Goal: Use online tool/utility: Utilize a website feature to perform a specific function

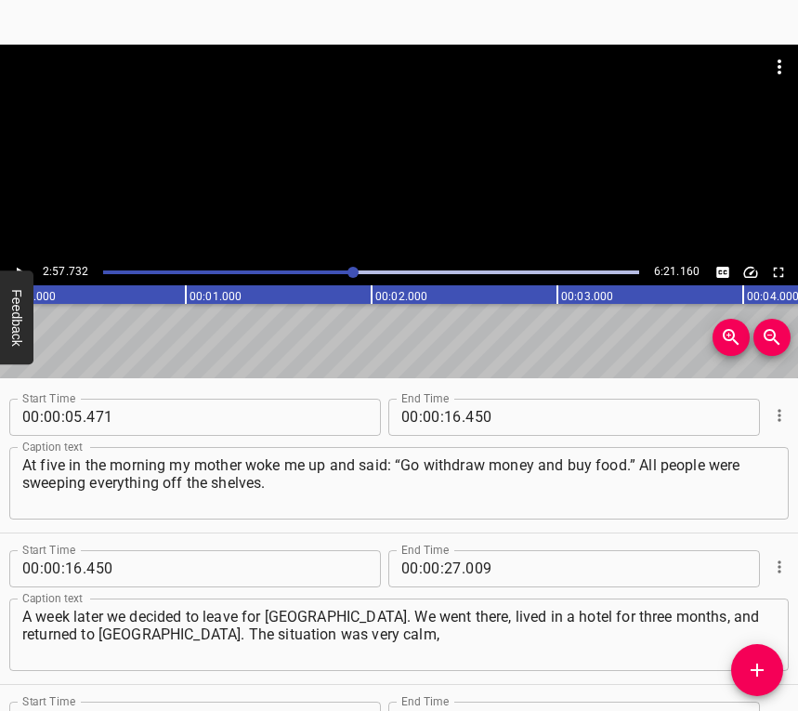
click at [21, 269] on icon "Play/Pause" at bounding box center [19, 272] width 17 height 17
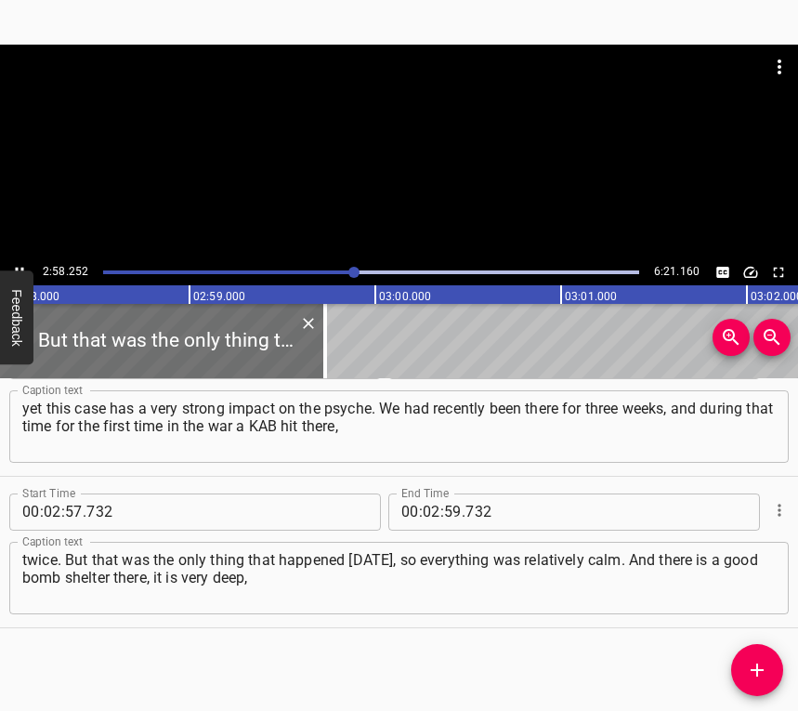
scroll to position [0, 33130]
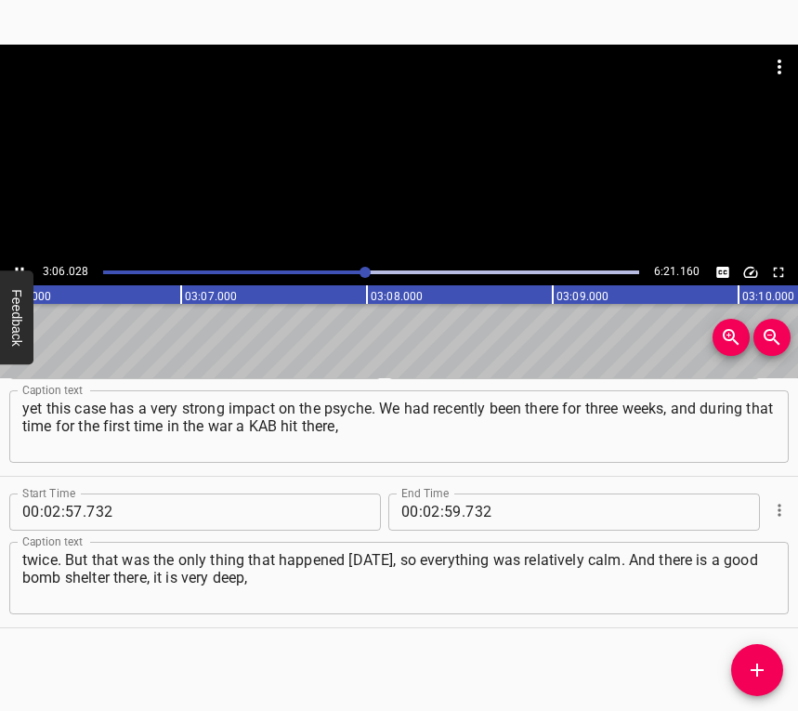
click at [16, 260] on button "Play/Pause" at bounding box center [19, 272] width 24 height 24
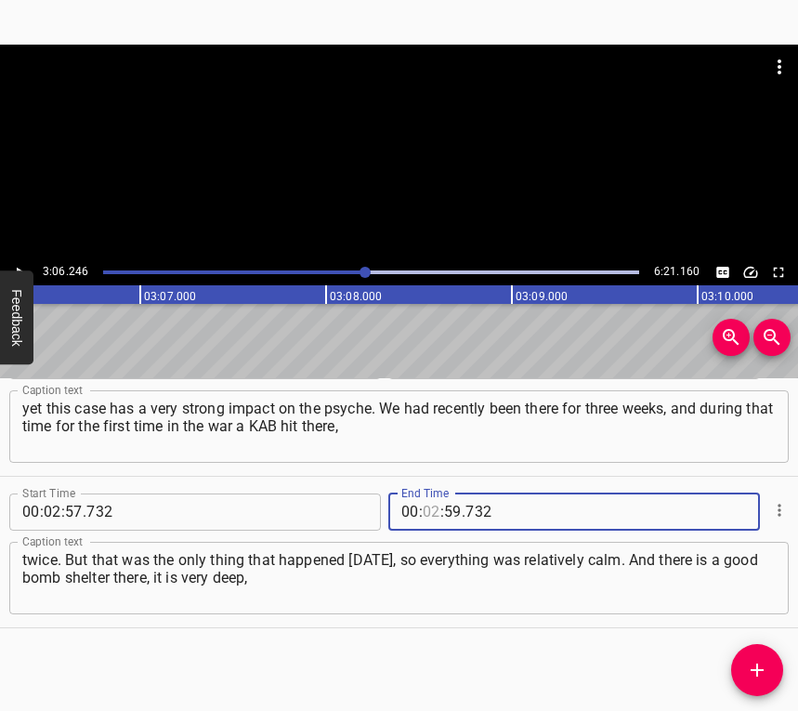
click at [423, 514] on input "number" at bounding box center [432, 511] width 18 height 37
type input "03"
type input "06"
type input "246"
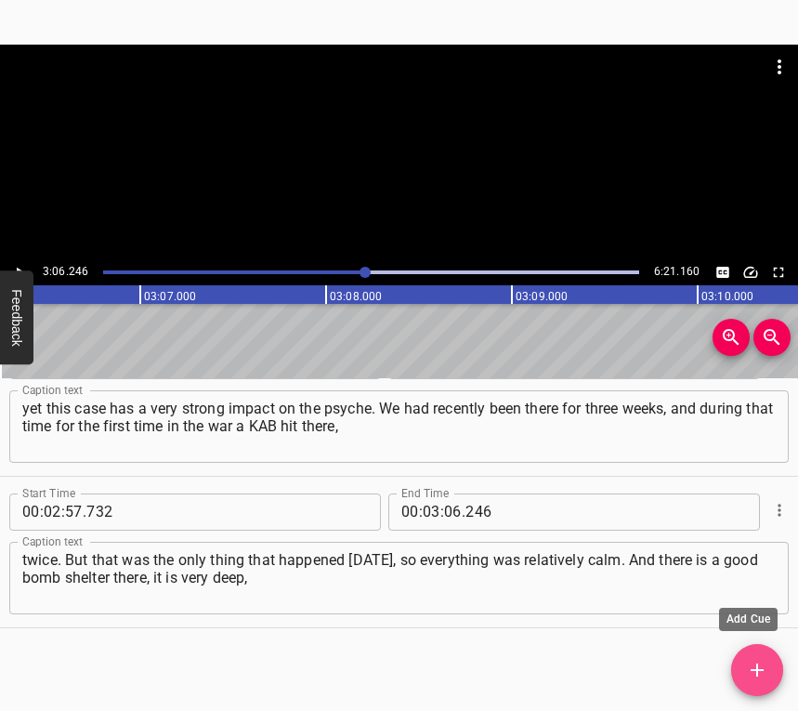
click at [761, 663] on icon "Add Cue" at bounding box center [757, 670] width 22 height 22
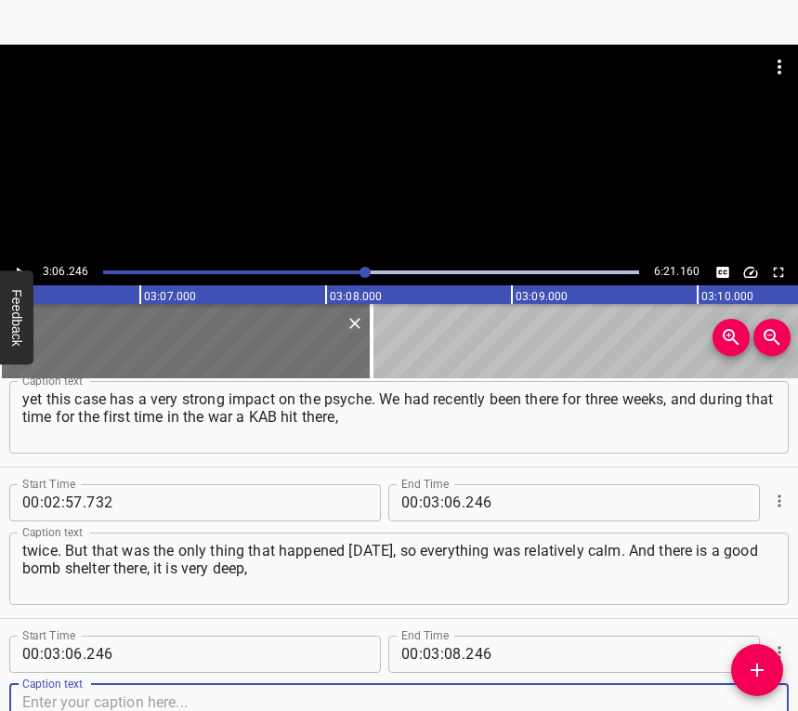
scroll to position [2480, 0]
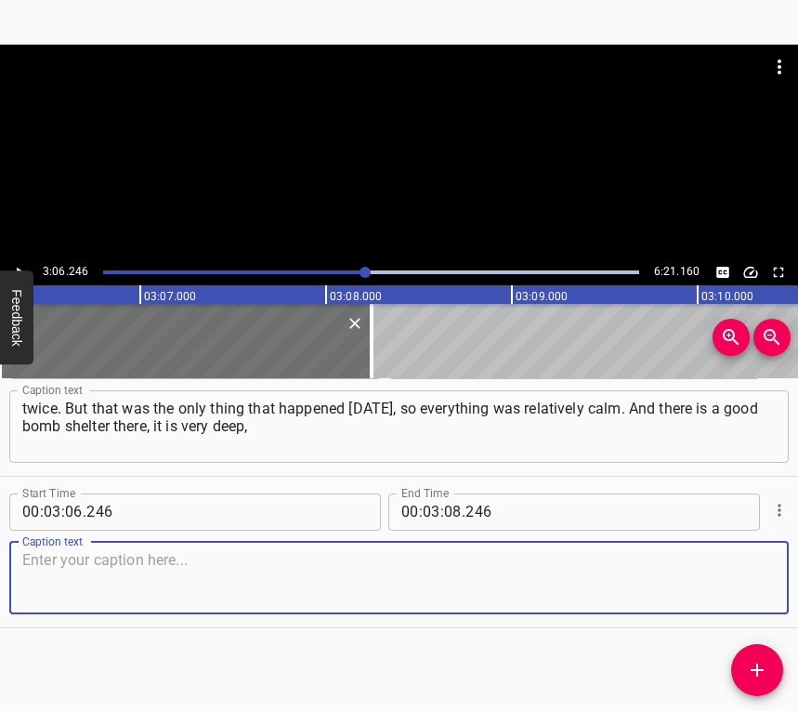
drag, startPoint x: 750, startPoint y: 594, endPoint x: 792, endPoint y: 568, distance: 49.3
click at [750, 592] on textarea at bounding box center [399, 577] width 754 height 53
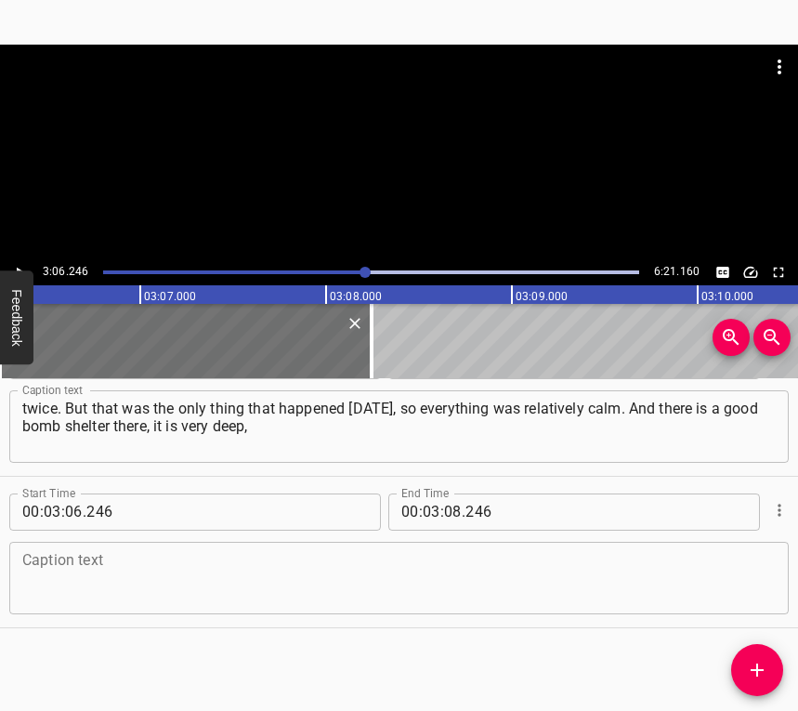
click at [358, 575] on textarea at bounding box center [399, 577] width 754 height 53
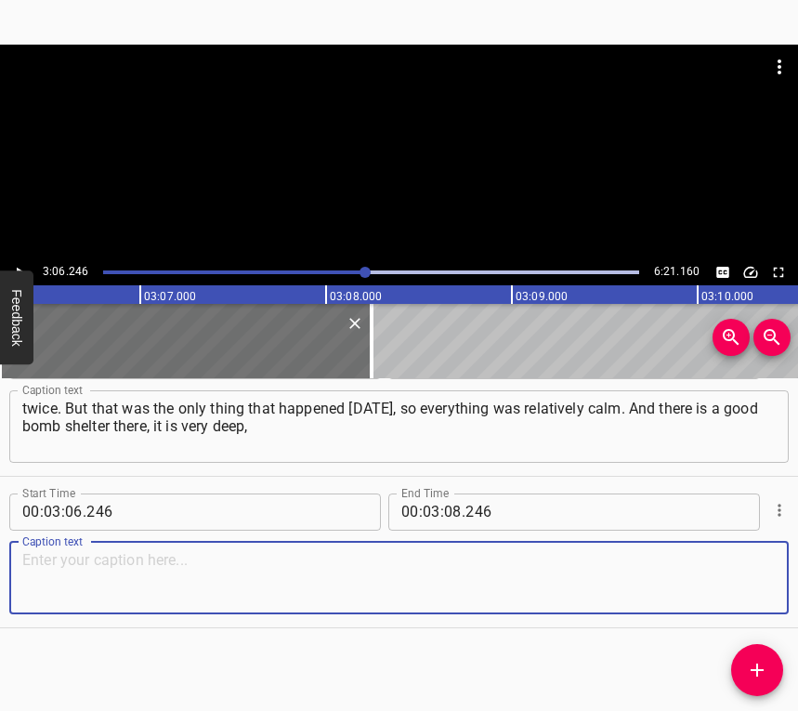
paste textarea "designed for missiles, unlike a school basement, unfortunately. Here there is n…"
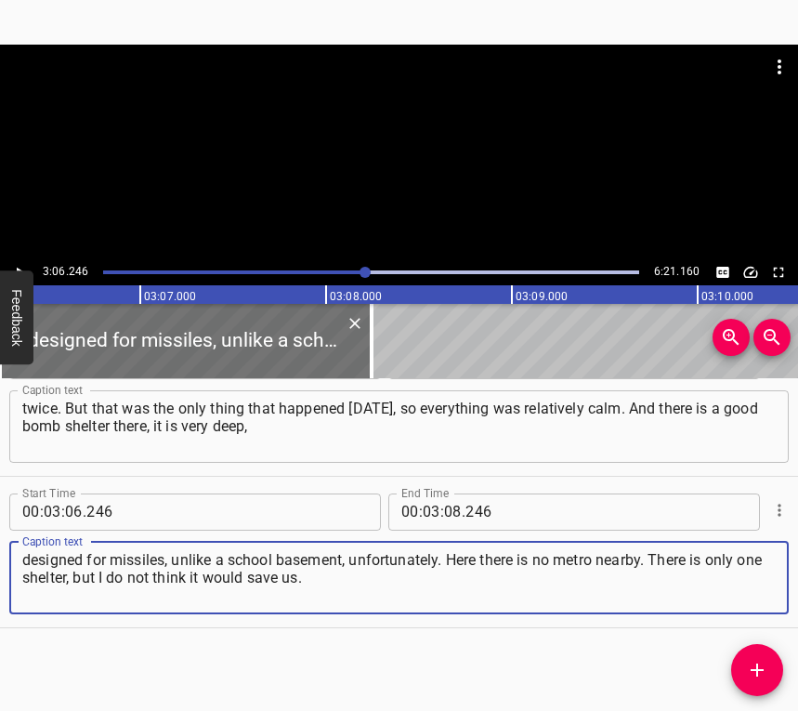
type textarea "designed for missiles, unlike a school basement, unfortunately. Here there is n…"
click at [11, 267] on icon "Play/Pause" at bounding box center [19, 272] width 17 height 17
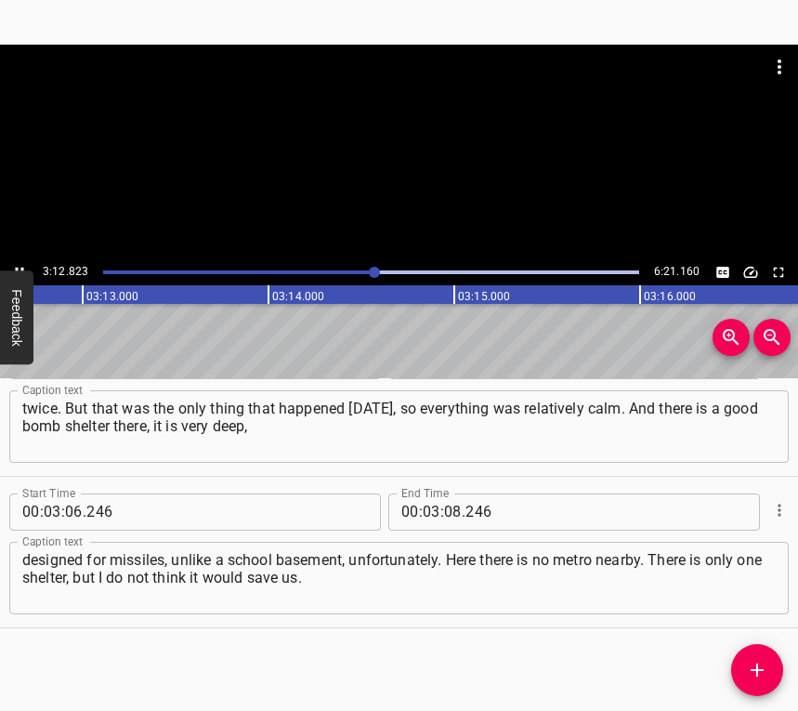
scroll to position [0, 35838]
click at [21, 266] on icon "Play/Pause" at bounding box center [19, 272] width 17 height 17
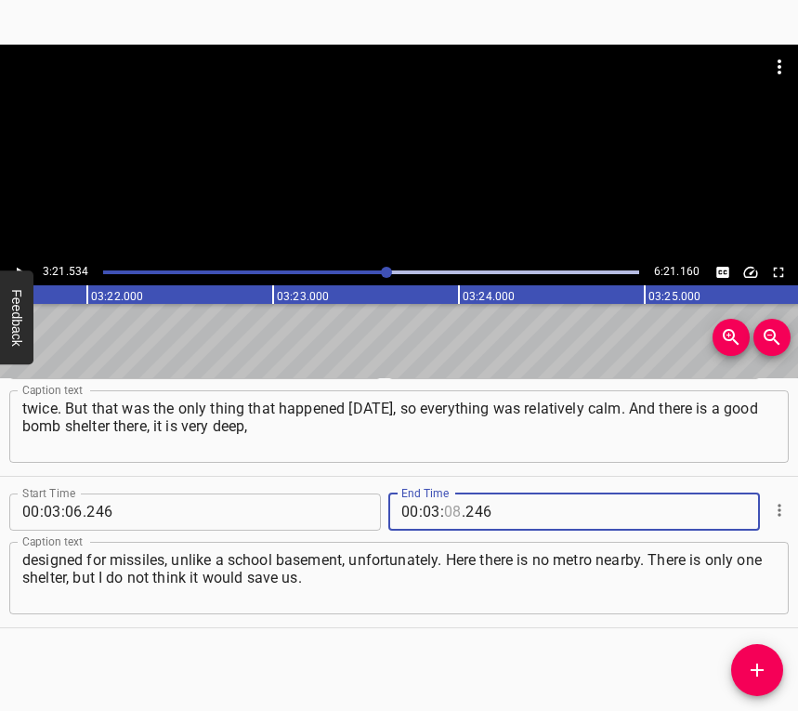
click at [451, 506] on input "number" at bounding box center [453, 511] width 18 height 37
type input "21"
type input "534"
click at [757, 654] on button "Add Cue" at bounding box center [757, 670] width 52 height 52
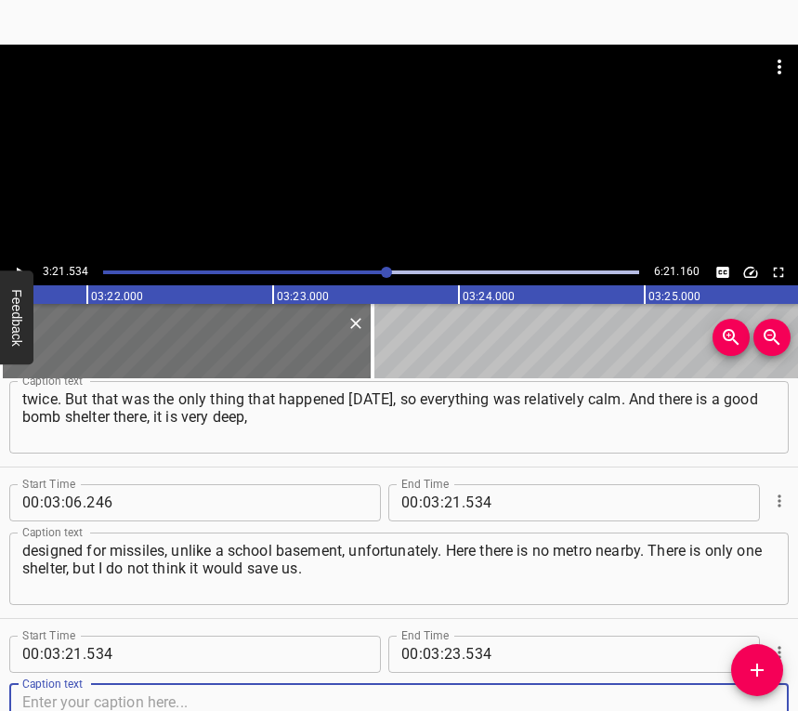
scroll to position [2632, 0]
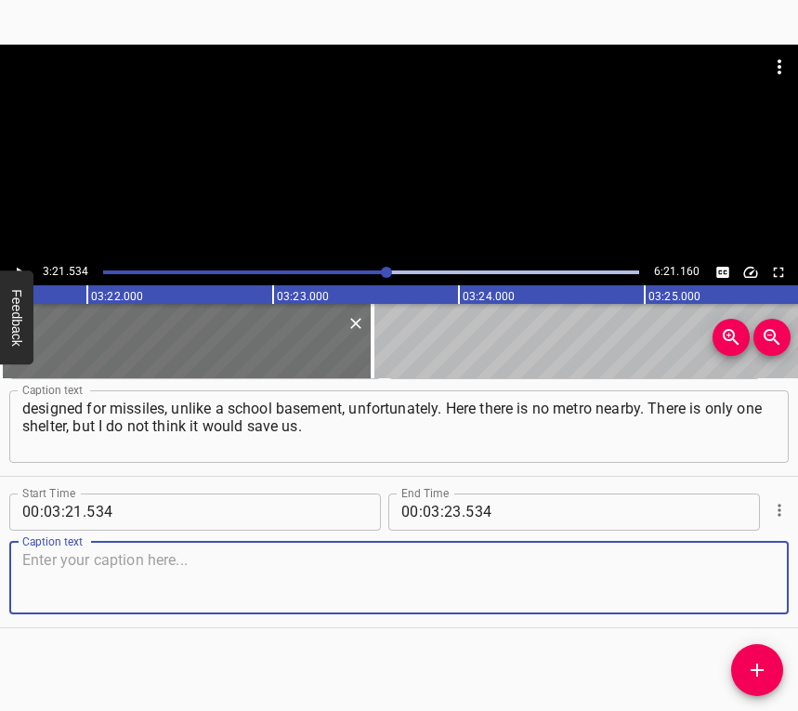
click at [736, 591] on textarea at bounding box center [399, 577] width 754 height 53
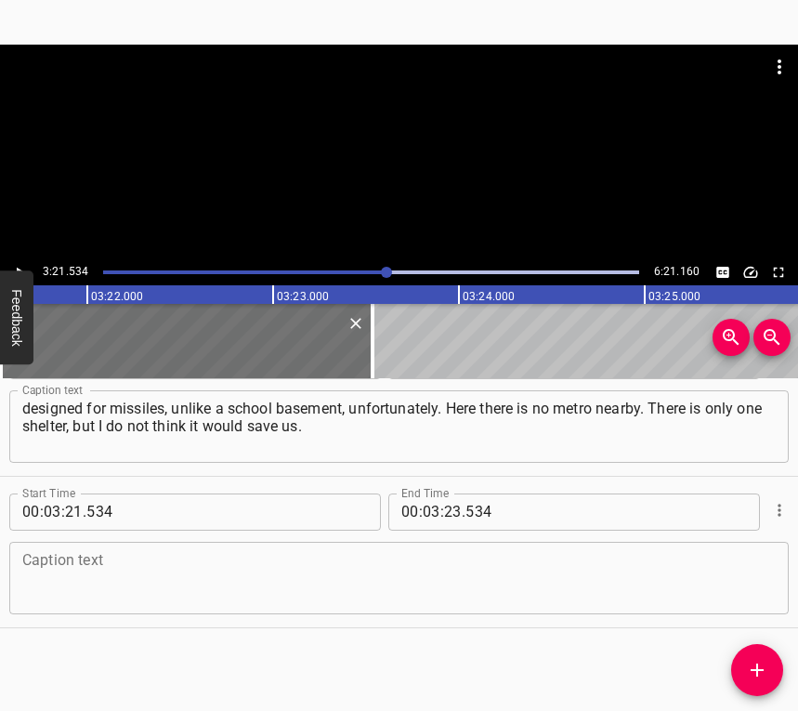
click at [127, 554] on textarea at bounding box center [399, 577] width 754 height 53
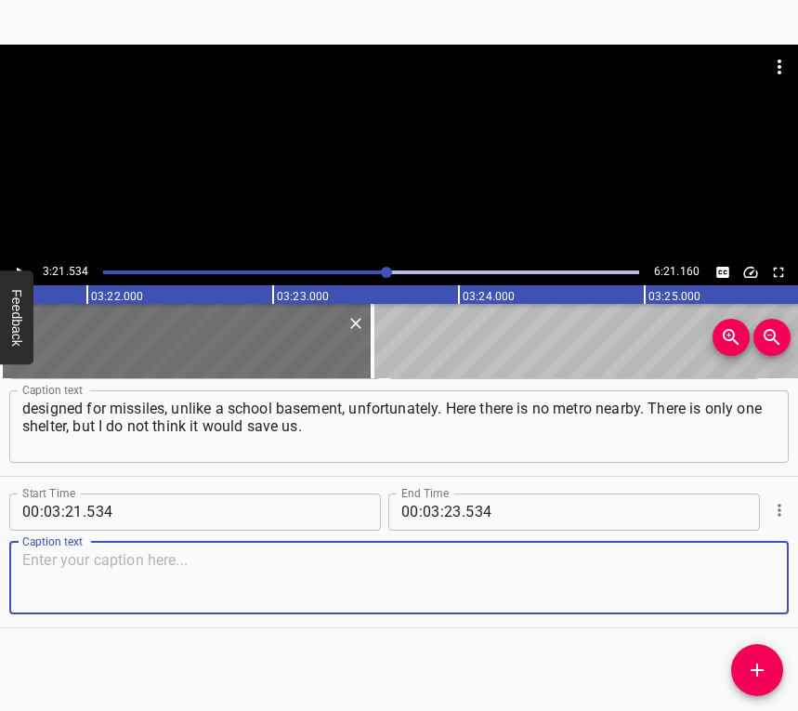
paste textarea "We were standing in the stairwell and thinking: should we go out or not. It was…"
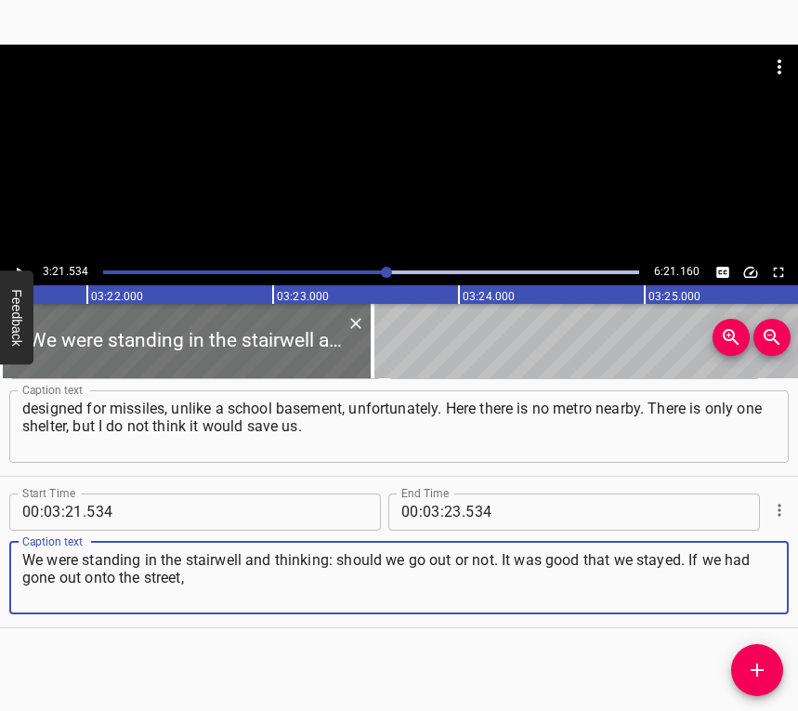
type textarea "We were standing in the stairwell and thinking: should we go out or not. It was…"
click at [17, 261] on button "Play/Pause" at bounding box center [19, 272] width 24 height 24
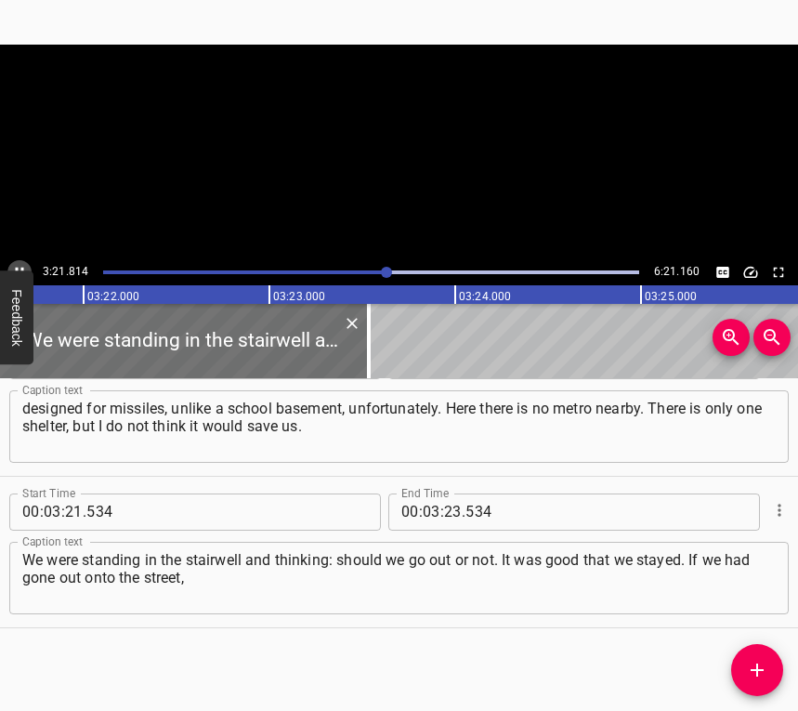
click at [17, 261] on button "Play/Pause" at bounding box center [19, 272] width 24 height 24
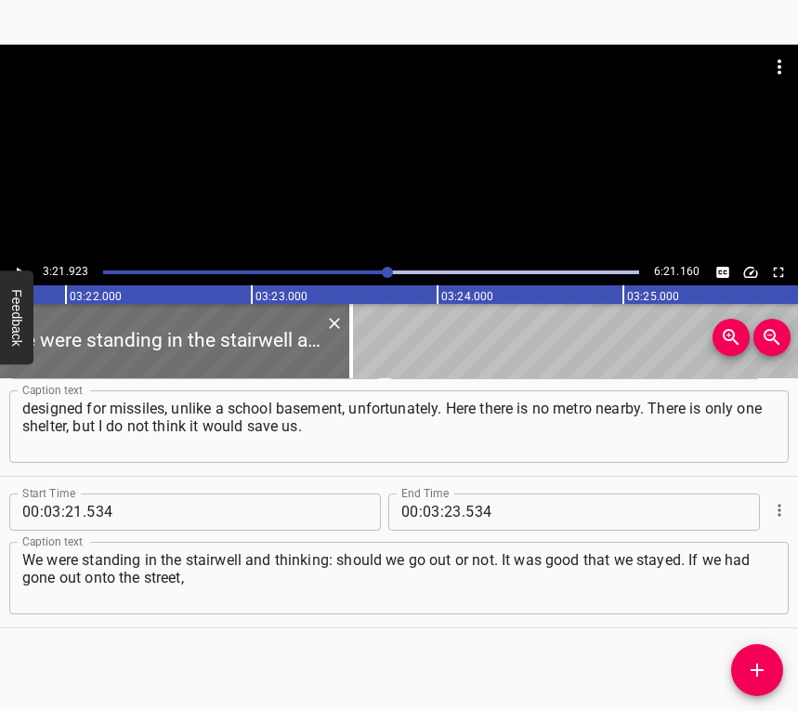
scroll to position [0, 37529]
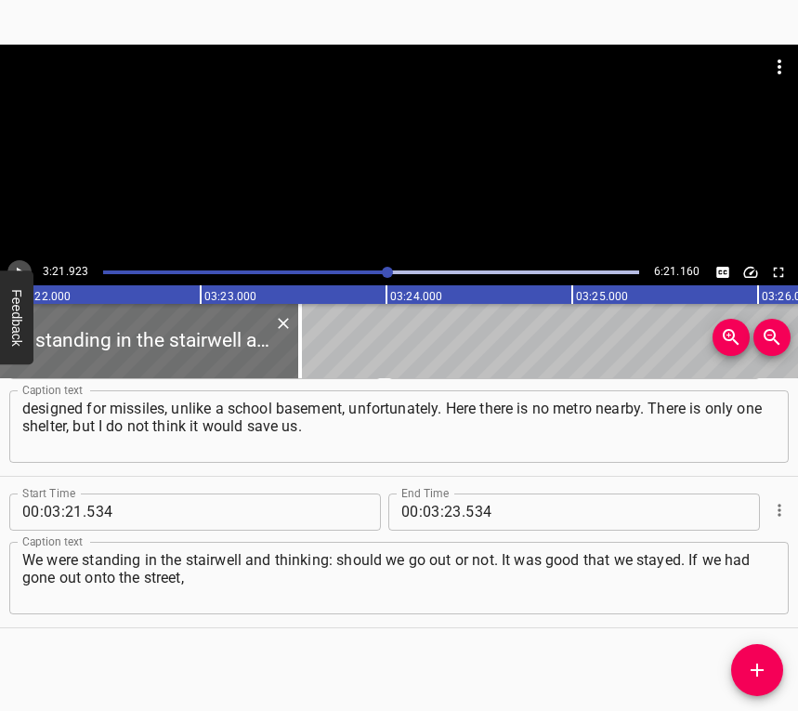
click at [20, 266] on icon "Play/Pause" at bounding box center [19, 272] width 17 height 17
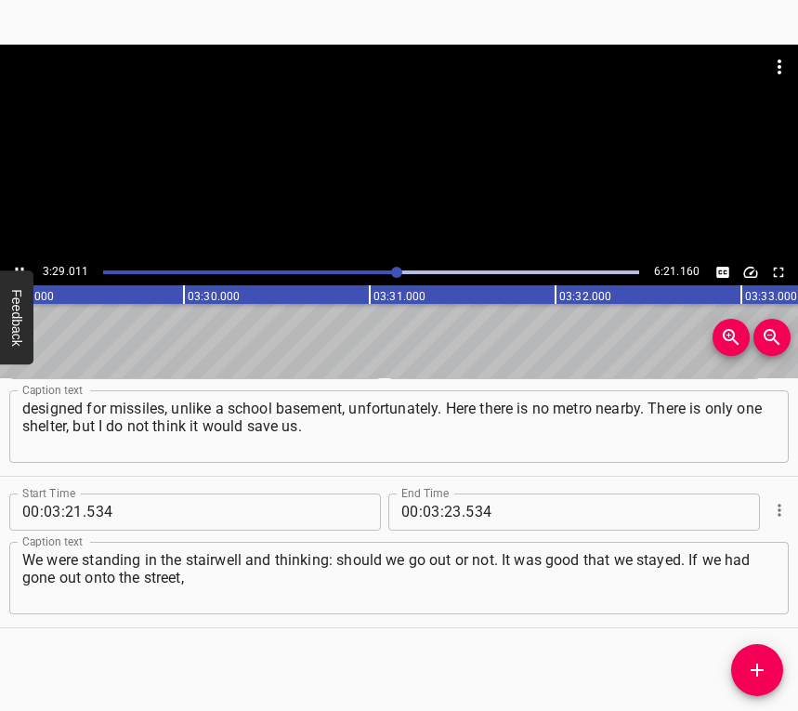
click at [21, 265] on icon "Play/Pause" at bounding box center [19, 272] width 17 height 17
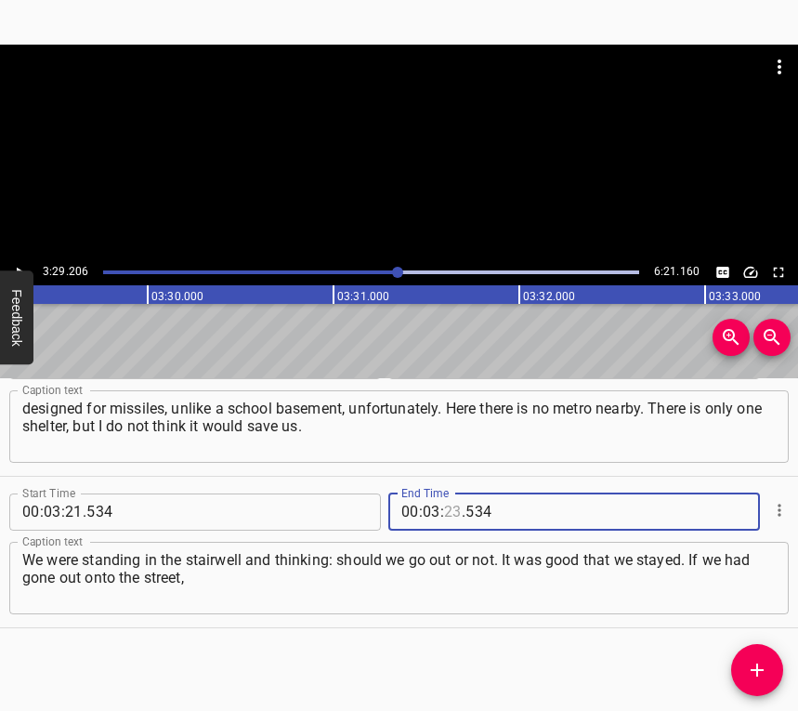
click at [444, 511] on input "number" at bounding box center [453, 511] width 18 height 37
type input "29"
type input "206"
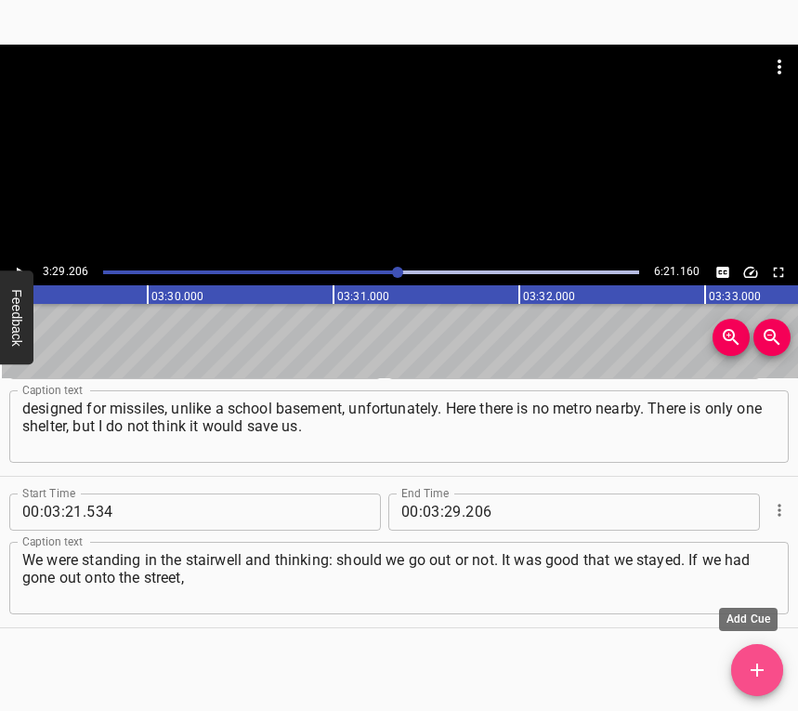
click at [740, 666] on span "Add Cue" at bounding box center [757, 670] width 52 height 22
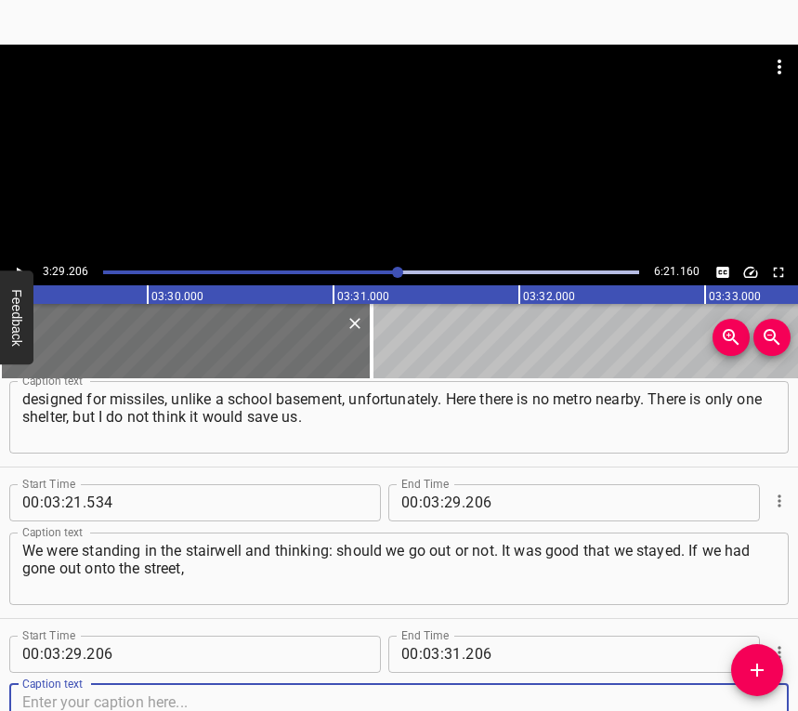
scroll to position [2783, 0]
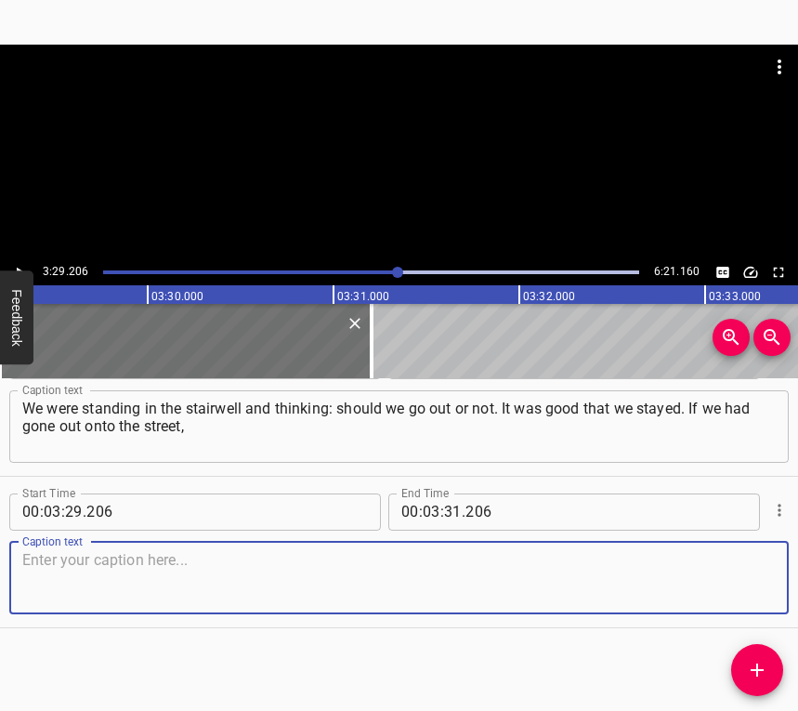
click at [747, 587] on textarea at bounding box center [399, 577] width 754 height 53
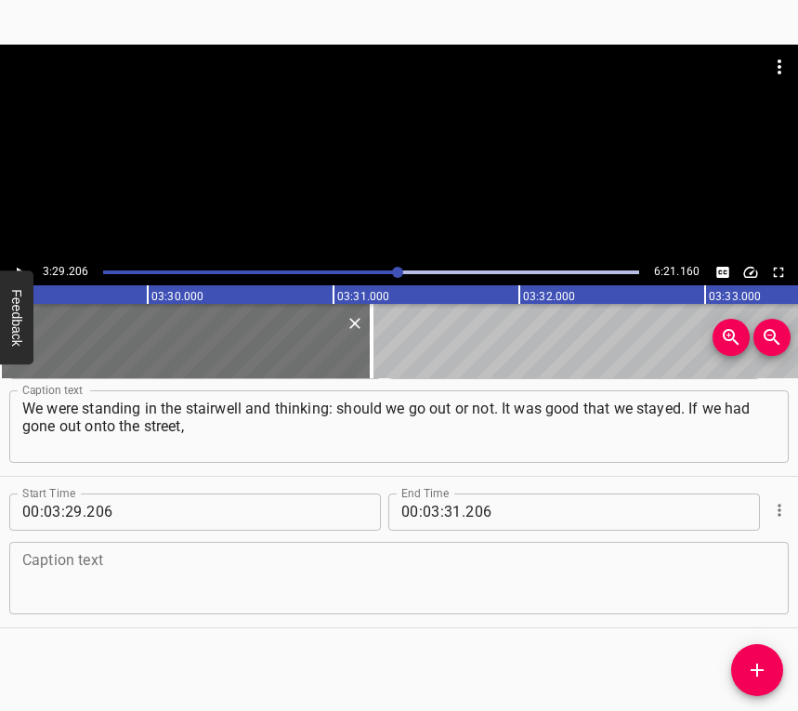
click at [236, 585] on textarea at bounding box center [399, 577] width 754 height 53
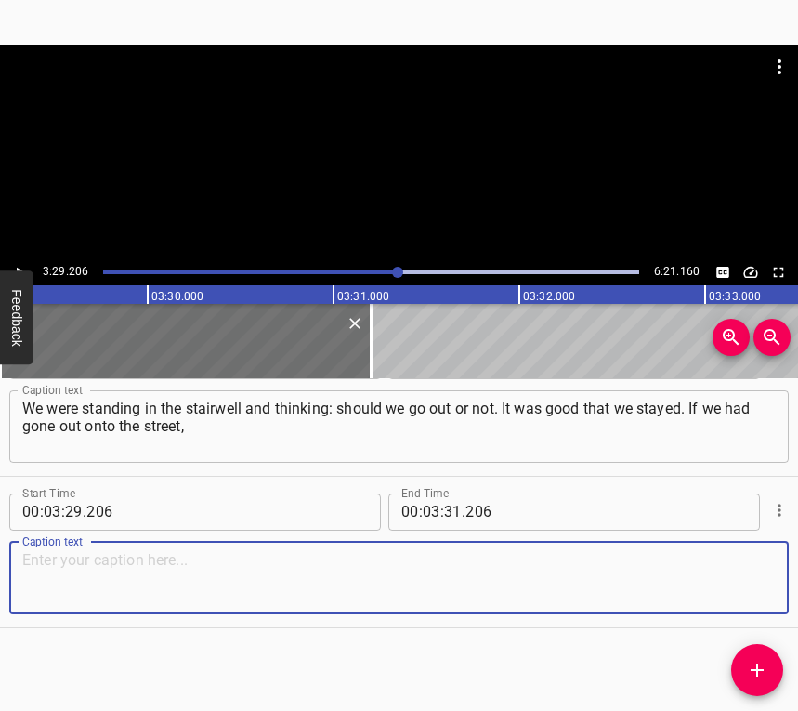
paste textarea "I think all the glass would have fallen on us. I hope the war will end, but I d…"
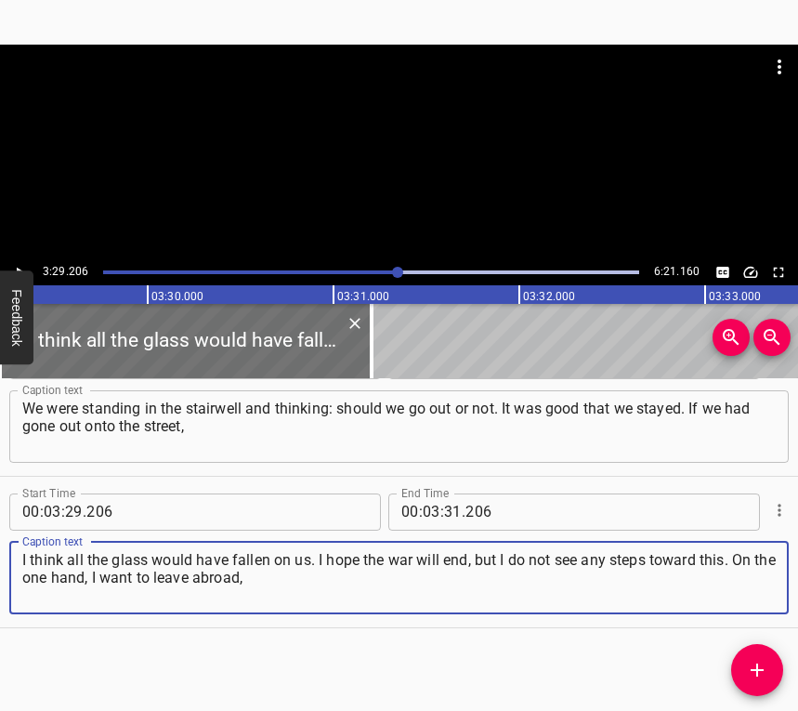
type textarea "I think all the glass would have fallen on us. I hope the war will end, but I d…"
click at [19, 269] on icon "Play/Pause" at bounding box center [20, 272] width 7 height 10
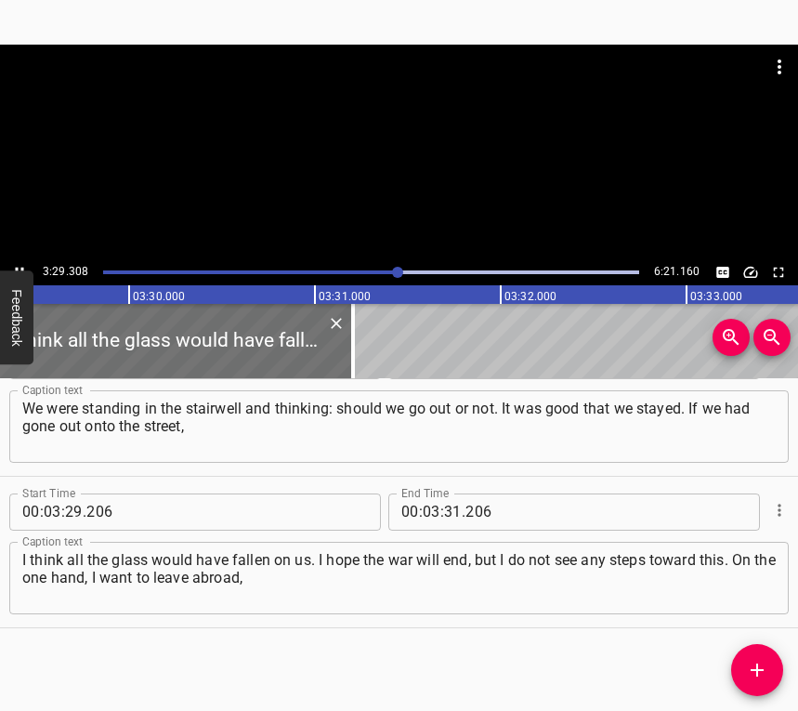
scroll to position [0, 38948]
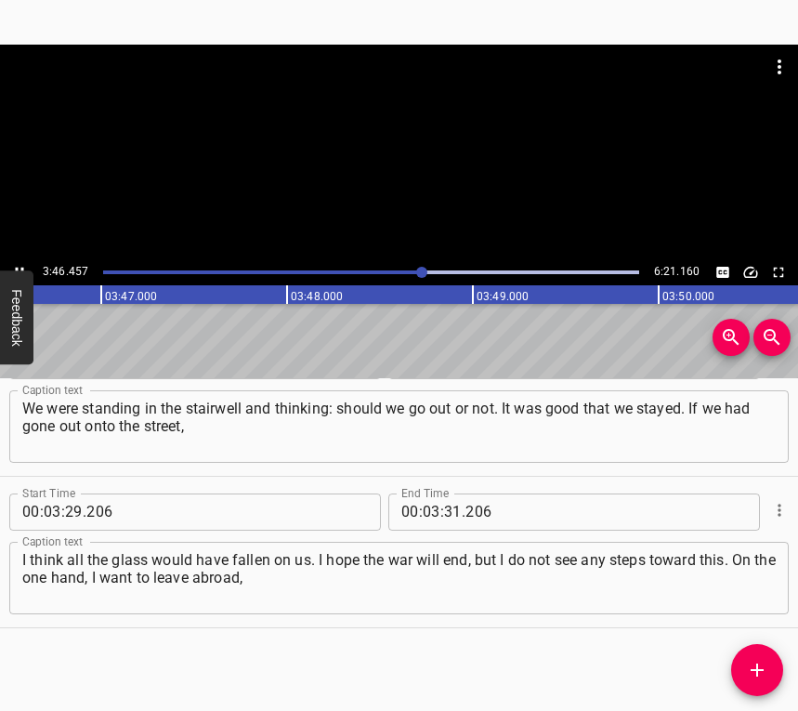
click at [10, 266] on button "Play/Pause" at bounding box center [19, 272] width 24 height 24
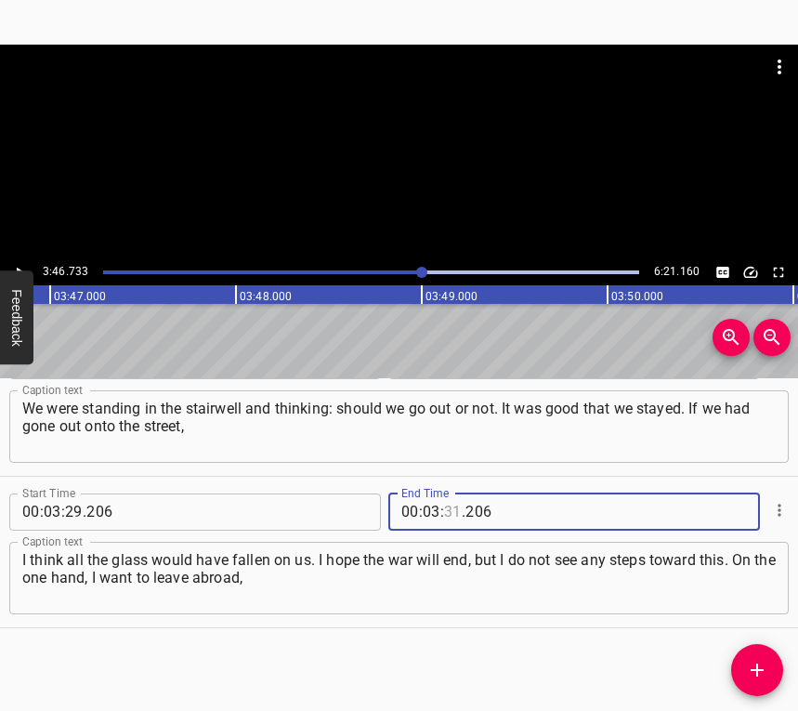
click at [447, 515] on input "number" at bounding box center [453, 511] width 18 height 37
type input "46"
type input "733"
click at [762, 660] on icon "Add Cue" at bounding box center [757, 670] width 22 height 22
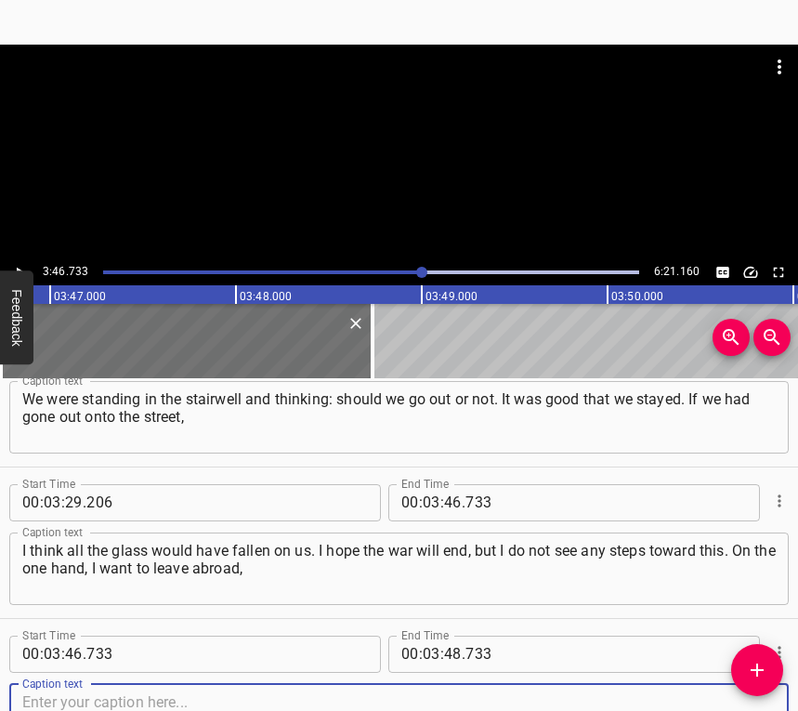
scroll to position [2935, 0]
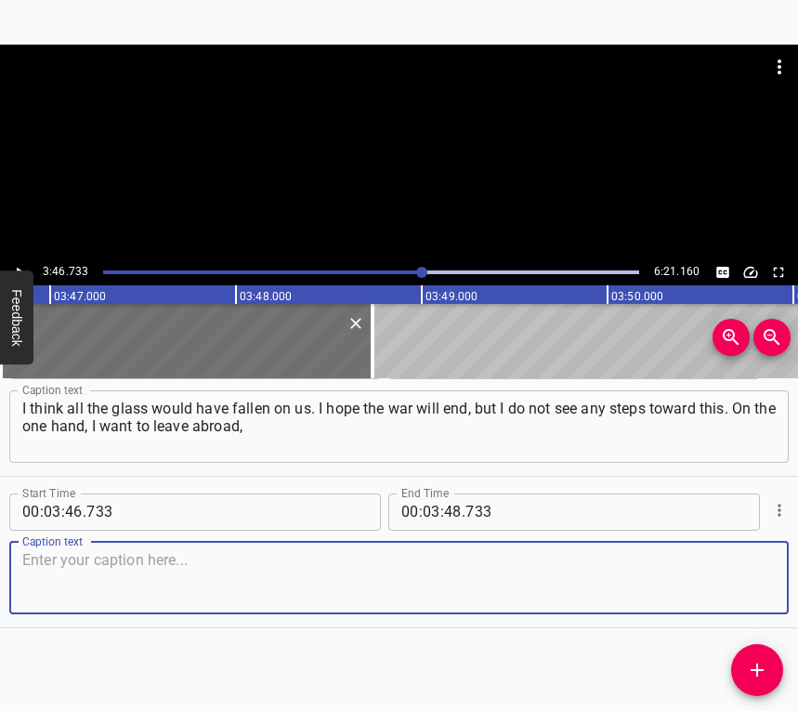
click at [752, 569] on textarea at bounding box center [399, 577] width 754 height 53
click at [377, 576] on textarea at bounding box center [399, 577] width 754 height 53
paste textarea "but on the other hand, this is your home, and why should I leave my home. I cam…"
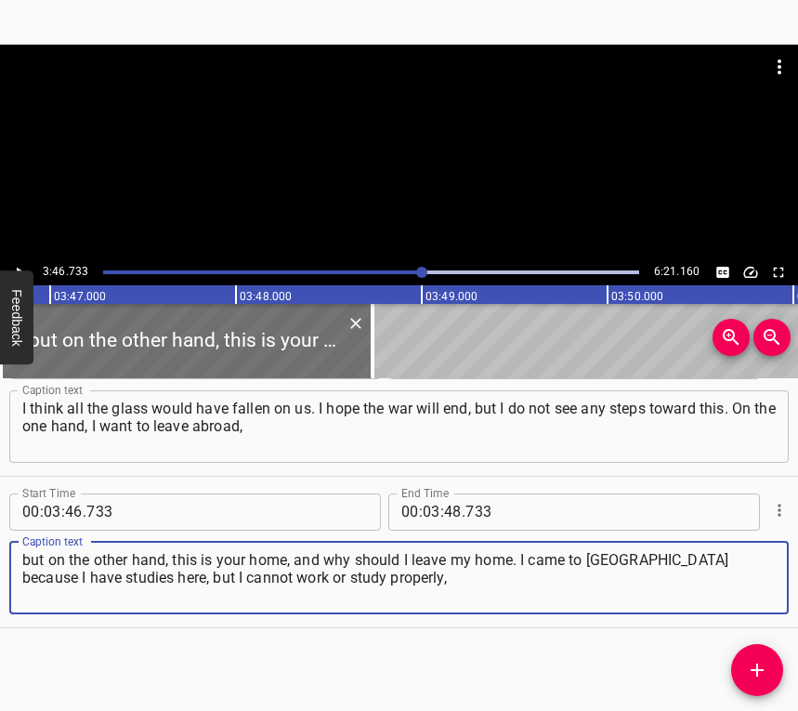
type textarea "but on the other hand, this is your home, and why should I leave my home. I cam…"
click at [14, 265] on icon "Play/Pause" at bounding box center [19, 272] width 17 height 17
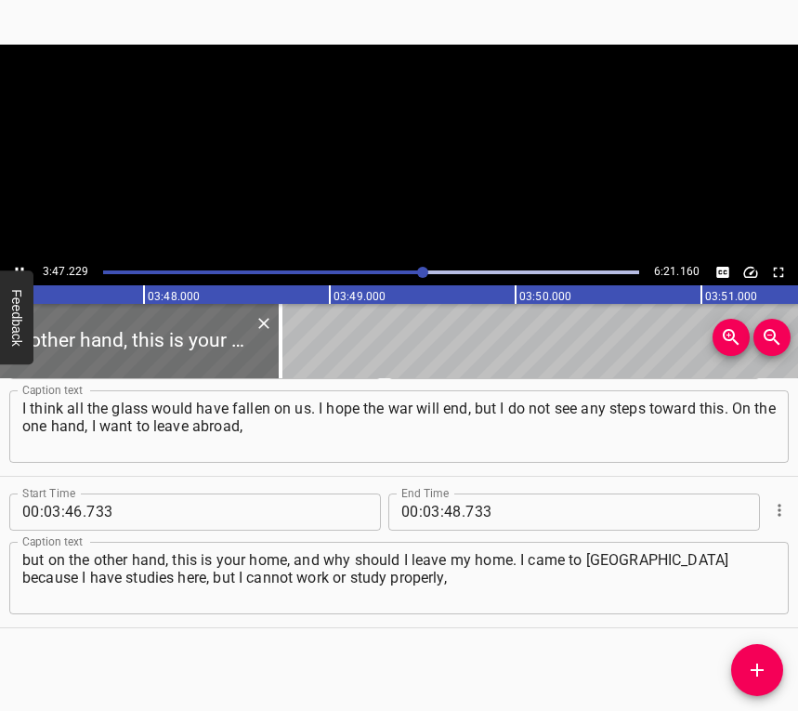
scroll to position [0, 42282]
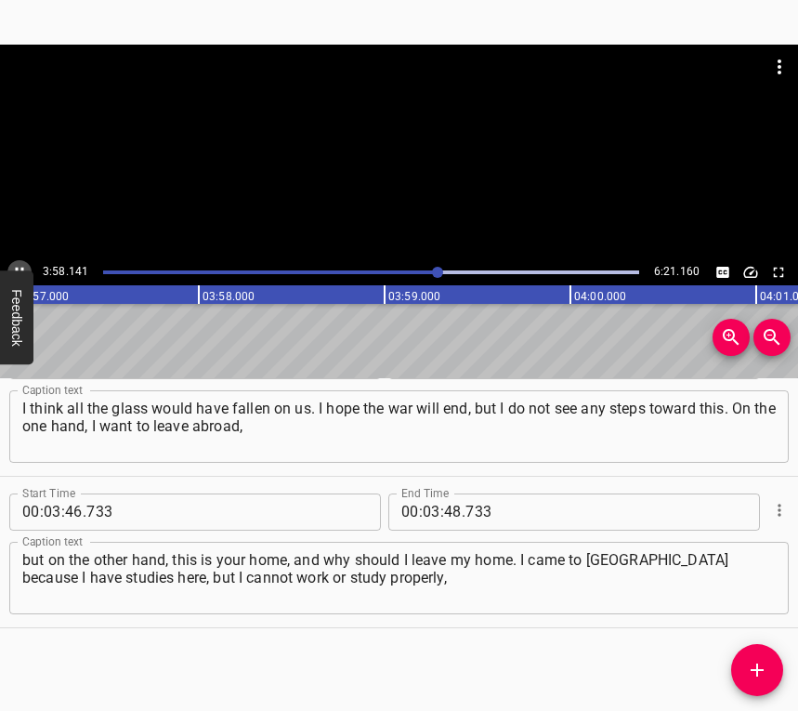
click at [21, 262] on button "Play/Pause" at bounding box center [19, 272] width 24 height 24
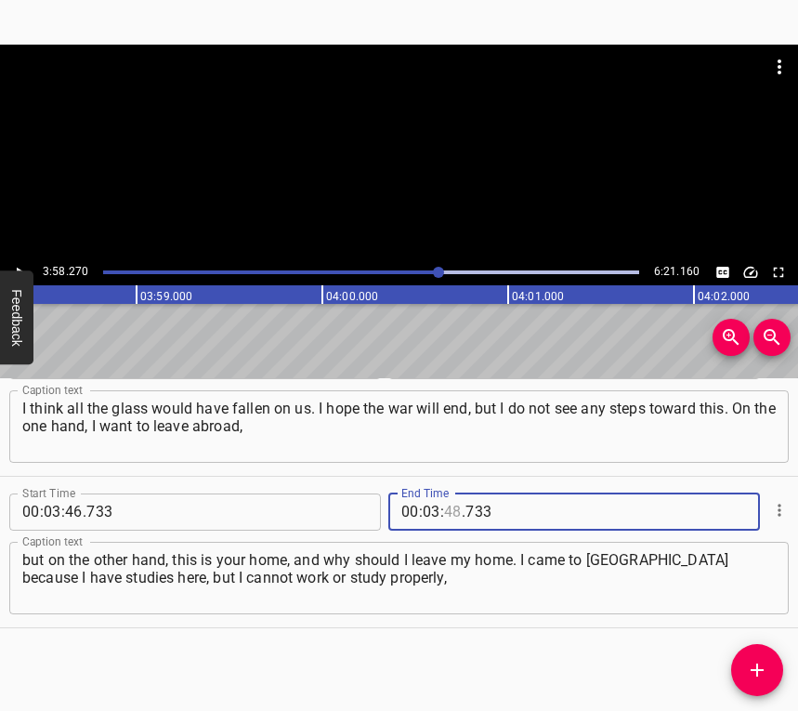
click at [448, 513] on input "number" at bounding box center [453, 511] width 18 height 37
type input "58"
type input "270"
click at [751, 680] on icon "Add Cue" at bounding box center [757, 670] width 22 height 22
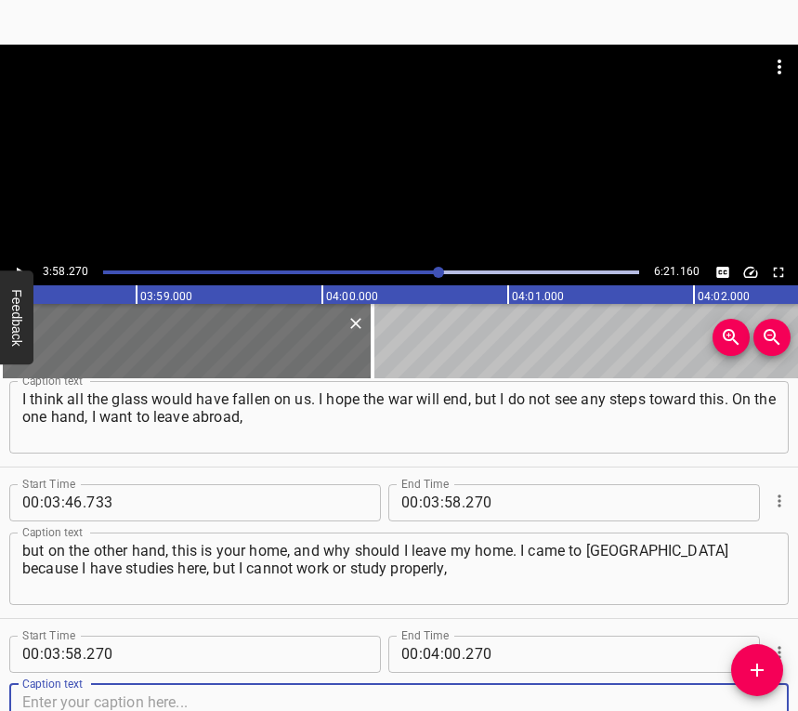
scroll to position [3086, 0]
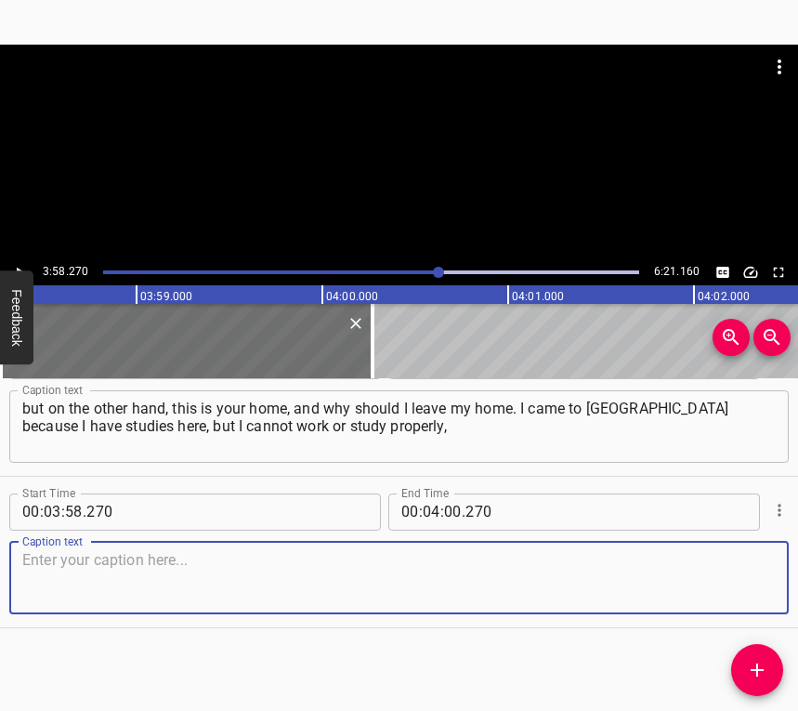
click at [756, 583] on textarea at bounding box center [399, 577] width 754 height 53
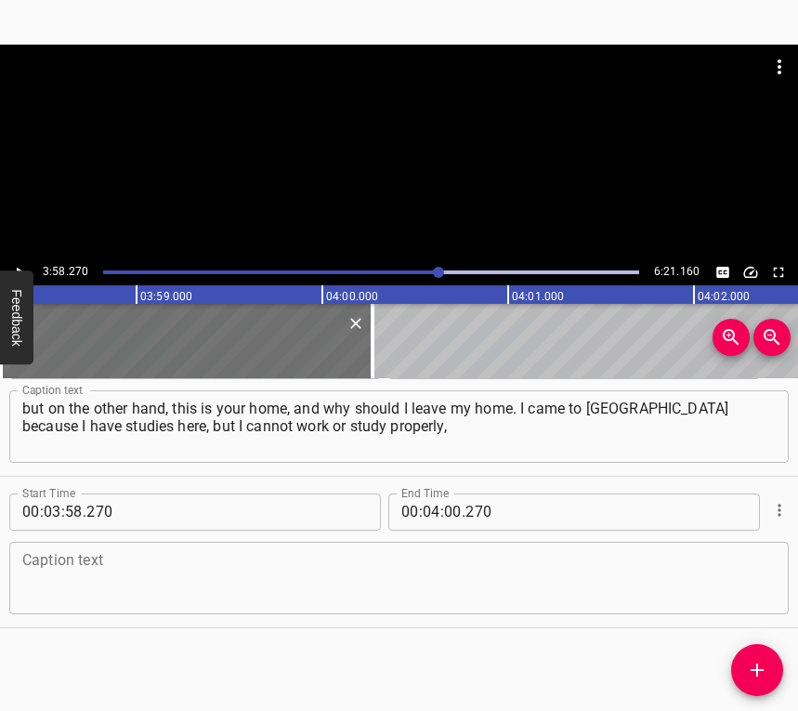
click at [541, 568] on textarea at bounding box center [399, 577] width 754 height 53
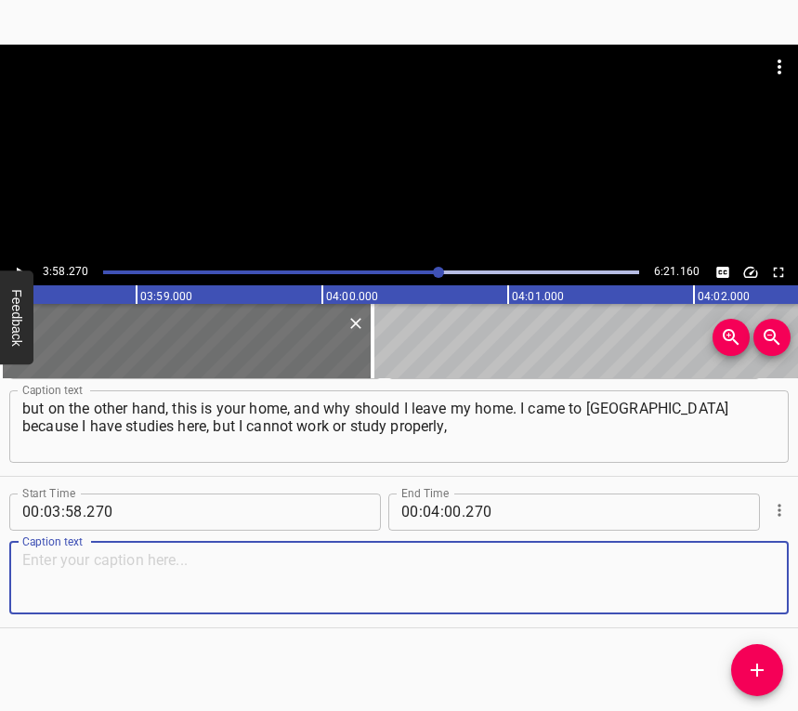
paste textarea "because at night you cannot rest peacefully. [DATE] I came back from work at el…"
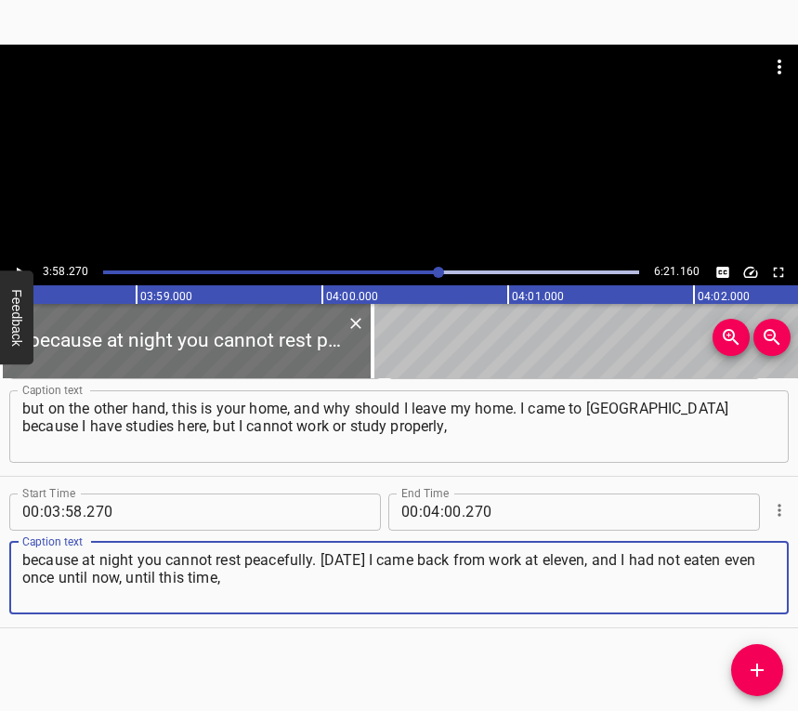
type textarea "because at night you cannot rest peacefully. [DATE] I came back from work at el…"
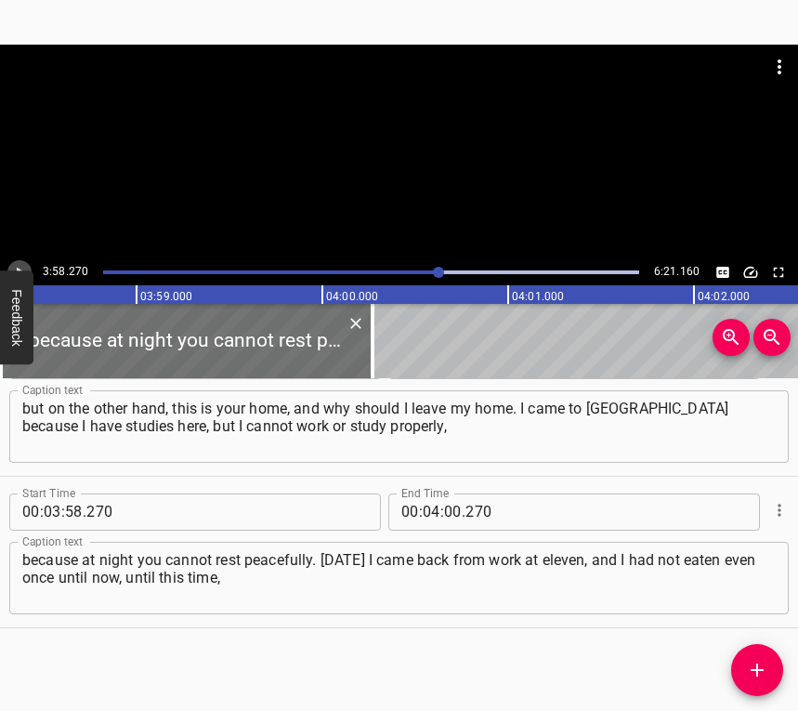
click at [16, 269] on icon "Play/Pause" at bounding box center [19, 272] width 17 height 17
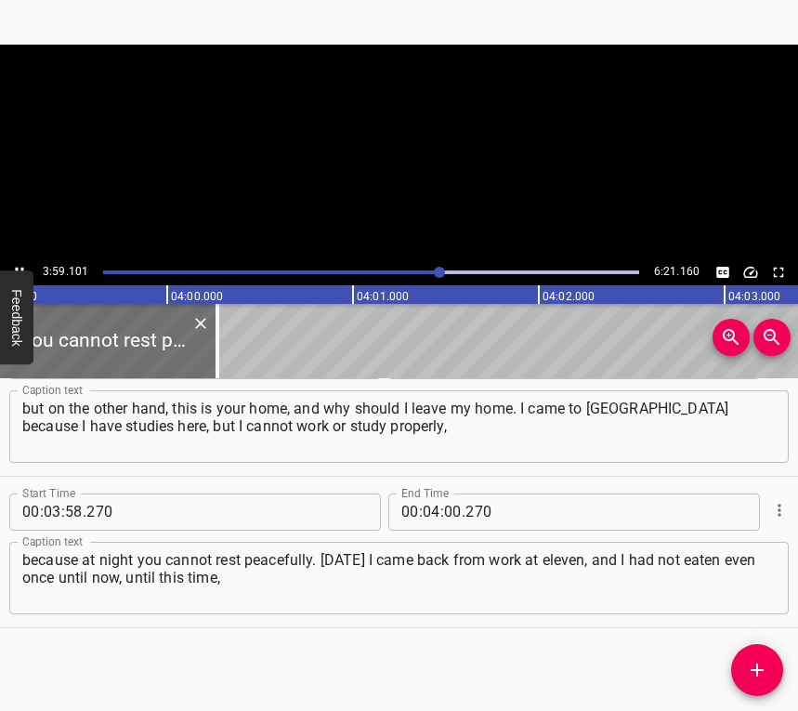
scroll to position [0, 44489]
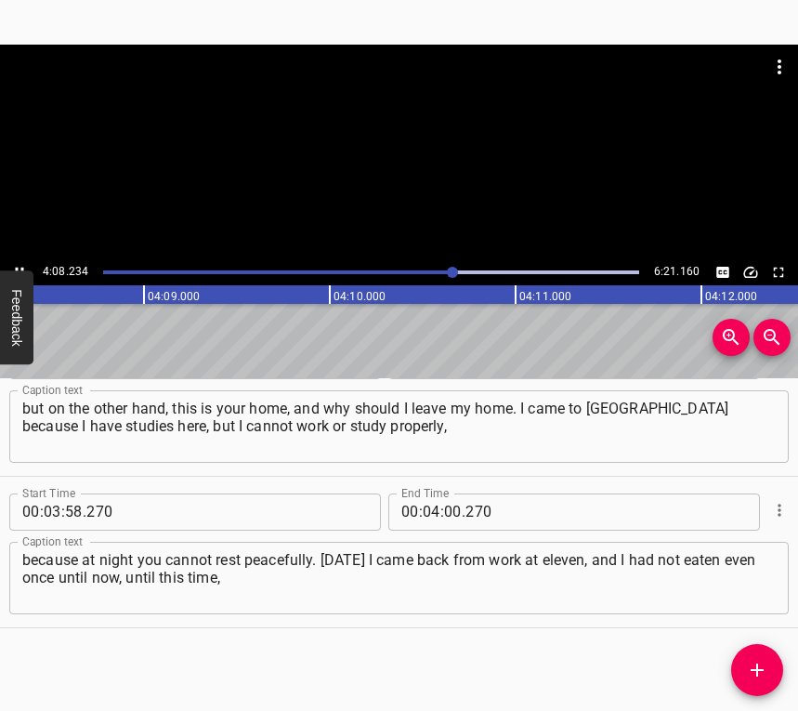
click at [20, 266] on icon "Play/Pause" at bounding box center [19, 272] width 17 height 17
click at [444, 507] on input "number" at bounding box center [453, 511] width 18 height 37
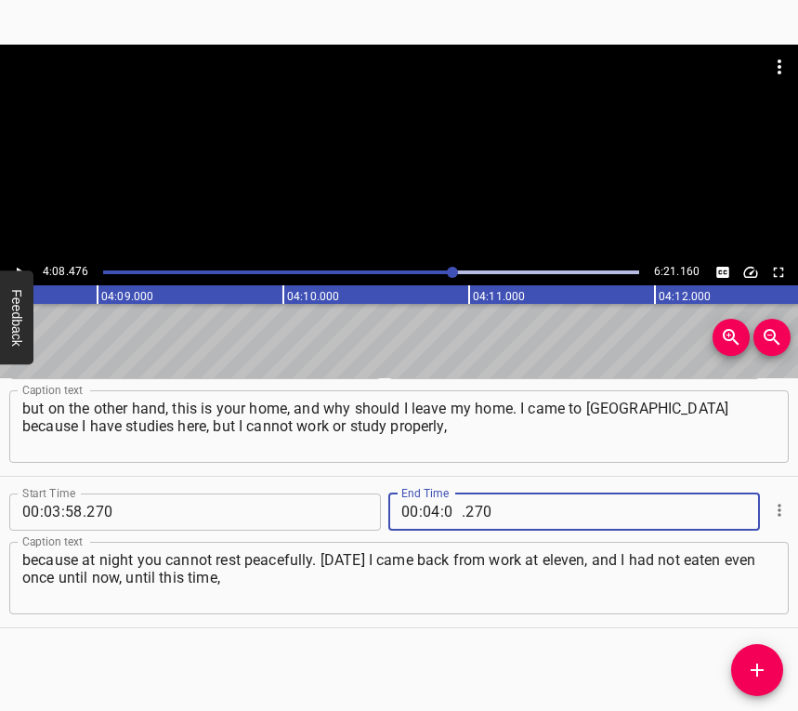
type input "08"
type input "476"
click at [761, 674] on icon "Add Cue" at bounding box center [757, 670] width 22 height 22
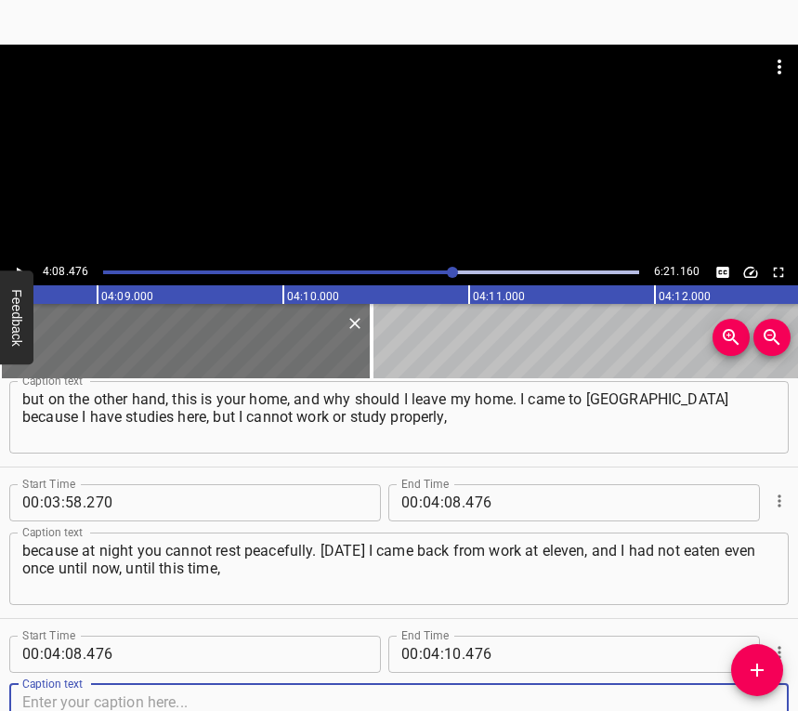
scroll to position [3238, 0]
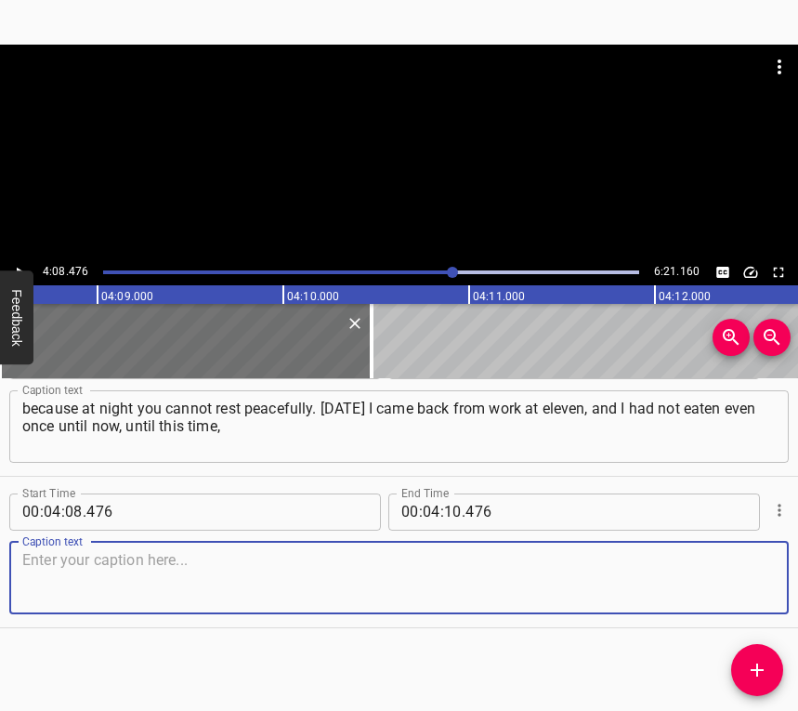
click at [746, 577] on textarea at bounding box center [399, 577] width 754 height 53
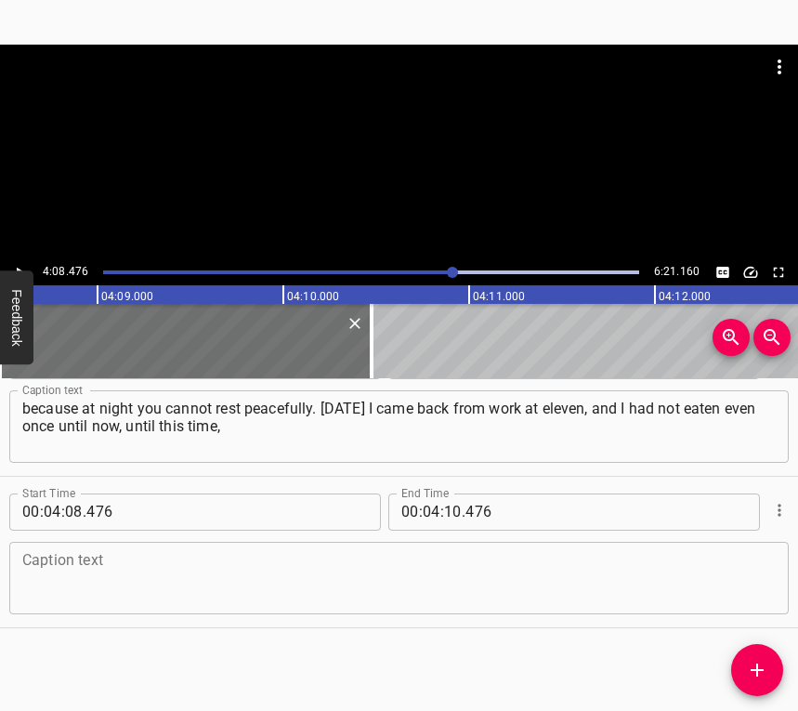
click at [375, 578] on textarea at bounding box center [399, 577] width 754 height 53
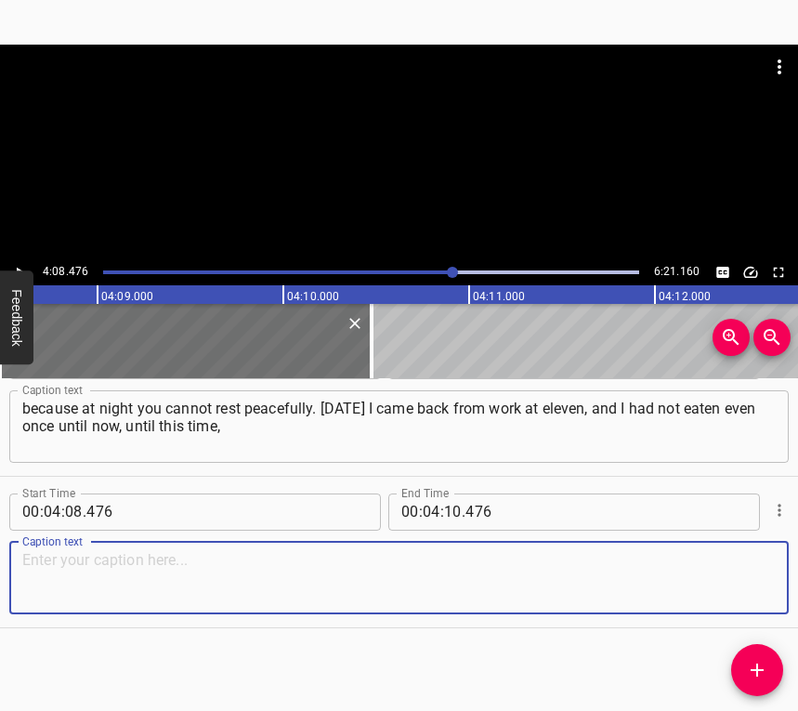
paste textarea "because of stress. You go down to the basement, you do not even have time. I ca…"
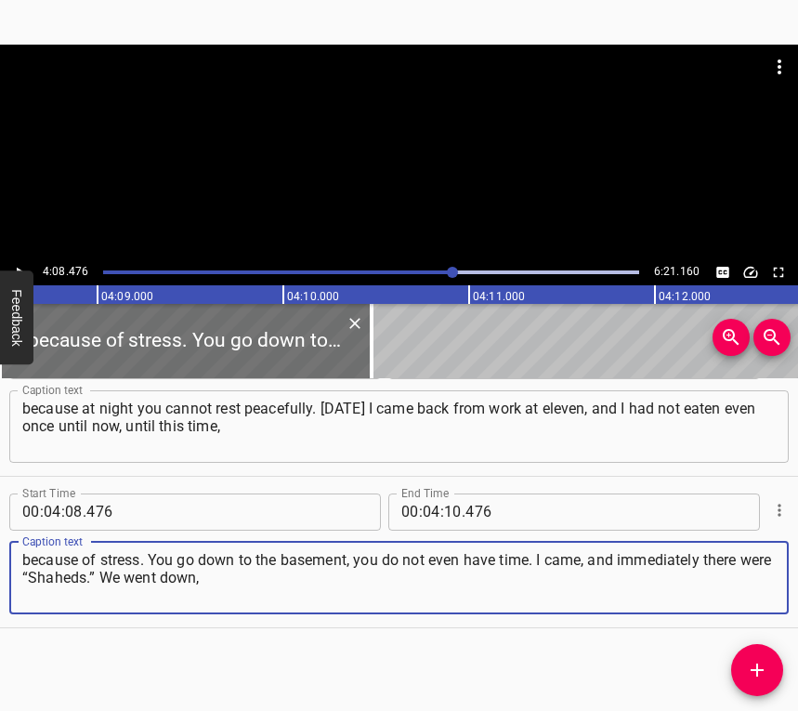
type textarea "because of stress. You go down to the basement, you do not even have time. I ca…"
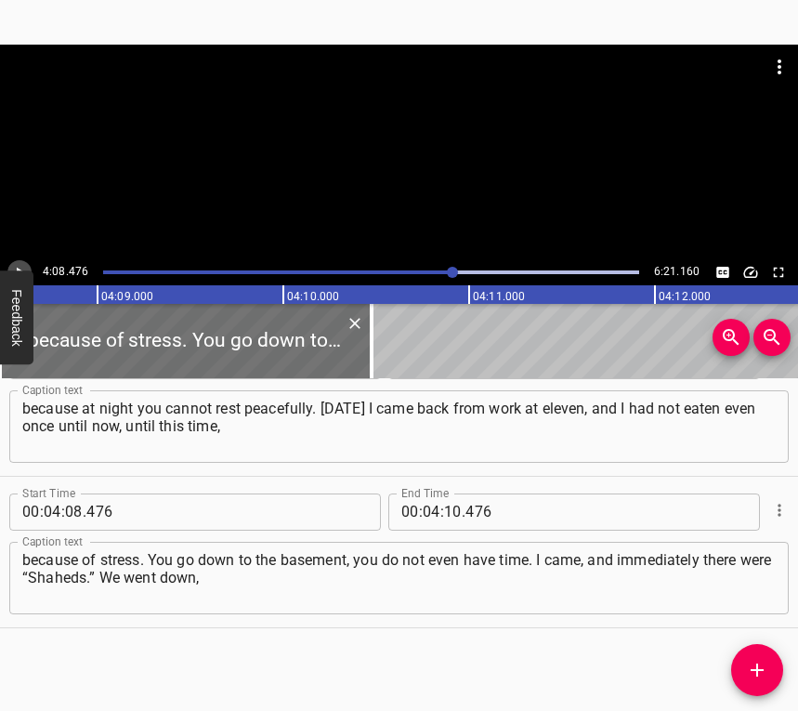
click at [17, 267] on icon "Play/Pause" at bounding box center [19, 272] width 17 height 17
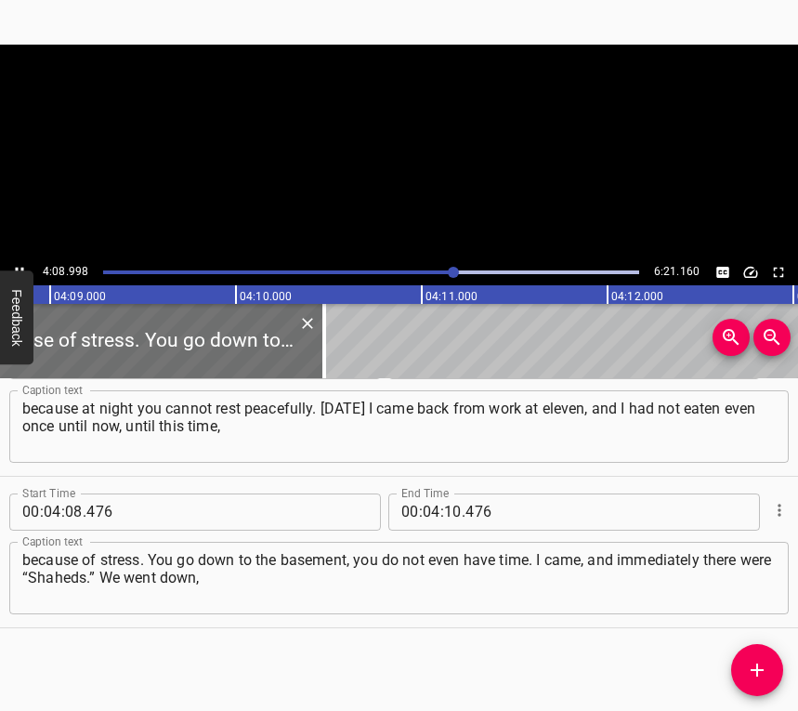
scroll to position [0, 46278]
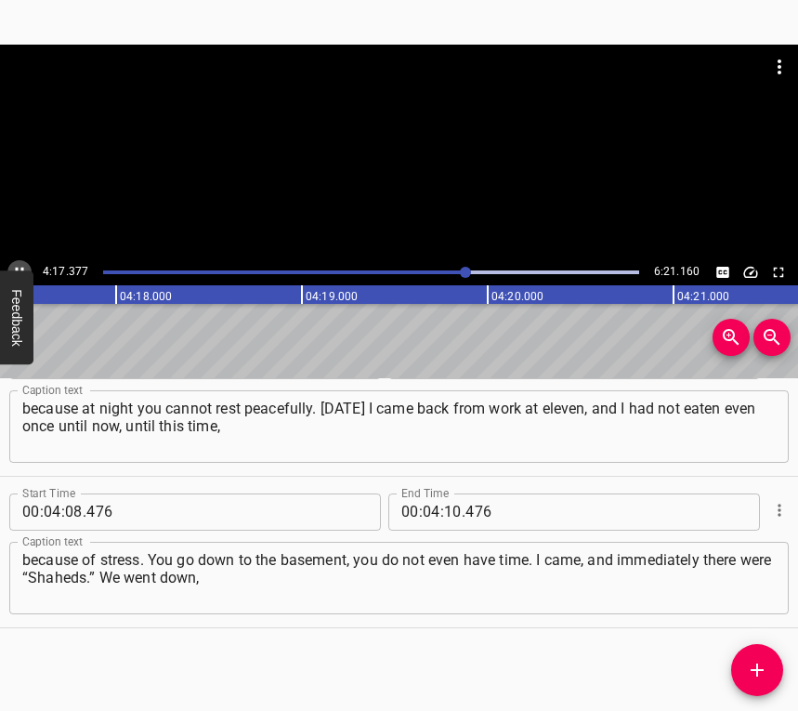
click at [19, 267] on icon "Play/Pause" at bounding box center [19, 272] width 17 height 17
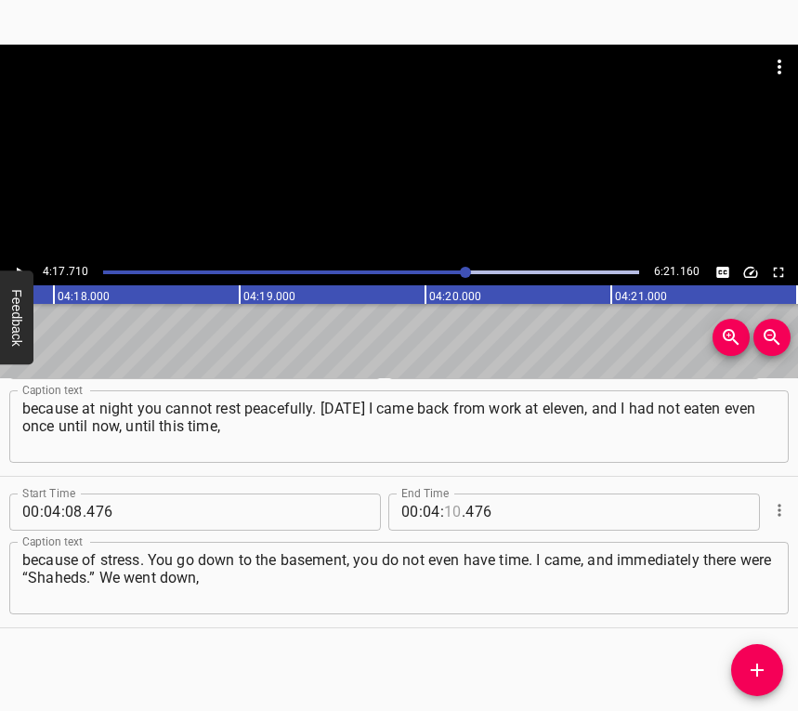
click at [449, 503] on input "number" at bounding box center [453, 511] width 18 height 37
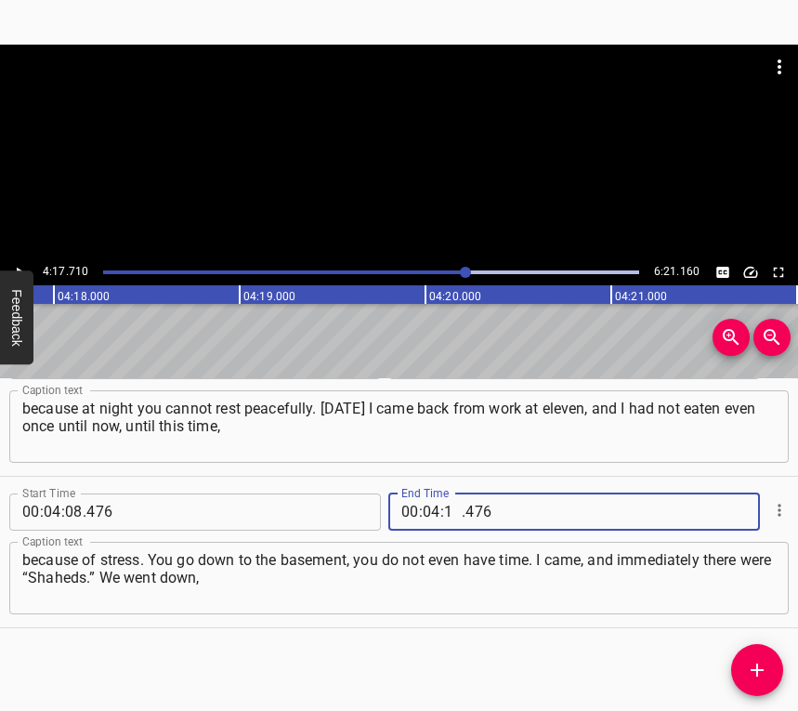
type input "17"
type input "710"
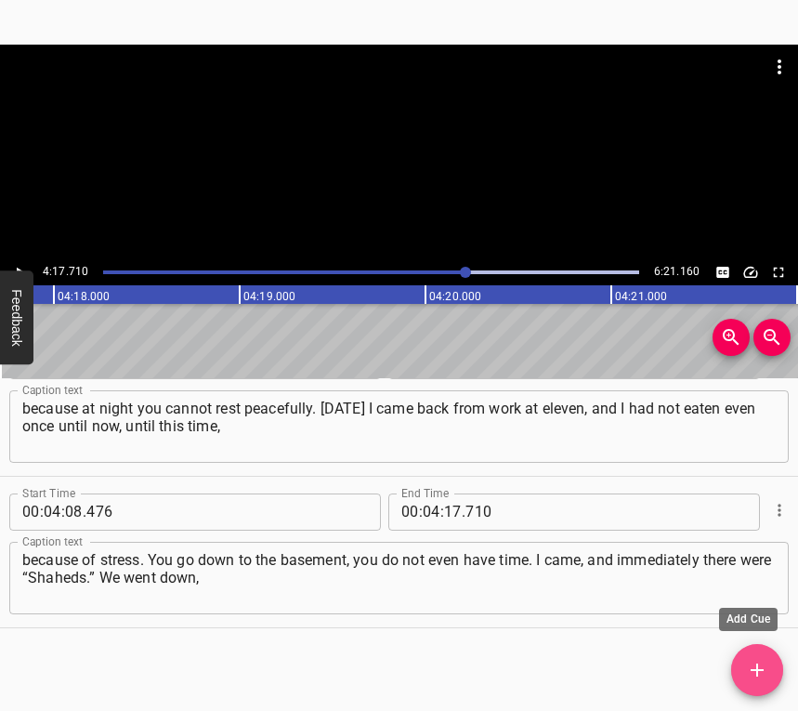
click at [767, 675] on icon "Add Cue" at bounding box center [757, 670] width 22 height 22
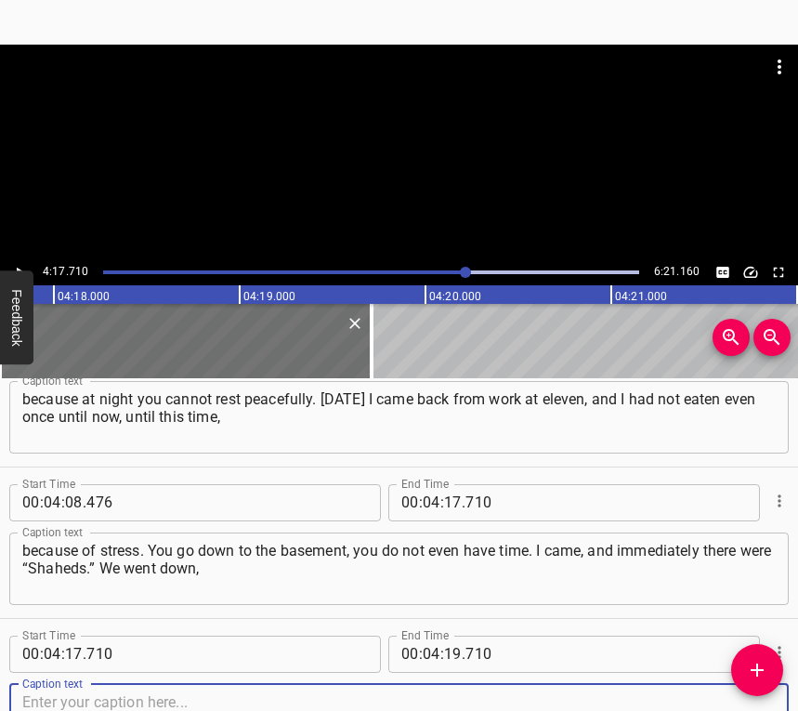
scroll to position [3389, 0]
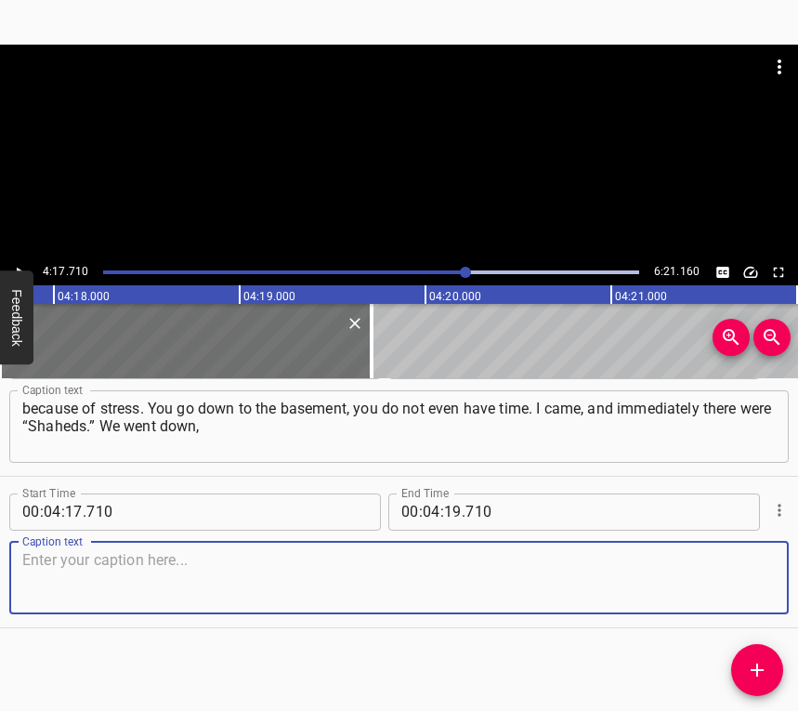
click at [742, 577] on textarea at bounding box center [399, 577] width 754 height 53
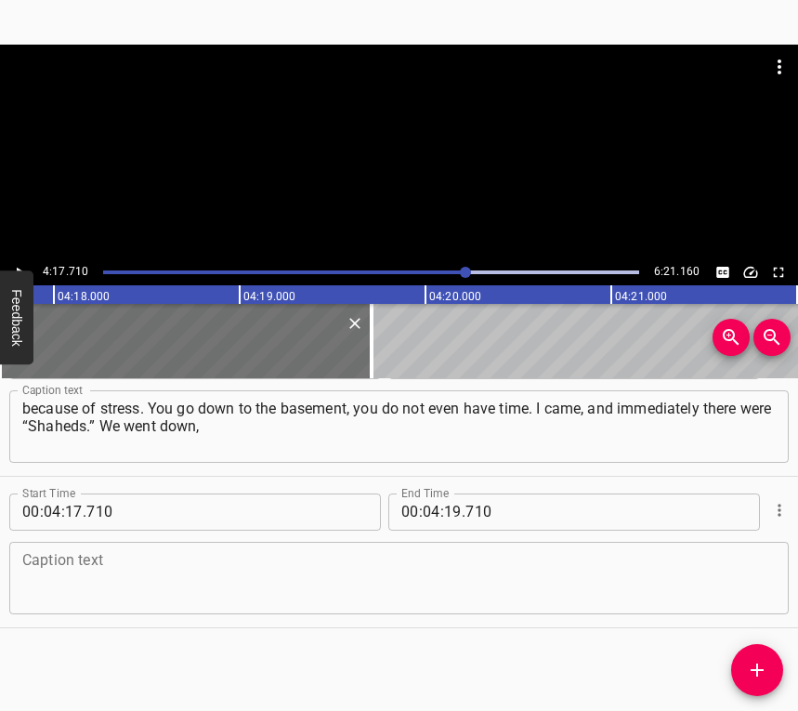
click at [194, 572] on textarea at bounding box center [399, 577] width 754 height 53
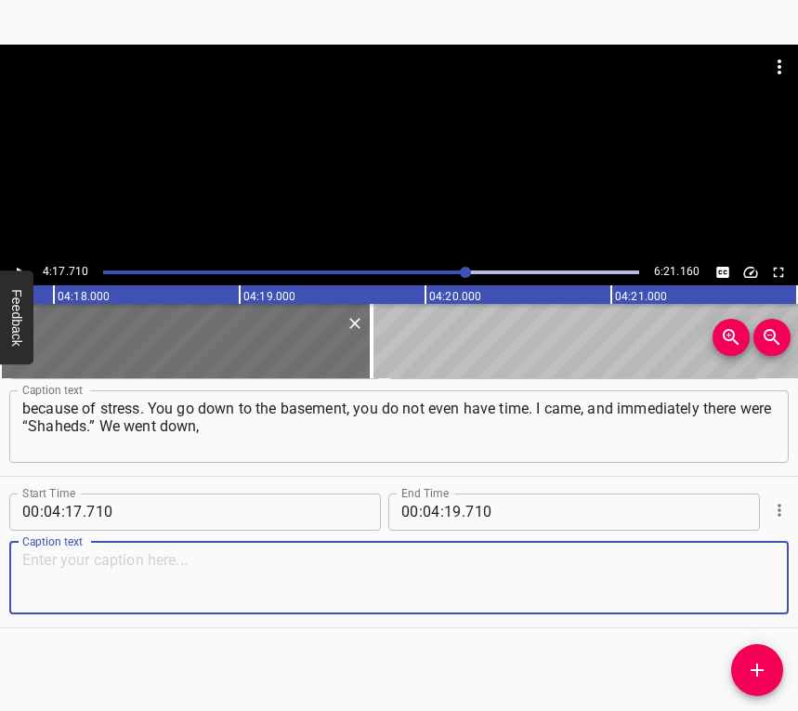
paste textarea "heard about seven of them, quickly ran home for things and went to the basement…"
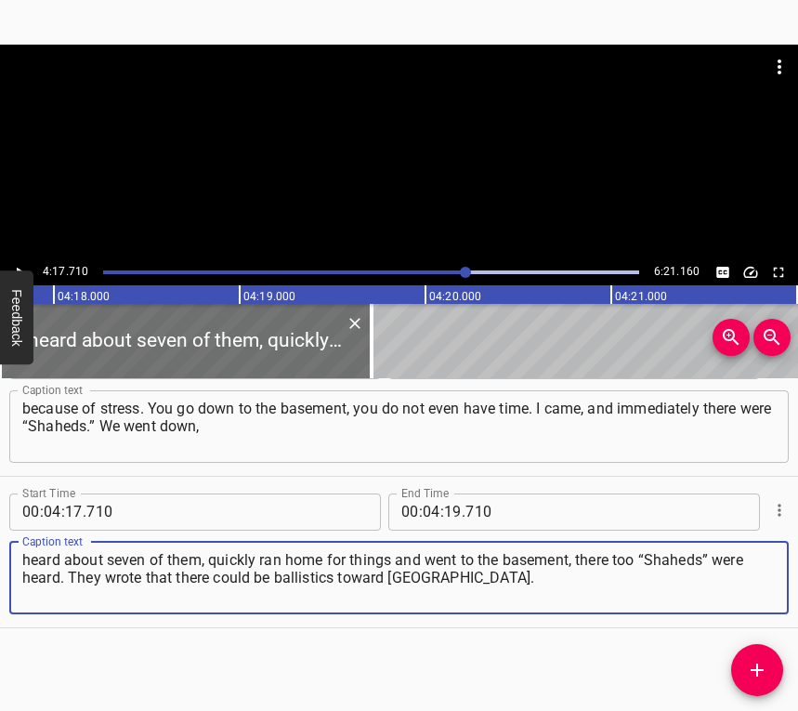
type textarea "heard about seven of them, quickly ran home for things and went to the basement…"
click at [20, 267] on icon "Play/Pause" at bounding box center [19, 272] width 17 height 17
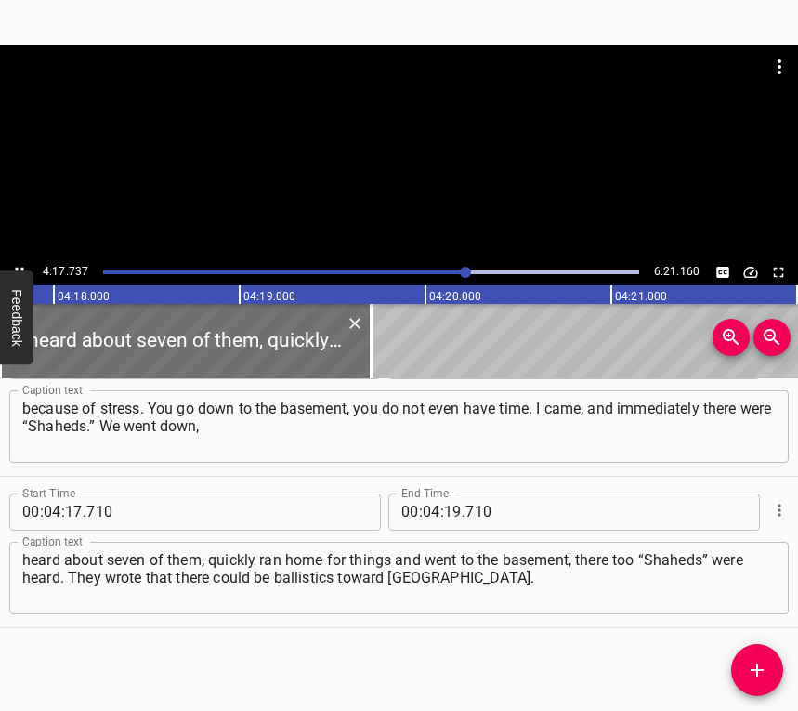
scroll to position [0, 47903]
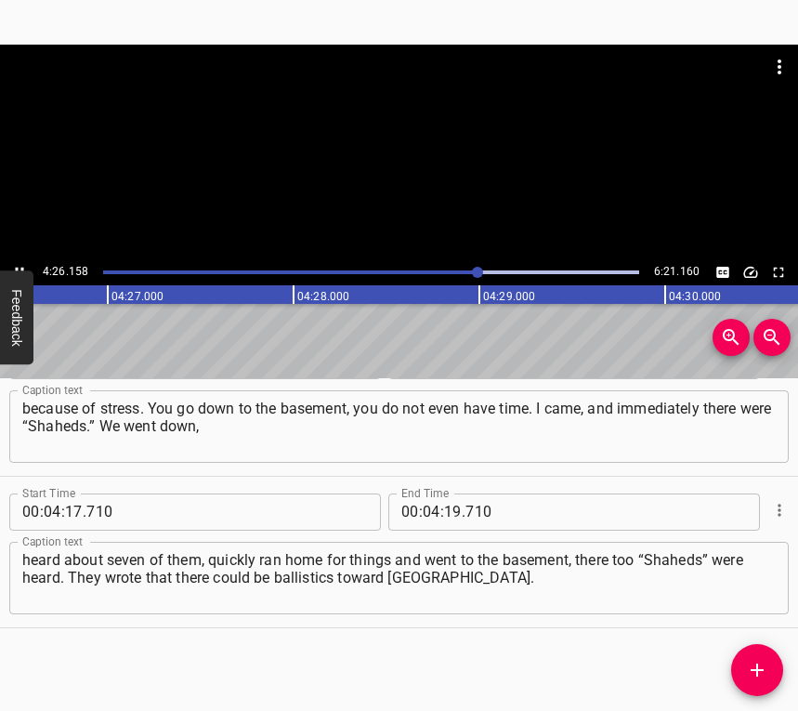
click at [21, 266] on icon "Play/Pause" at bounding box center [19, 272] width 17 height 17
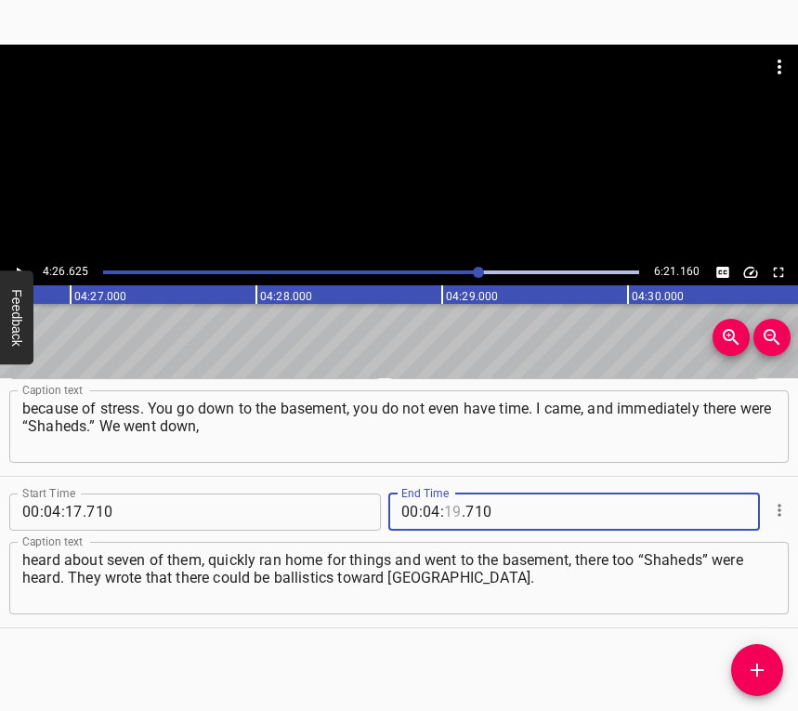
click at [444, 507] on input "number" at bounding box center [453, 511] width 18 height 37
type input "26"
type input "625"
click at [745, 670] on span "Add Cue" at bounding box center [757, 670] width 52 height 22
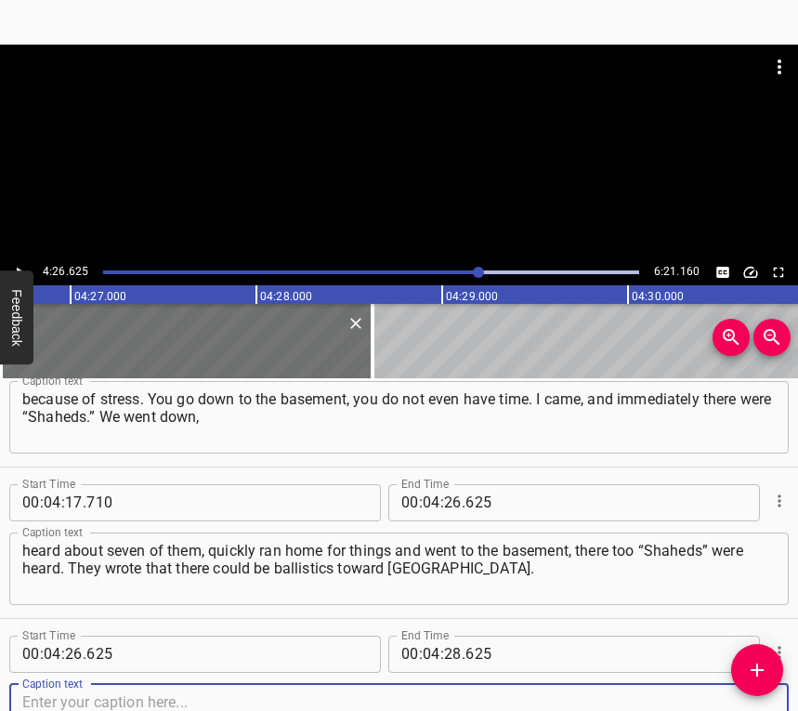
scroll to position [3541, 0]
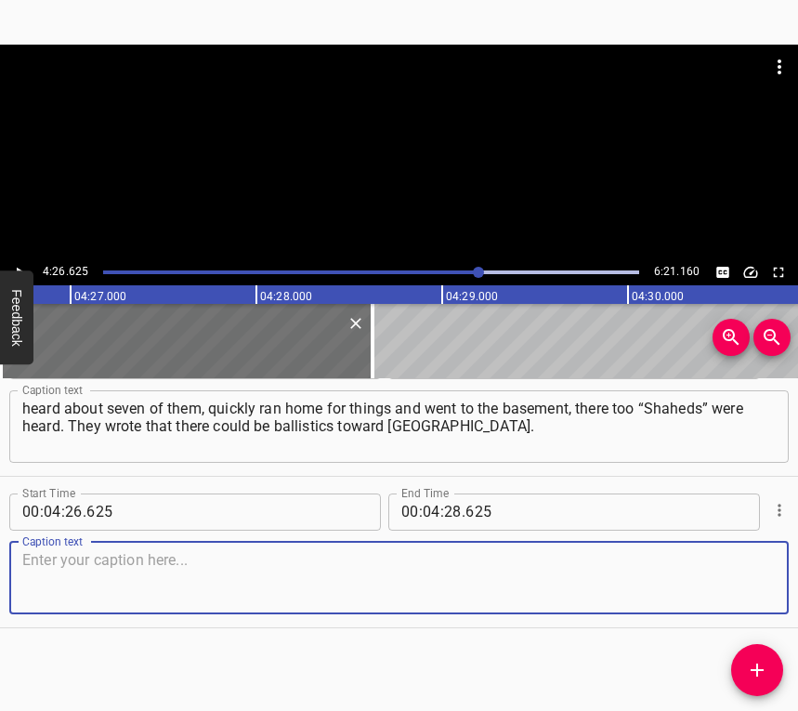
drag, startPoint x: 733, startPoint y: 570, endPoint x: 795, endPoint y: 555, distance: 63.1
click at [734, 567] on textarea at bounding box center [399, 577] width 754 height 53
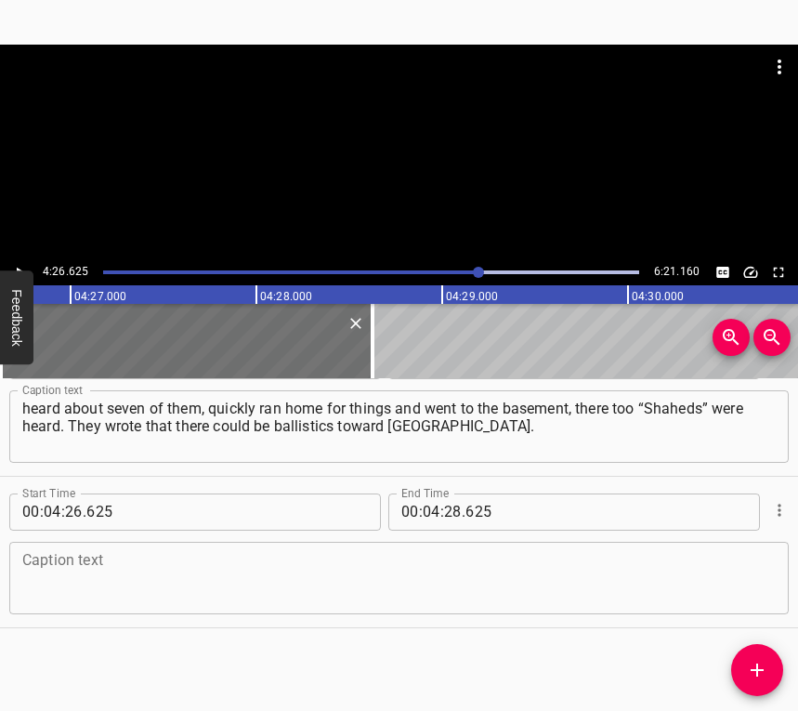
click at [157, 570] on textarea at bounding box center [399, 577] width 754 height 53
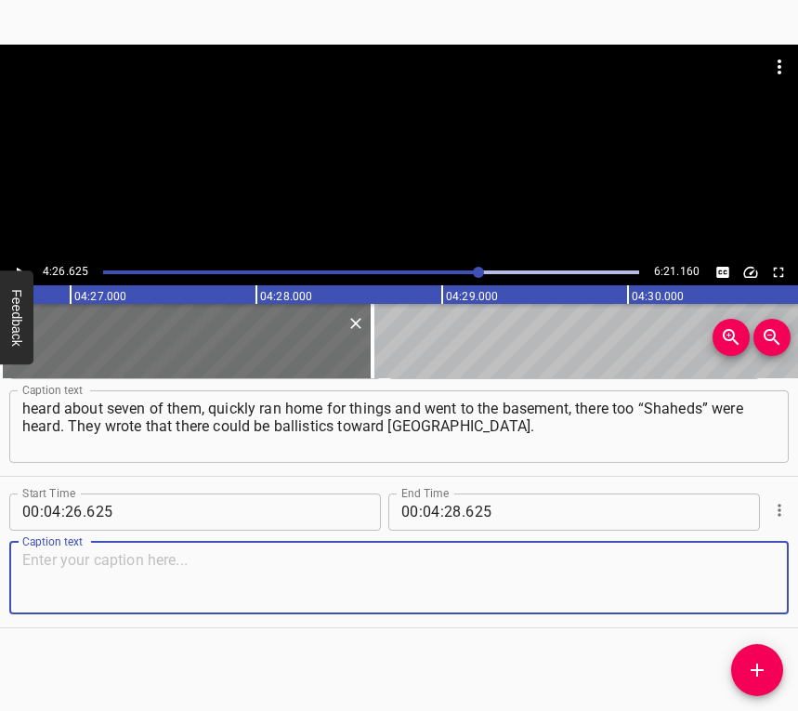
paste textarea "I look: the all-clear, all people are going home. I think it is done on purpose…"
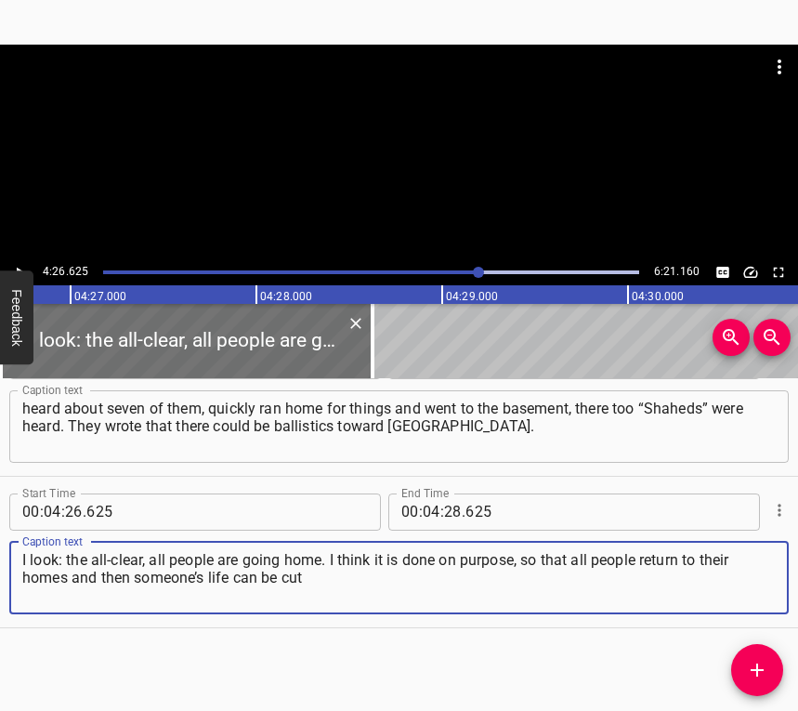
type textarea "I look: the all-clear, all people are going home. I think it is done on purpose…"
click at [20, 267] on icon "Play/Pause" at bounding box center [19, 272] width 17 height 17
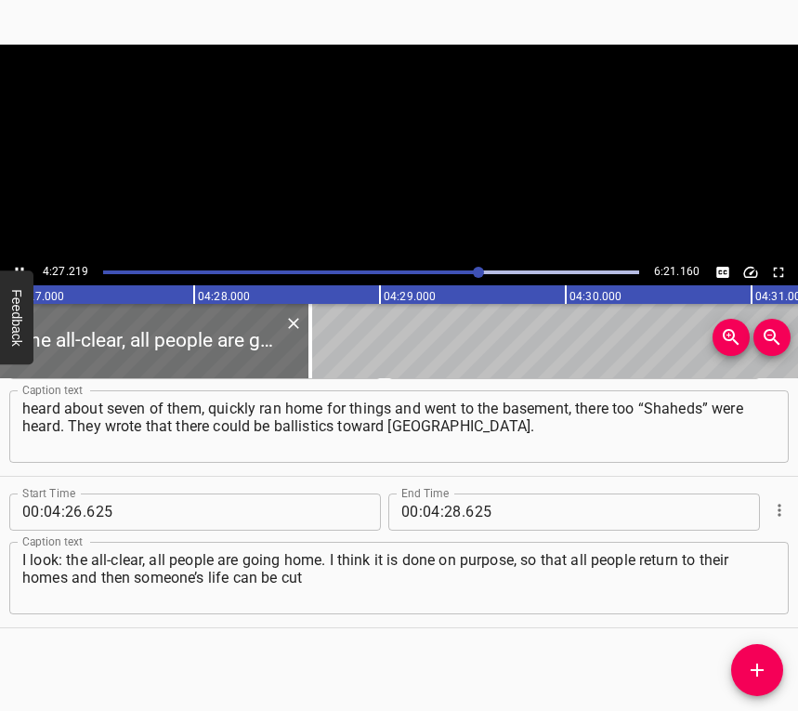
scroll to position [0, 49665]
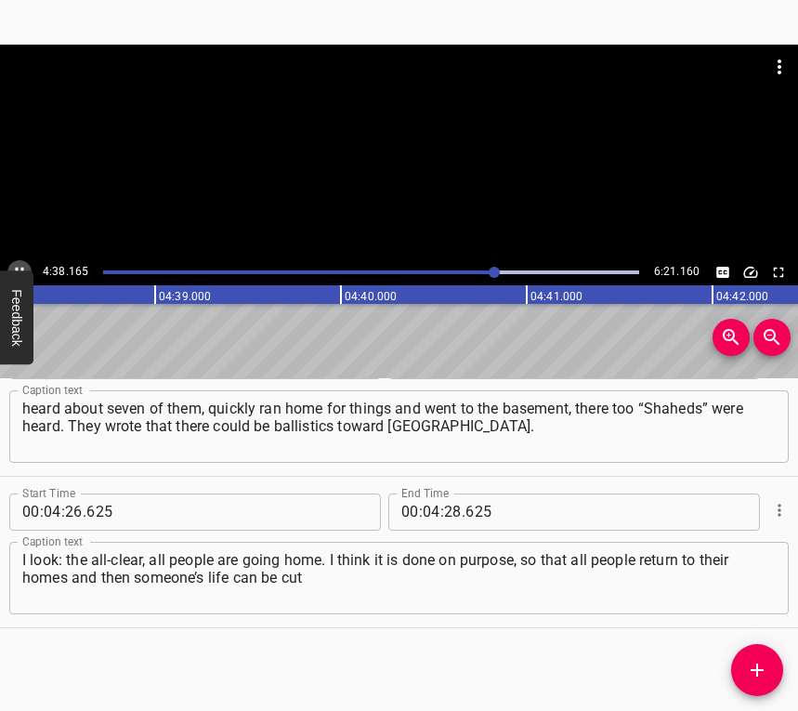
click at [20, 267] on icon "Play/Pause" at bounding box center [19, 272] width 17 height 17
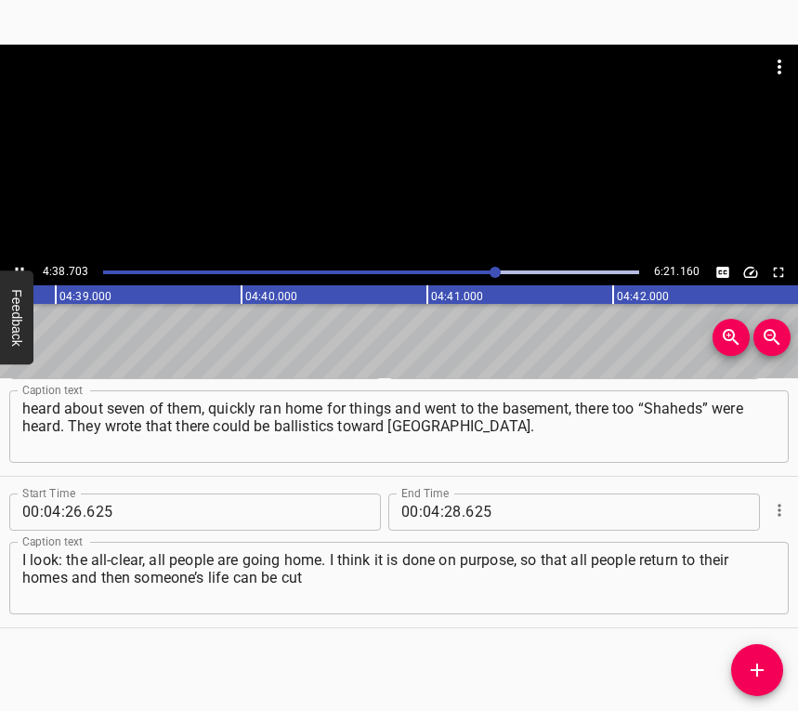
click at [20, 267] on icon "Play/Pause" at bounding box center [19, 272] width 17 height 17
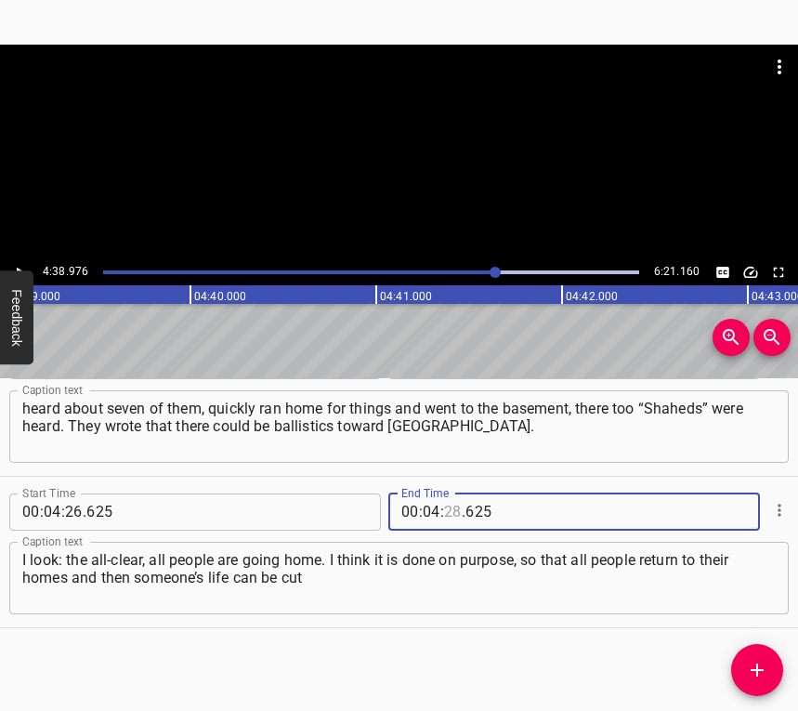
click at [448, 509] on input "number" at bounding box center [453, 511] width 18 height 37
type input "28"
click at [21, 269] on icon "Play/Pause" at bounding box center [19, 272] width 17 height 17
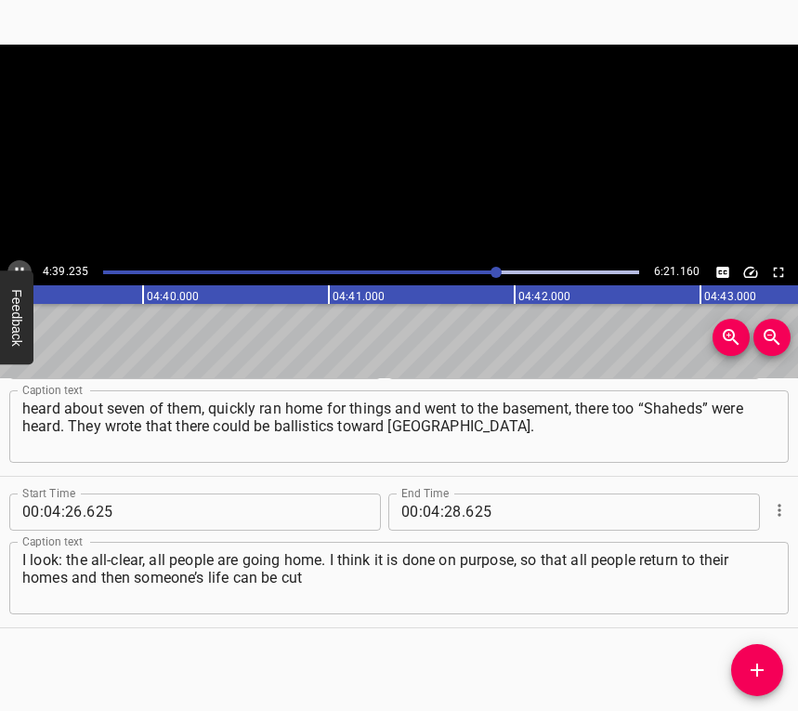
click at [20, 267] on icon "Play/Pause" at bounding box center [19, 272] width 17 height 17
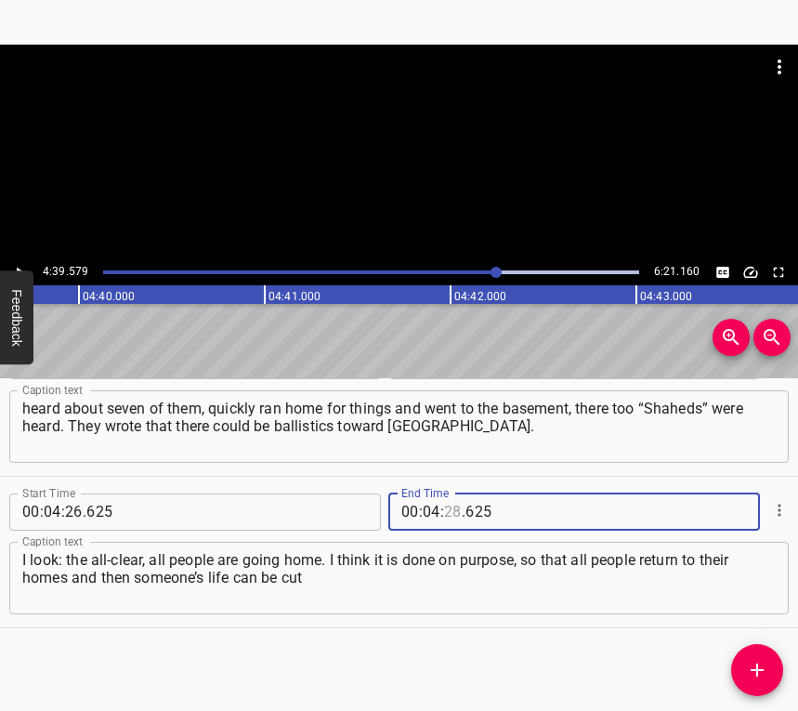
click at [453, 507] on input "number" at bounding box center [453, 511] width 18 height 37
type input "39"
type input "579"
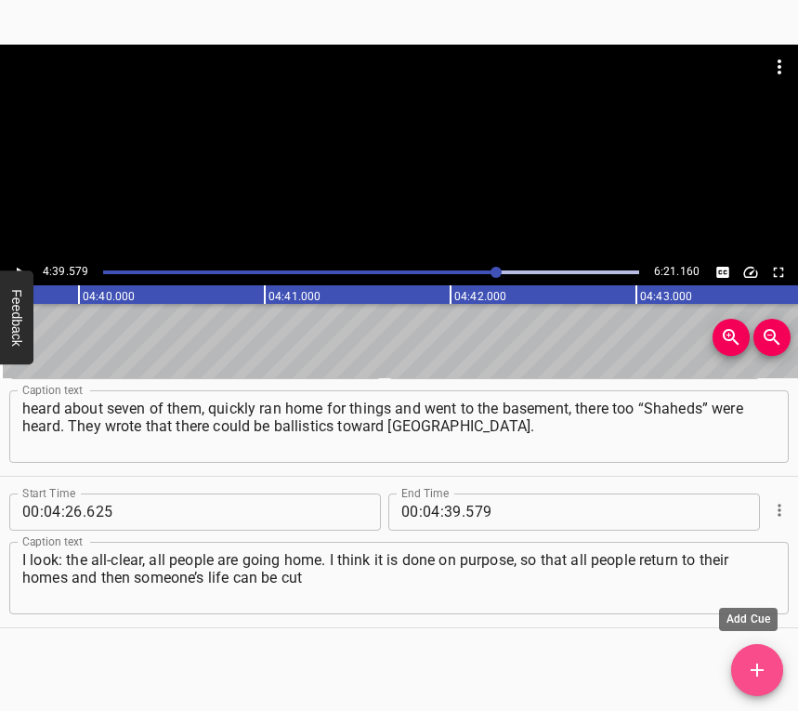
click at [758, 648] on button "Add Cue" at bounding box center [757, 670] width 52 height 52
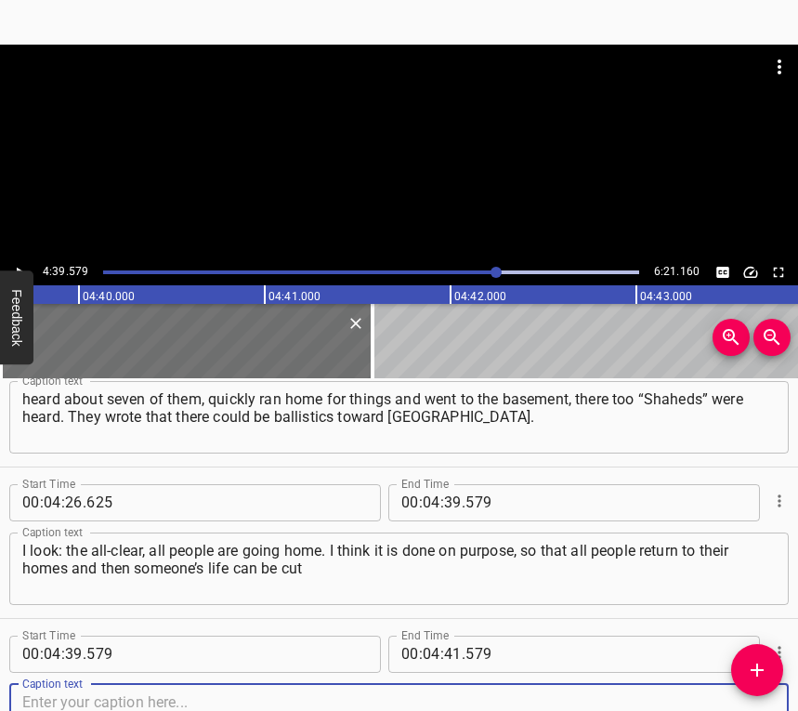
scroll to position [3692, 0]
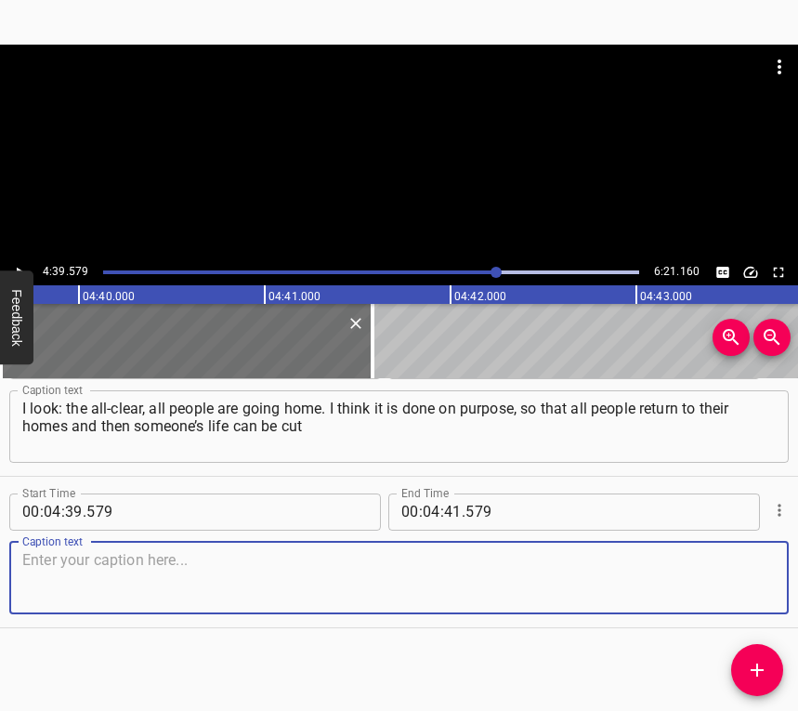
drag, startPoint x: 730, startPoint y: 572, endPoint x: 796, endPoint y: 564, distance: 66.5
click at [733, 572] on textarea at bounding box center [399, 577] width 754 height 53
click at [75, 568] on textarea at bounding box center [399, 577] width 754 height 53
paste textarea "short in one moment. The building is destroyed, as far as I know, the entire st…"
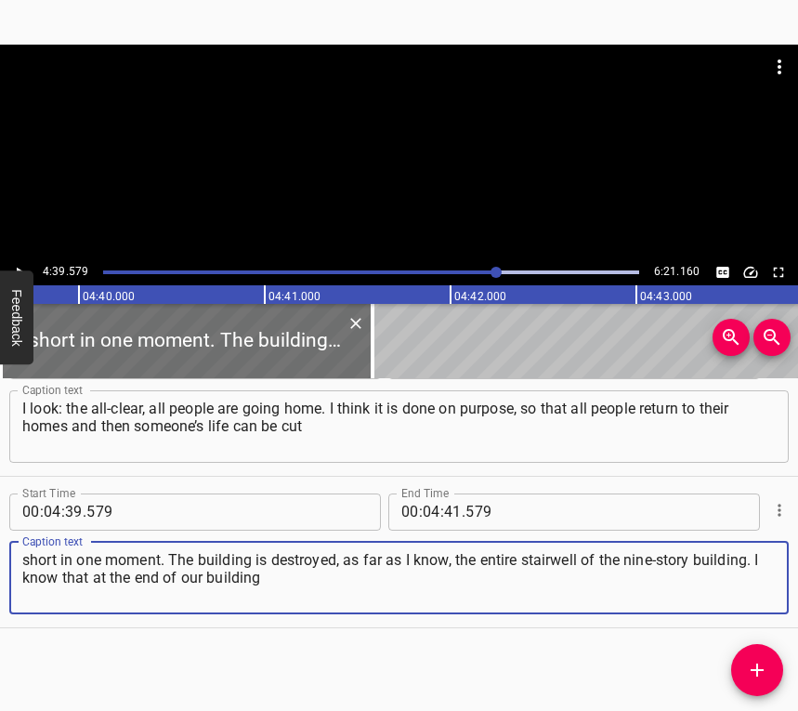
type textarea "short in one moment. The building is destroyed, as far as I know, the entire st…"
click at [20, 264] on button "Play/Pause" at bounding box center [19, 272] width 24 height 24
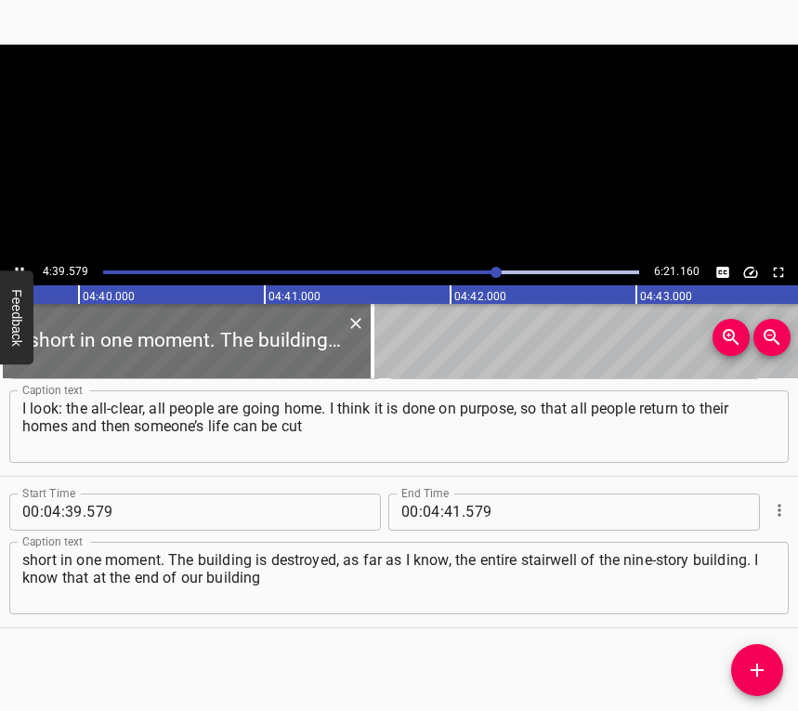
scroll to position [0, 51995]
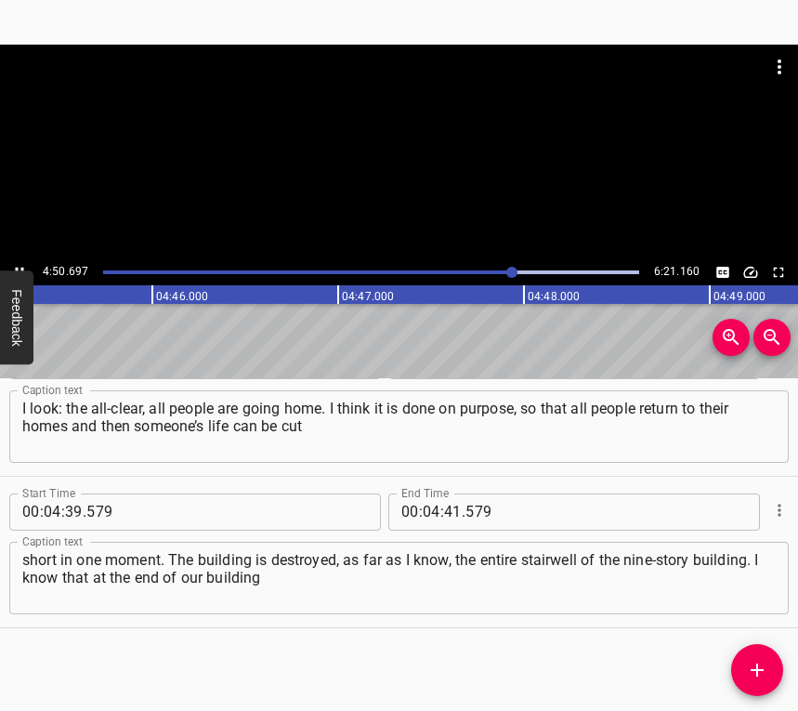
click at [17, 265] on icon "Play/Pause" at bounding box center [19, 272] width 17 height 17
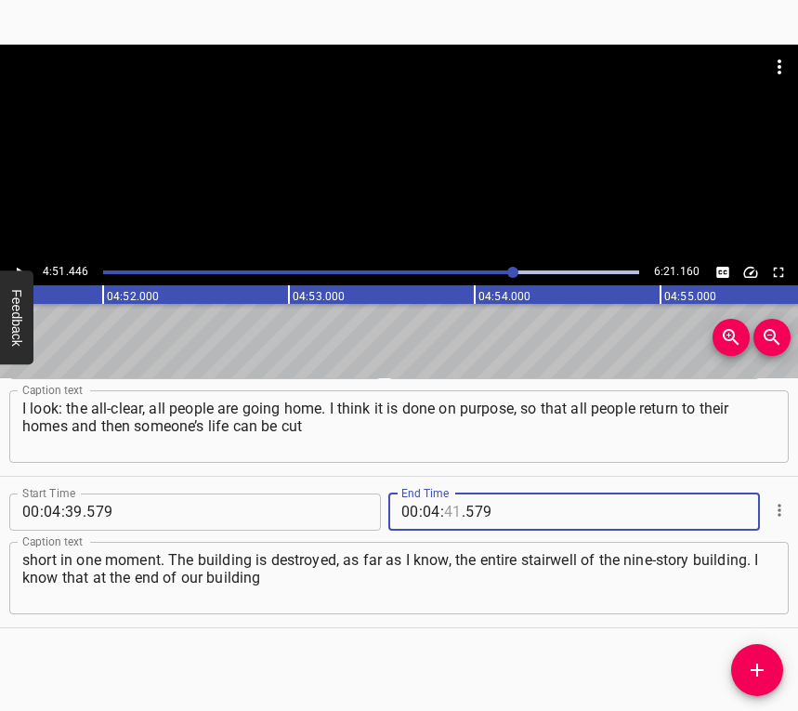
click at [445, 509] on input "number" at bounding box center [453, 511] width 18 height 37
type input "51"
type input "446"
click at [762, 660] on button "Add Cue" at bounding box center [757, 670] width 52 height 52
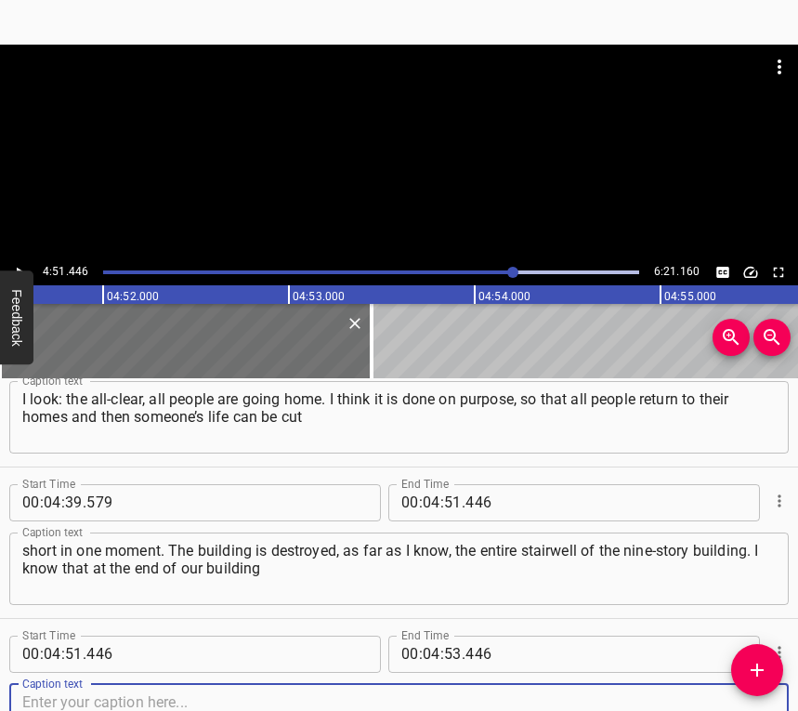
scroll to position [3844, 0]
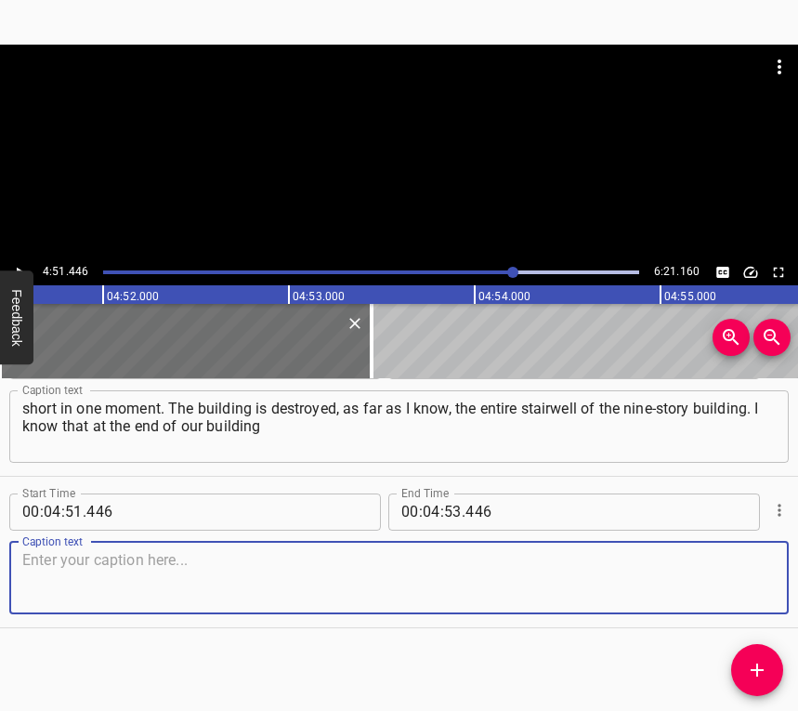
click at [755, 598] on textarea at bounding box center [399, 577] width 754 height 53
click at [144, 586] on textarea at bounding box center [399, 577] width 754 height 53
paste textarea "as well one entrance is gone inside. I saw photos, many people are posting phot…"
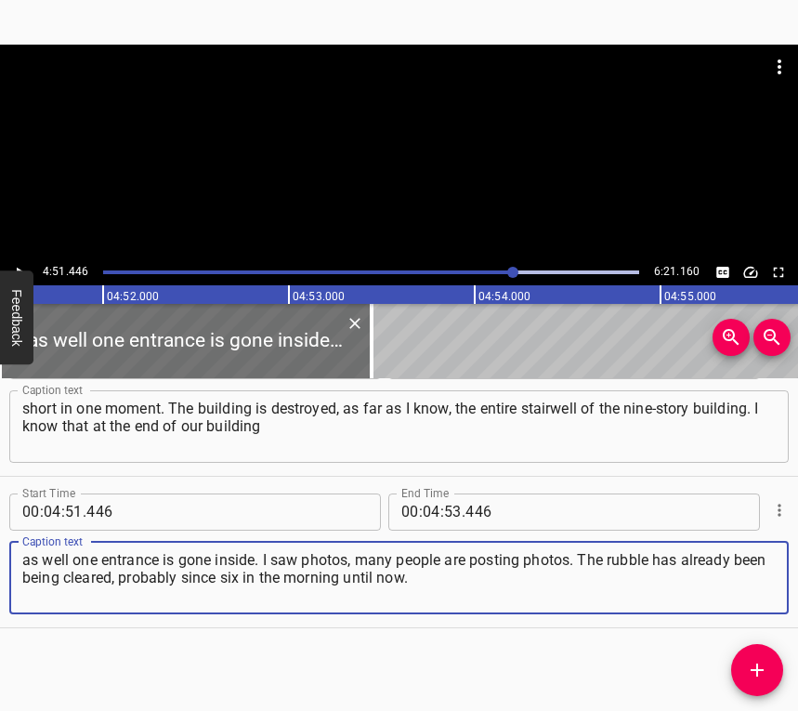
type textarea "as well one entrance is gone inside. I saw photos, many people are posting phot…"
click at [18, 264] on icon "Play/Pause" at bounding box center [19, 272] width 17 height 17
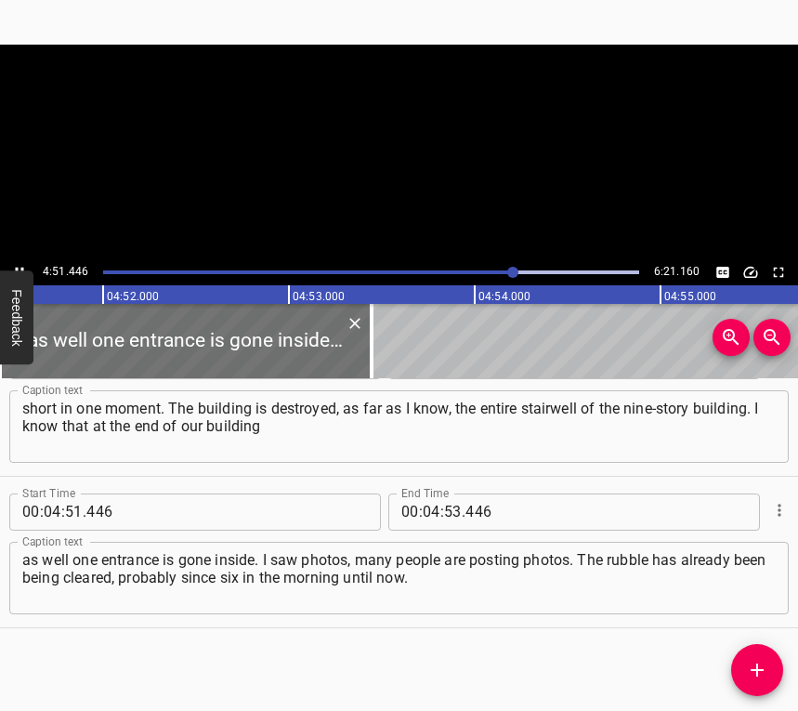
scroll to position [0, 54205]
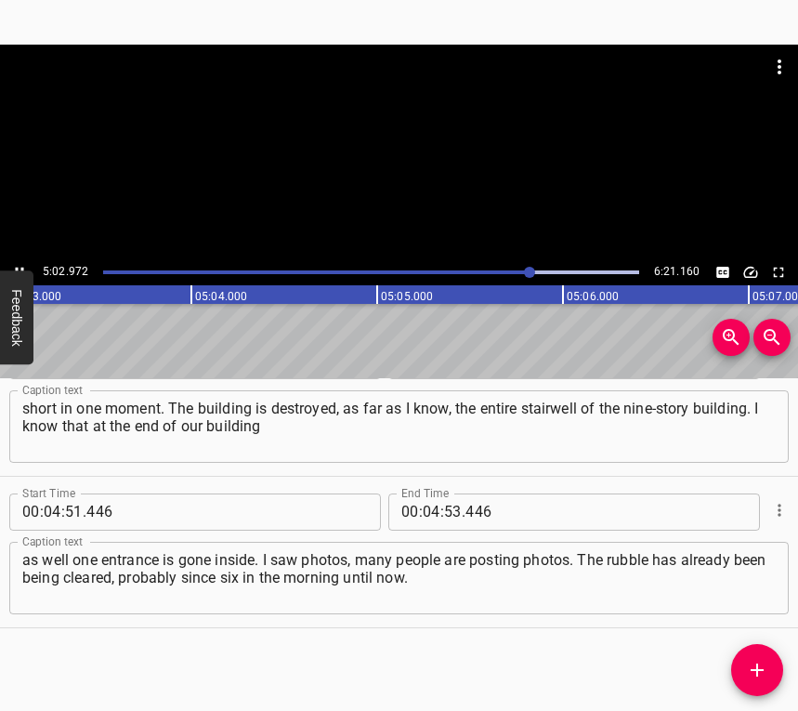
click at [17, 266] on icon "Play/Pause" at bounding box center [19, 272] width 17 height 17
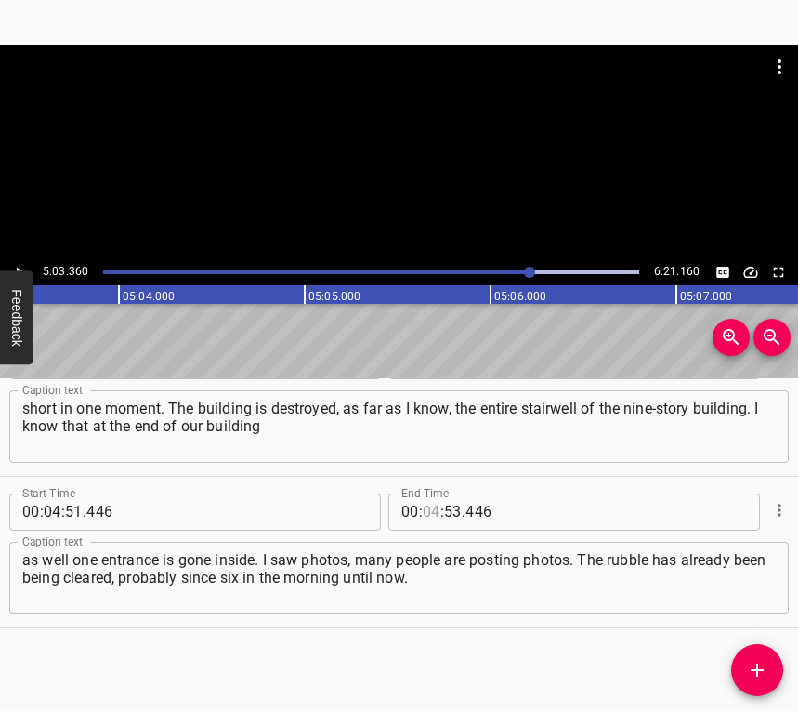
click at [427, 513] on input "number" at bounding box center [432, 511] width 18 height 37
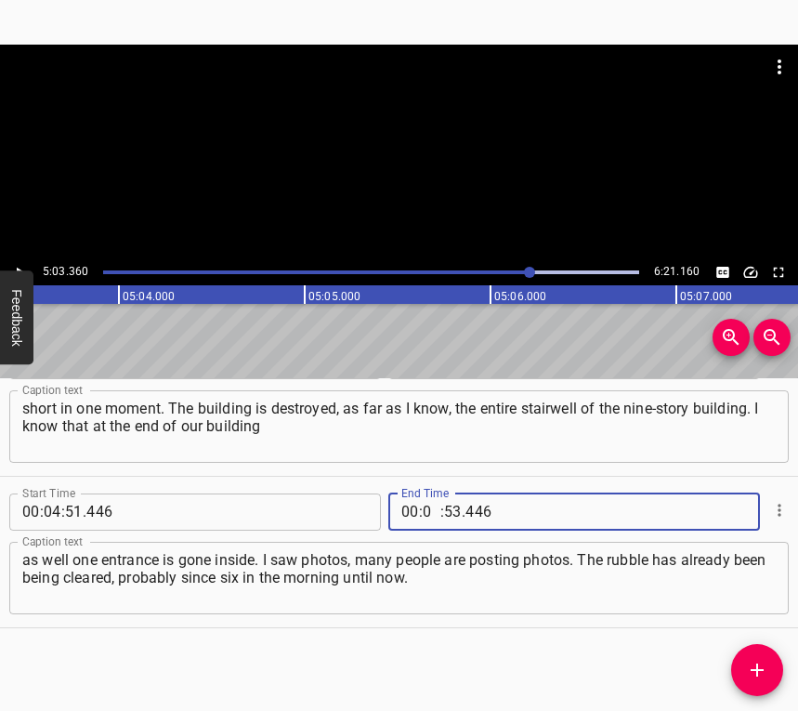
type input "05"
type input "03"
type input "360"
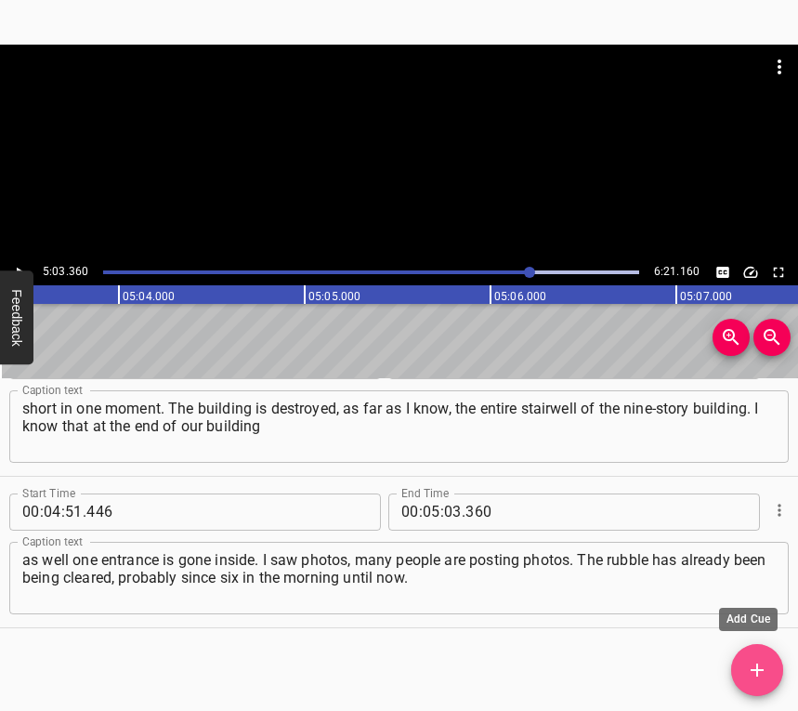
click at [744, 668] on span "Add Cue" at bounding box center [757, 670] width 52 height 22
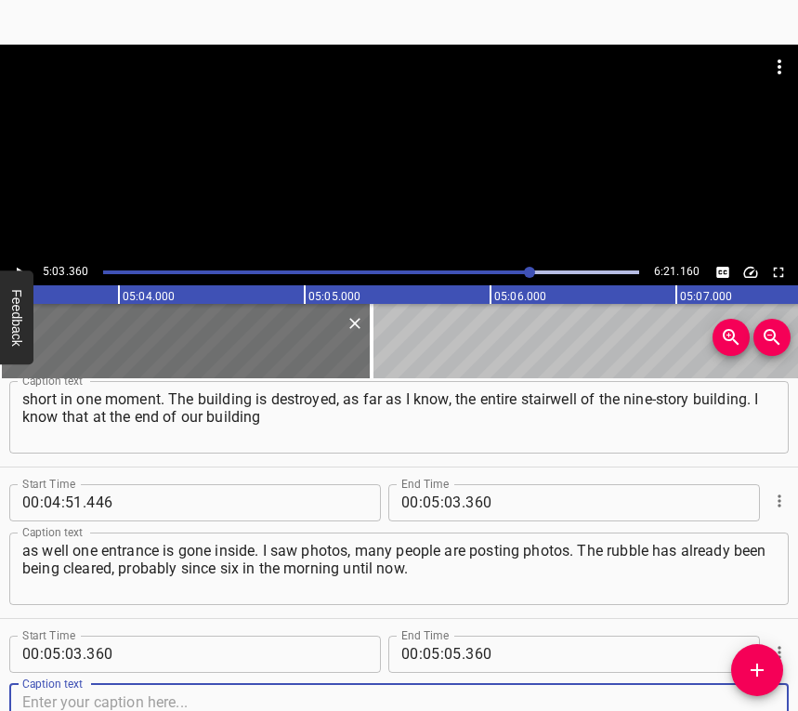
scroll to position [3995, 0]
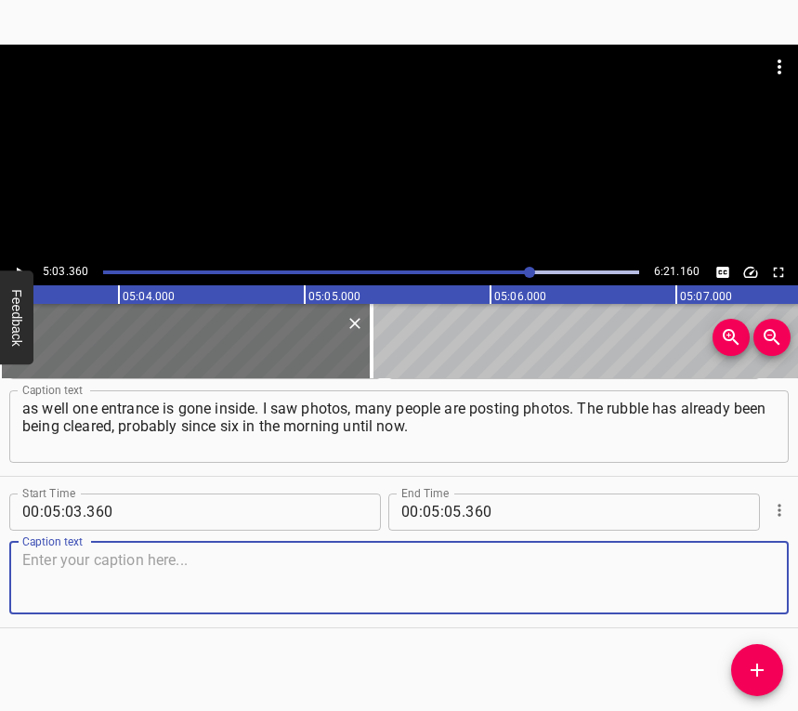
click at [727, 585] on textarea at bounding box center [399, 577] width 754 height 53
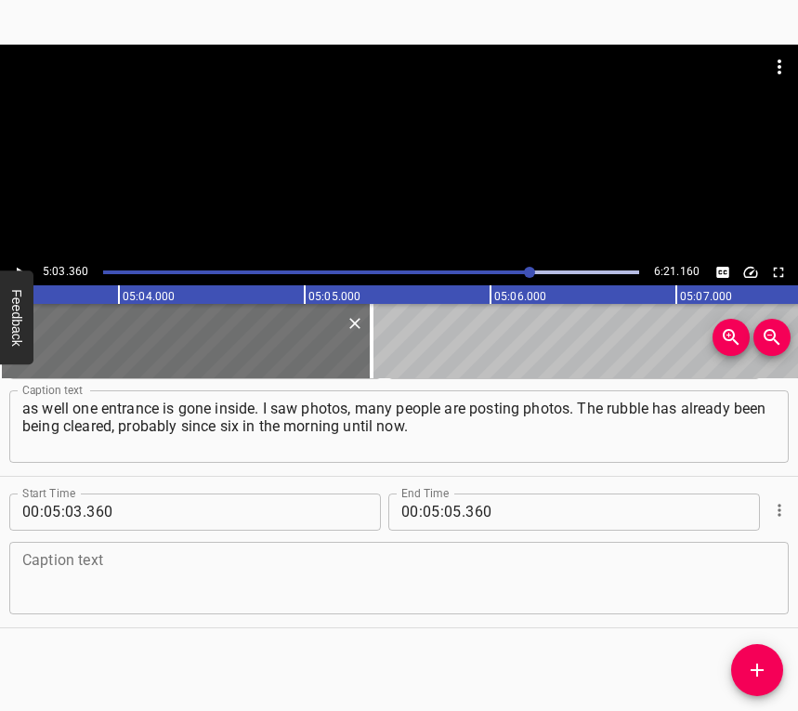
click at [59, 583] on textarea at bounding box center [399, 577] width 754 height 53
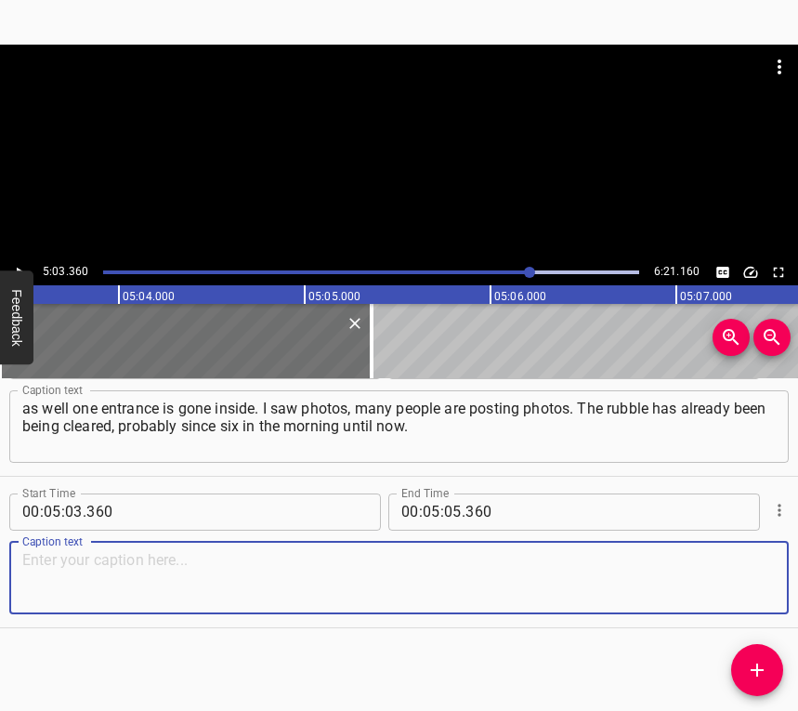
paste textarea "Windows are shattered everywhere, they are being replaced with plywood, people …"
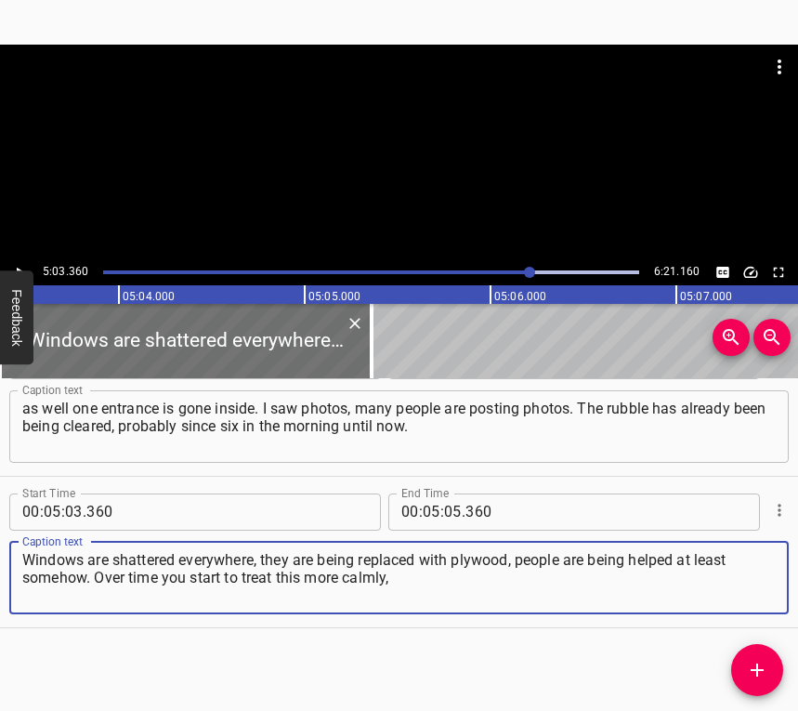
type textarea "Windows are shattered everywhere, they are being replaced with plywood, people …"
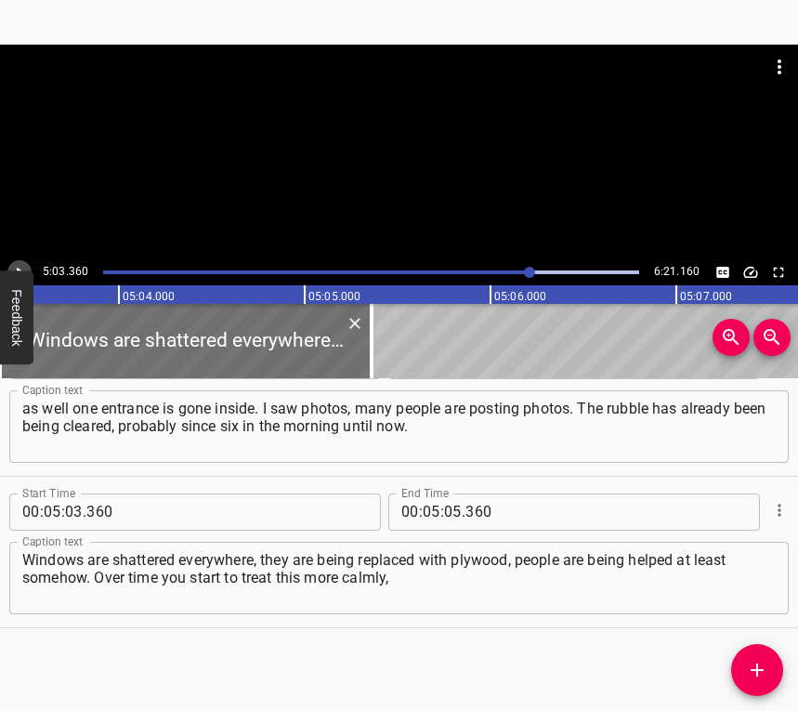
click at [20, 265] on icon "Play/Pause" at bounding box center [19, 272] width 17 height 17
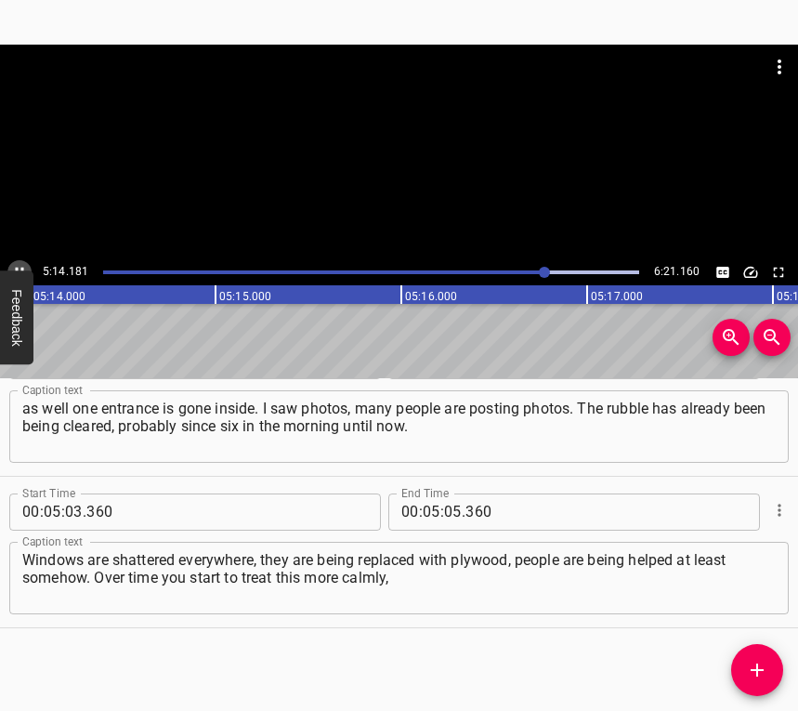
click at [17, 264] on icon "Play/Pause" at bounding box center [19, 272] width 17 height 17
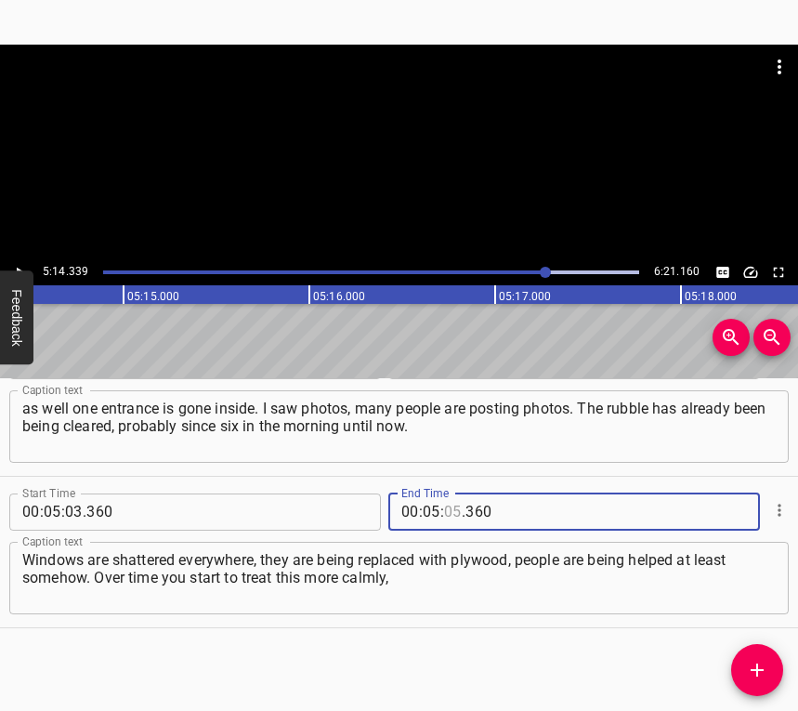
click at [444, 517] on input "number" at bounding box center [453, 511] width 18 height 37
type input "14"
type input "339"
click at [762, 661] on icon "Add Cue" at bounding box center [757, 670] width 22 height 22
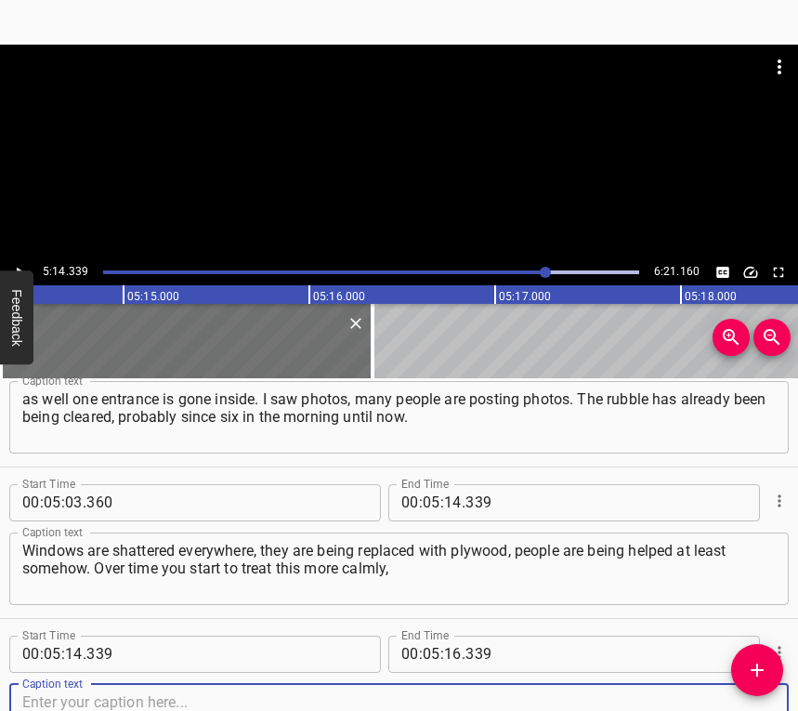
scroll to position [4147, 0]
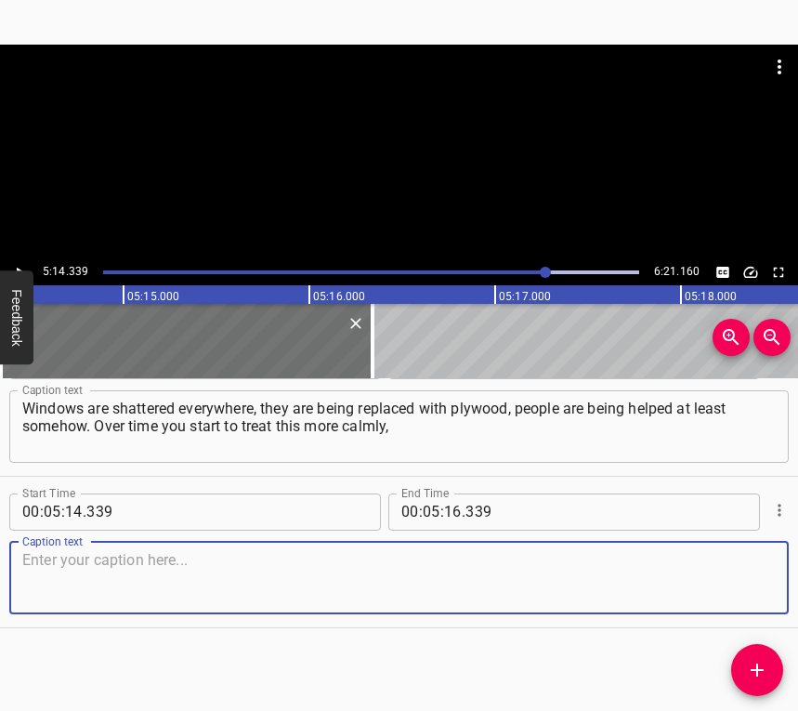
click at [738, 579] on textarea at bounding box center [399, 577] width 754 height 53
click at [48, 588] on textarea at bounding box center [399, 577] width 754 height 53
paste textarea "but then one such moment can deprive you of the feeling of safety for years at …"
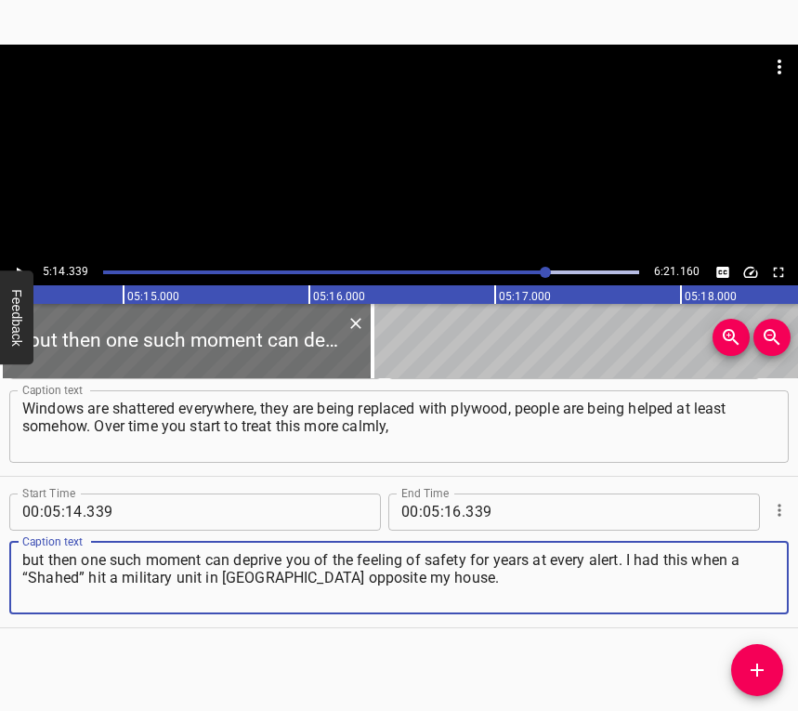
type textarea "but then one such moment can deprive you of the feeling of safety for years at …"
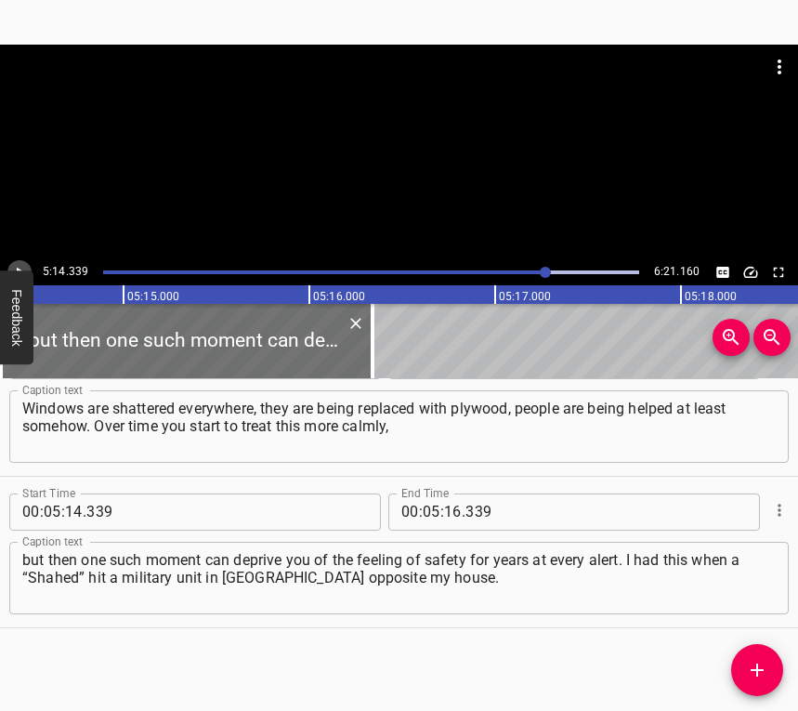
click at [24, 262] on button "Play/Pause" at bounding box center [19, 272] width 24 height 24
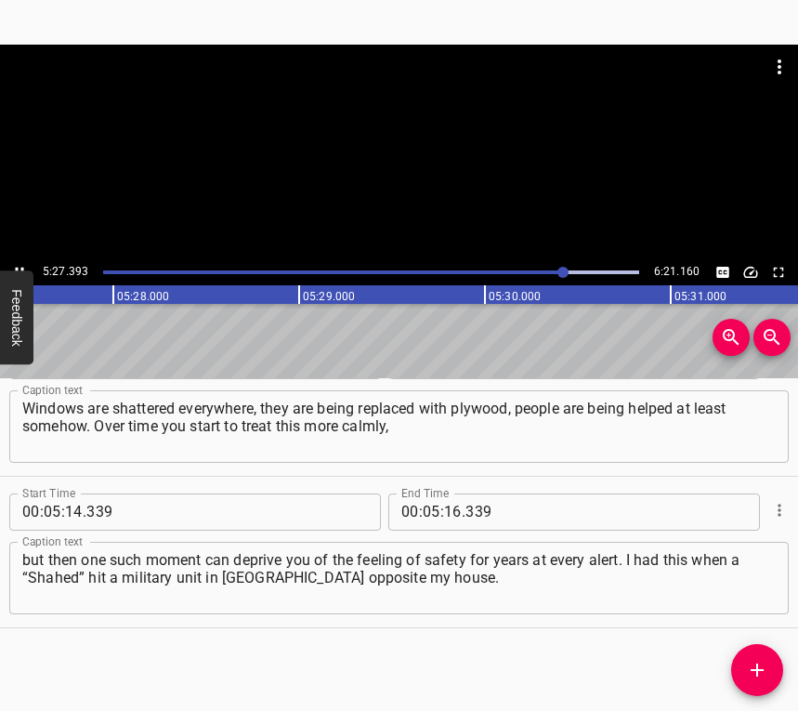
click at [21, 262] on button "Play/Pause" at bounding box center [19, 272] width 24 height 24
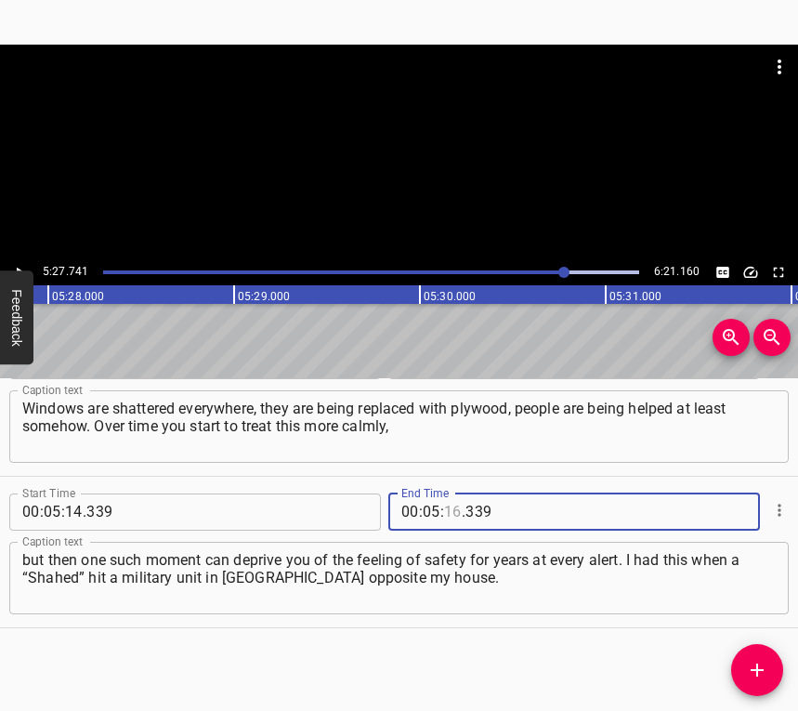
click at [448, 500] on input "number" at bounding box center [453, 511] width 18 height 37
type input "27"
type input "741"
click at [745, 664] on span "Add Cue" at bounding box center [757, 670] width 52 height 22
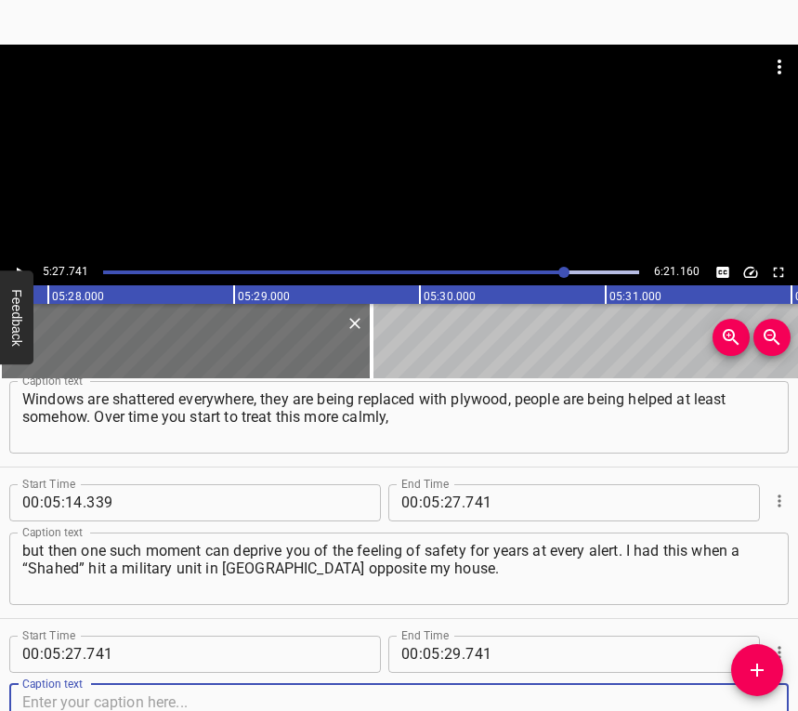
scroll to position [4298, 0]
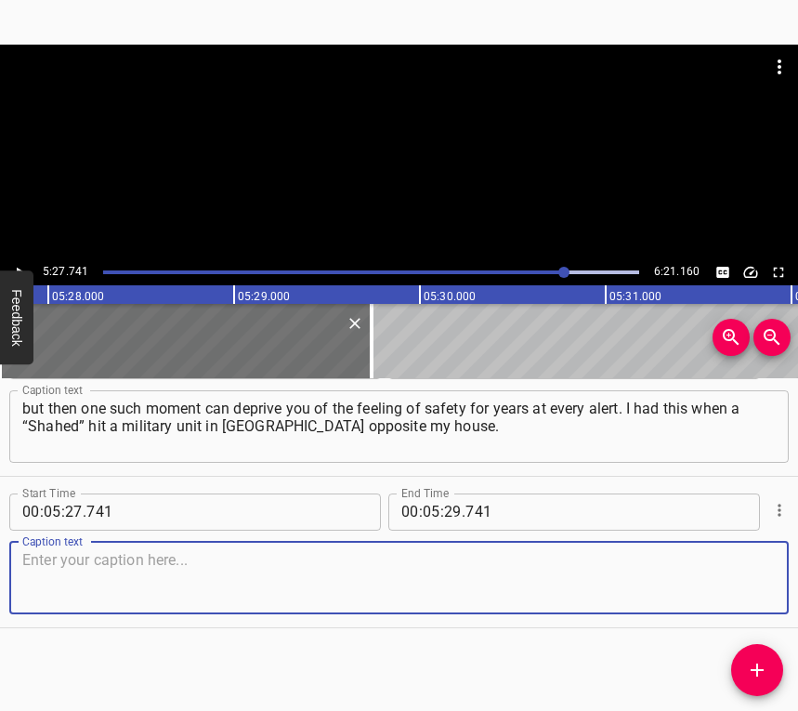
drag, startPoint x: 725, startPoint y: 593, endPoint x: 790, endPoint y: 584, distance: 65.7
click at [733, 591] on textarea at bounding box center [399, 577] width 754 height 53
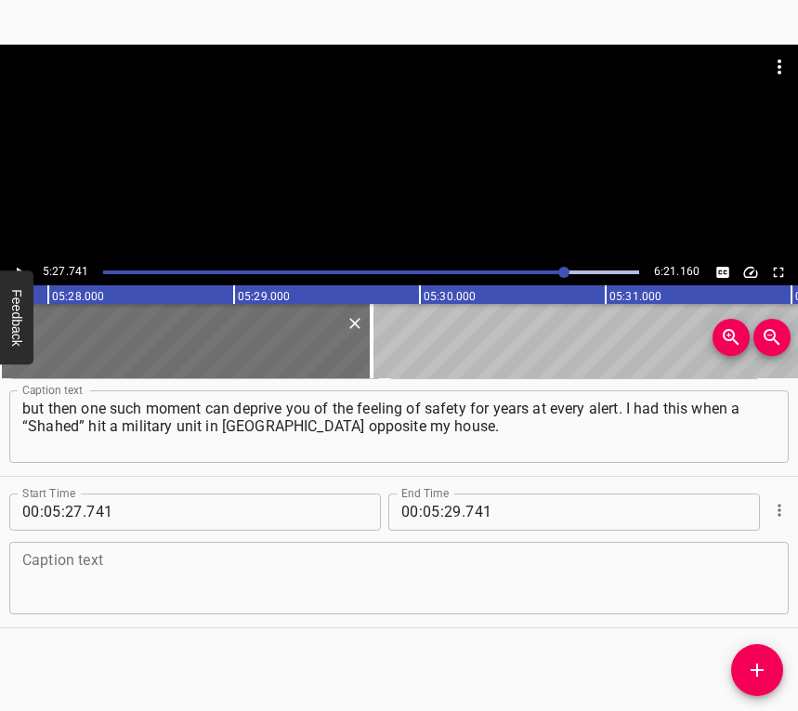
click at [260, 576] on textarea at bounding box center [399, 577] width 754 height 53
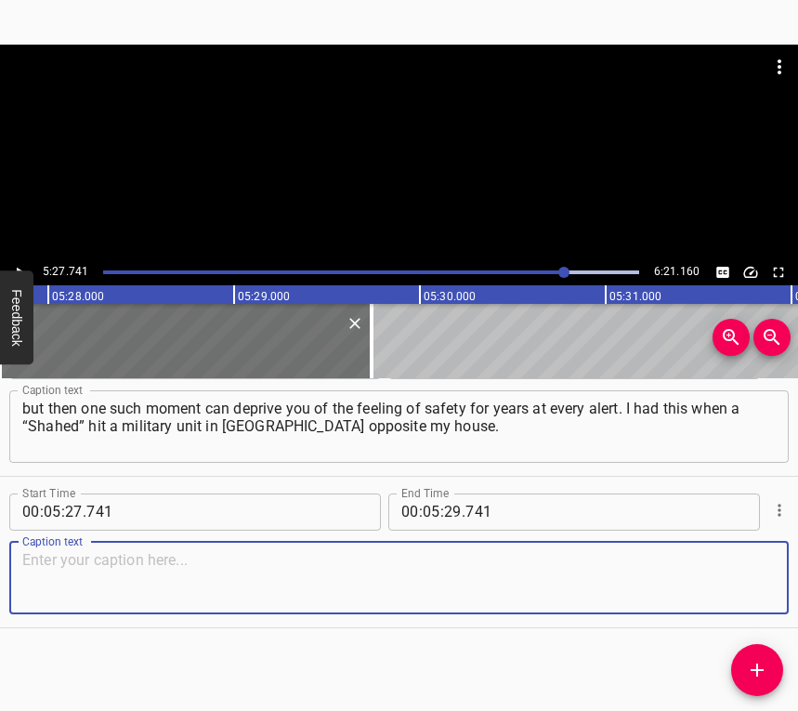
paste textarea "At that time we spent a month sleeping in the shelter because it was frightenin…"
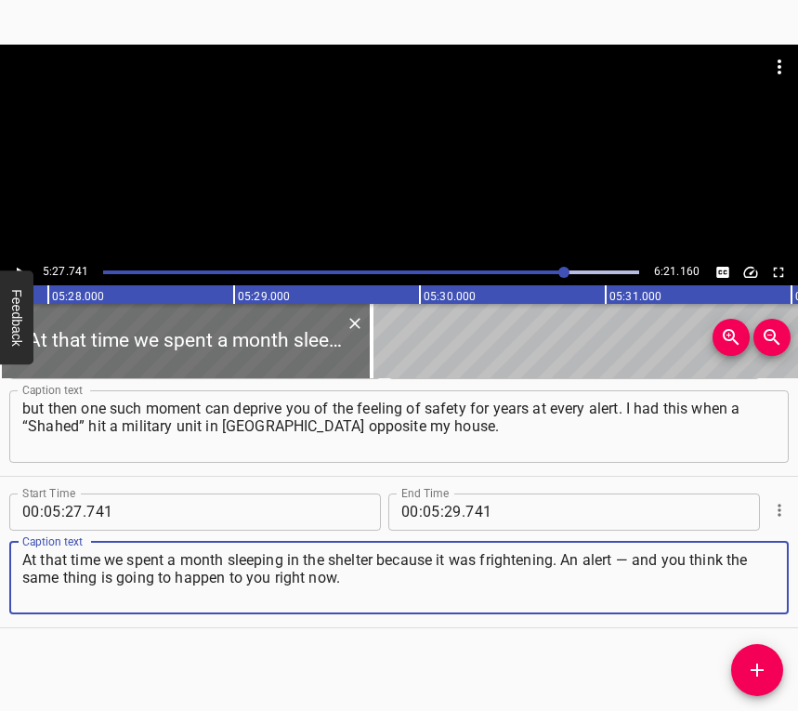
type textarea "At that time we spent a month sleeping in the shelter because it was frightenin…"
click at [14, 265] on icon "Play/Pause" at bounding box center [19, 272] width 17 height 17
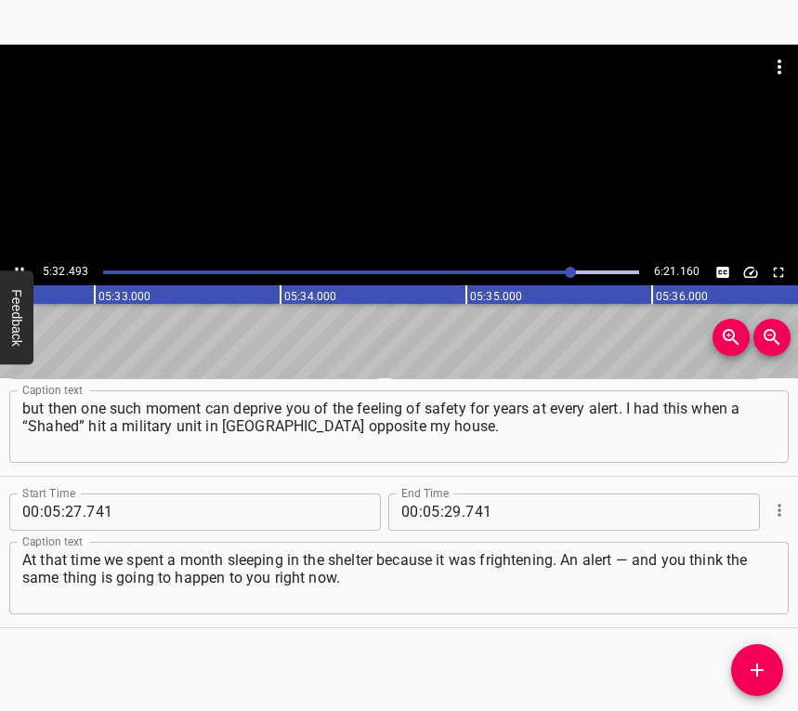
scroll to position [0, 61847]
click at [18, 265] on icon "Play/Pause" at bounding box center [19, 272] width 17 height 17
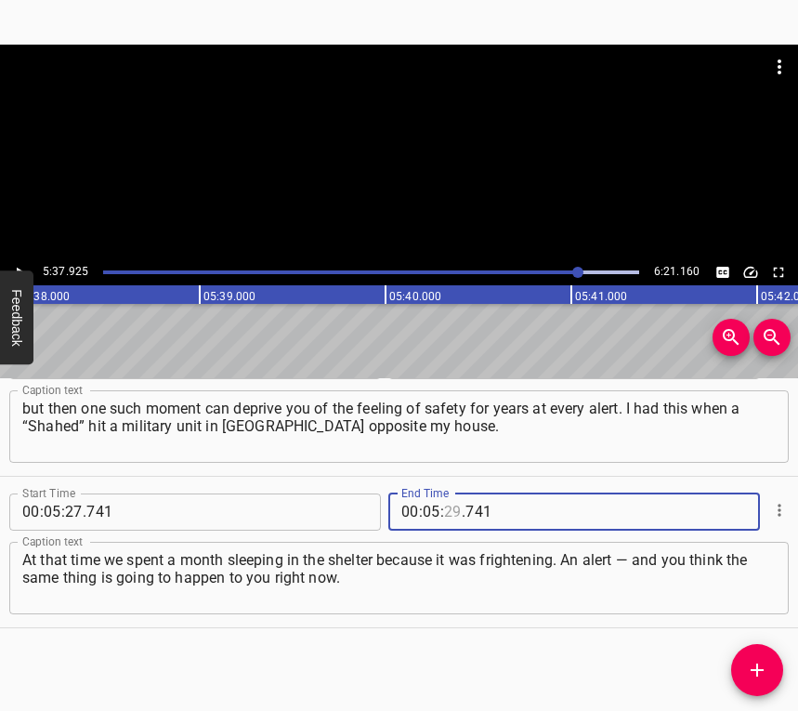
click at [448, 511] on input "number" at bounding box center [453, 511] width 18 height 37
type input "37"
type input "925"
click at [758, 662] on icon "Add Cue" at bounding box center [757, 670] width 22 height 22
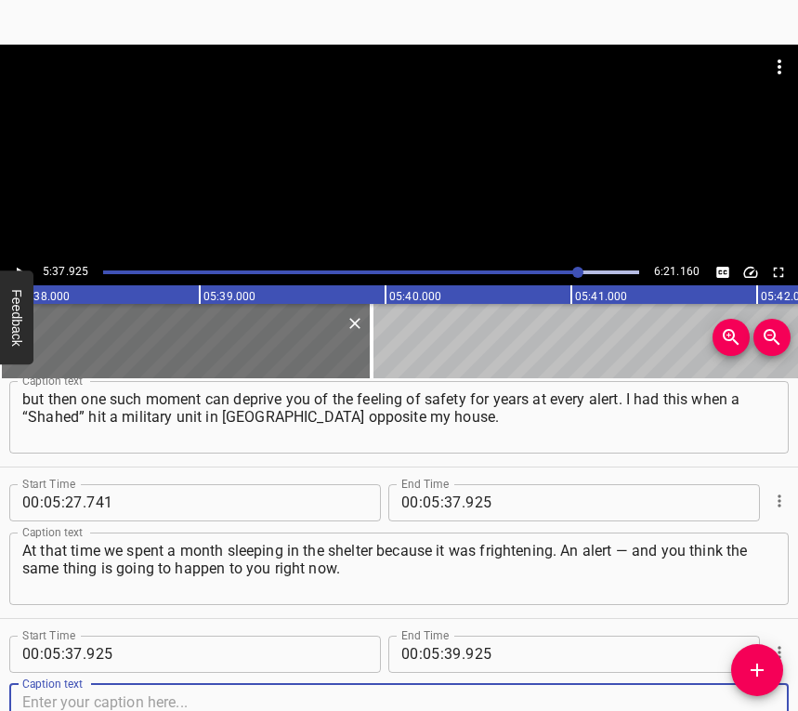
scroll to position [4450, 0]
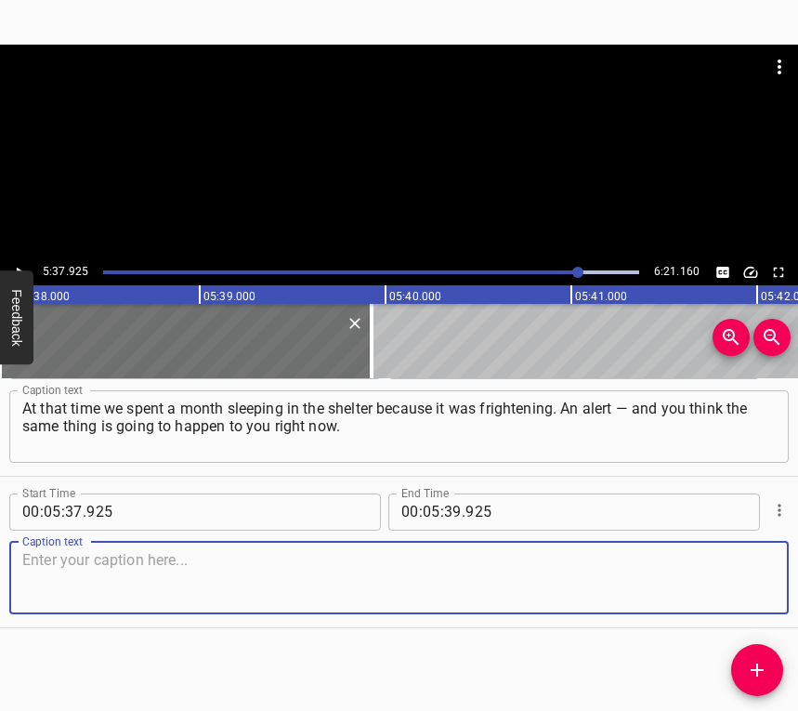
click at [746, 582] on textarea at bounding box center [399, 577] width 754 height 53
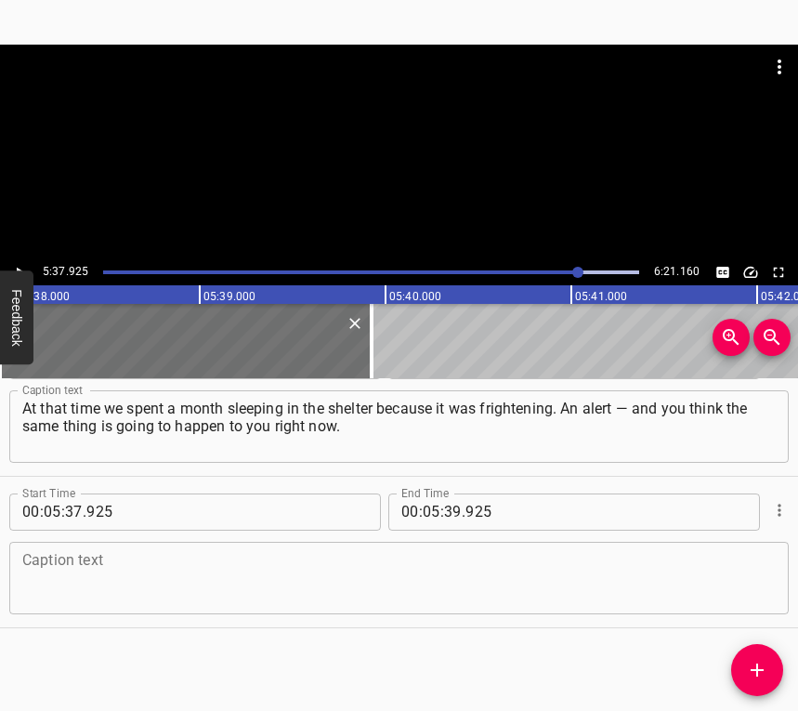
click at [255, 563] on textarea at bounding box center [399, 577] width 754 height 53
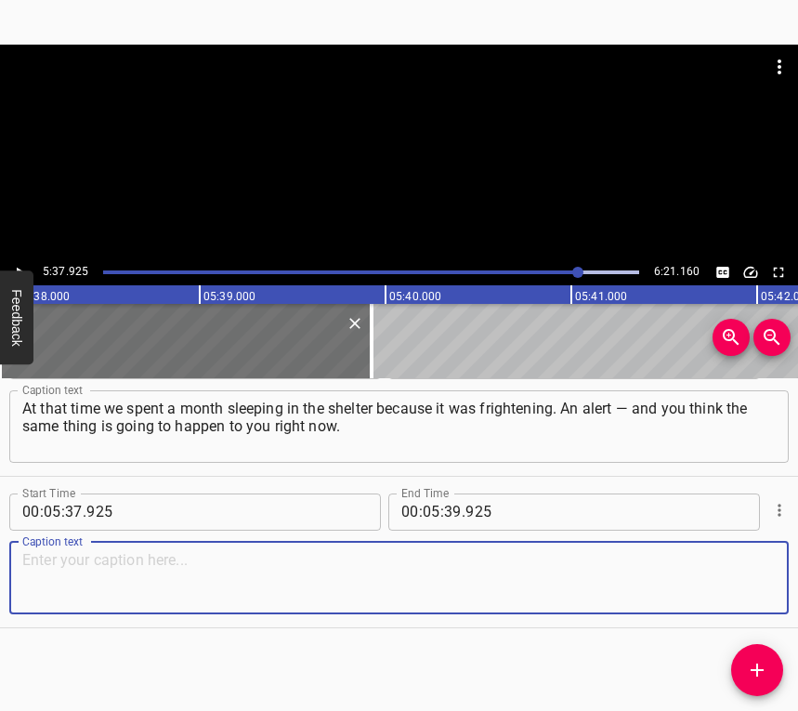
paste textarea "I came, and I felt calm in [GEOGRAPHIC_DATA], a new environment, a new city. An…"
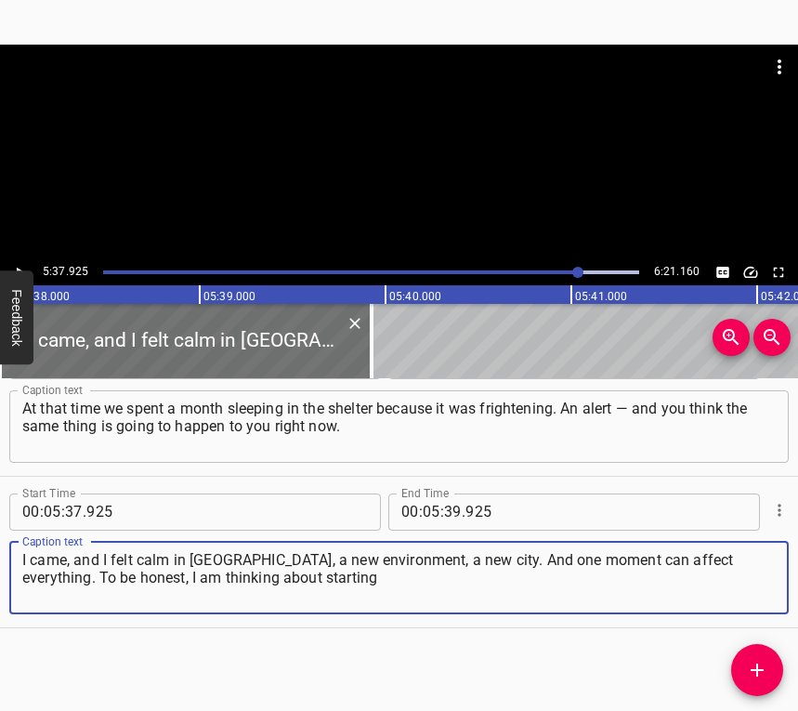
type textarea "I came, and I felt calm in [GEOGRAPHIC_DATA], a new environment, a new city. An…"
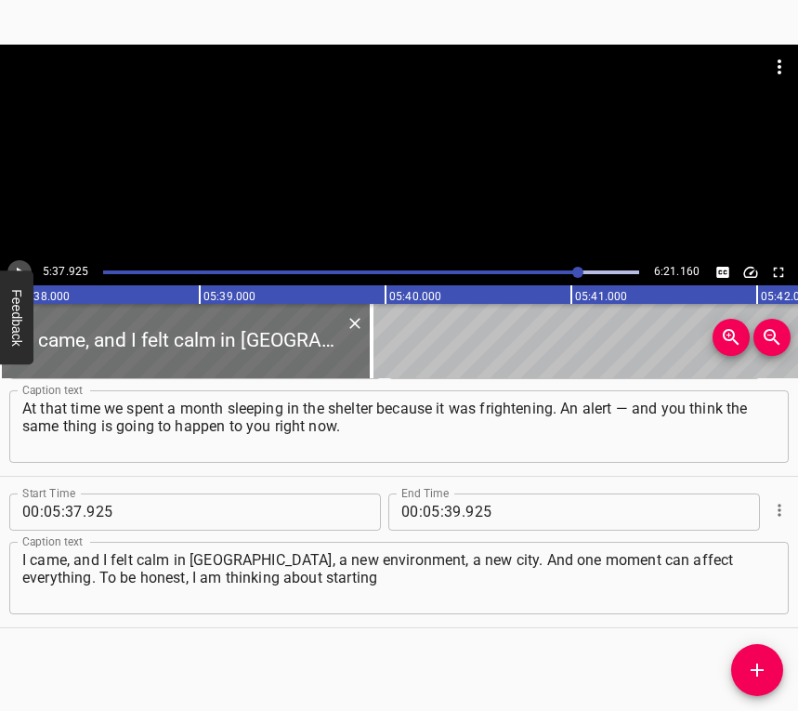
click at [24, 267] on icon "Play/Pause" at bounding box center [19, 272] width 17 height 17
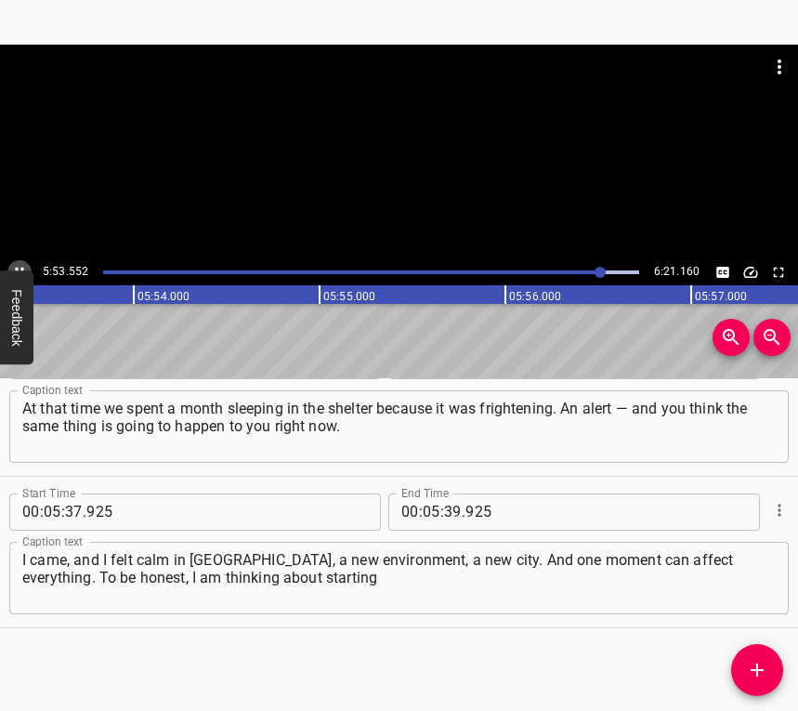
click at [15, 262] on button "Play/Pause" at bounding box center [19, 272] width 24 height 24
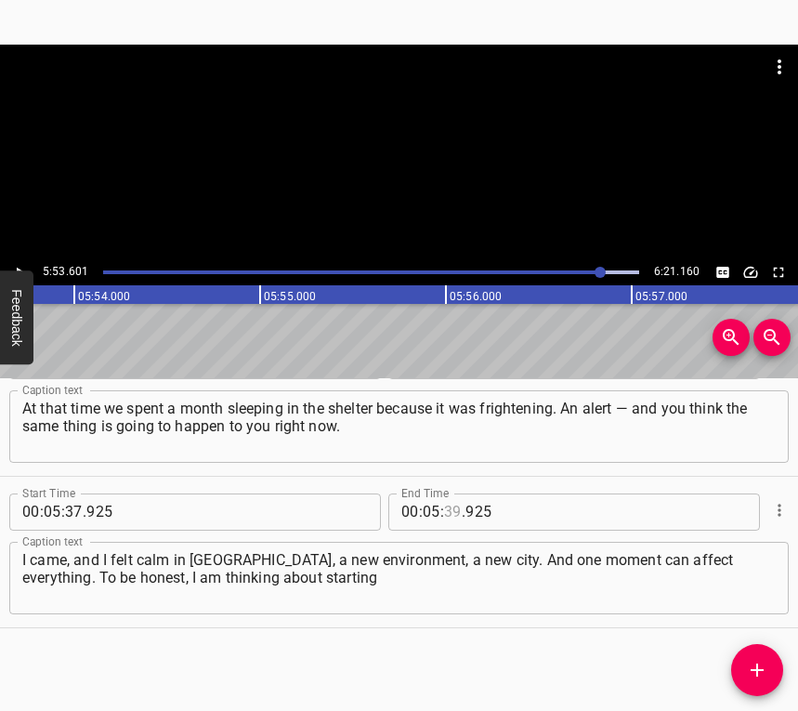
click at [449, 499] on input "number" at bounding box center [453, 511] width 18 height 37
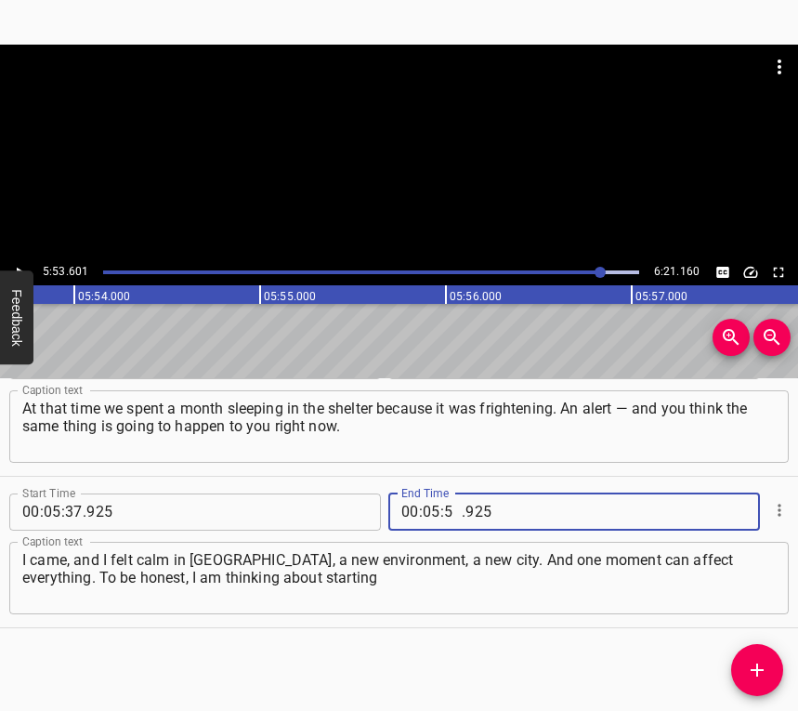
type input "53"
type input "601"
click at [749, 667] on icon "Add Cue" at bounding box center [757, 670] width 22 height 22
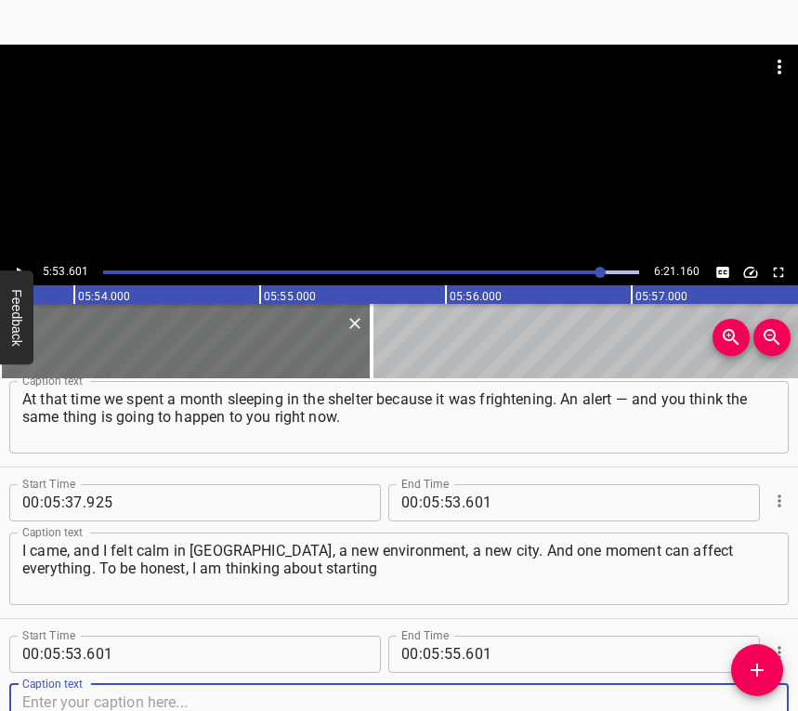
scroll to position [4601, 0]
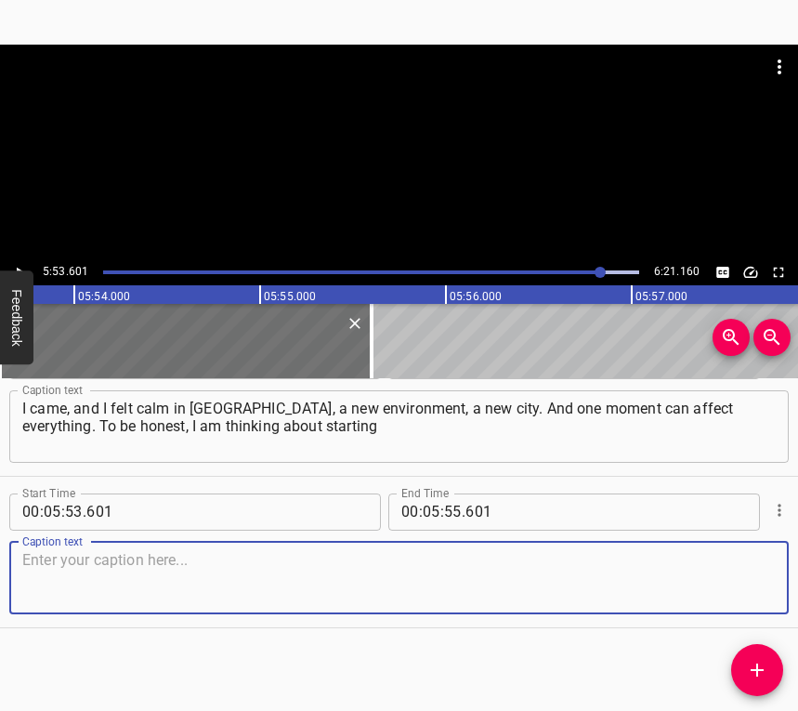
click at [752, 583] on textarea at bounding box center [399, 577] width 754 height 53
click at [123, 589] on textarea at bounding box center [399, 577] width 754 height 53
paste textarea "to take calming pills, because the psyche may not withstand sooner or later. We…"
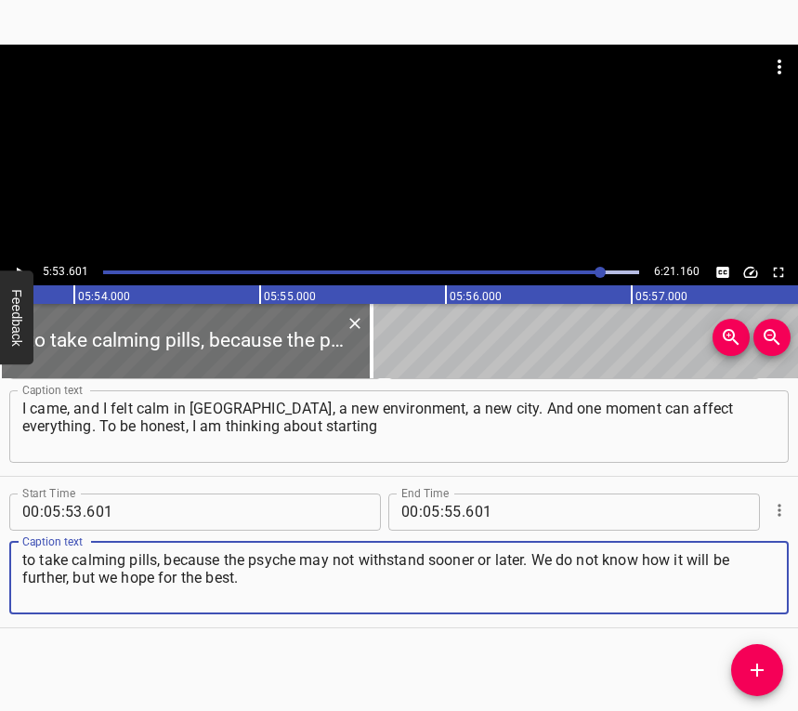
type textarea "to take calming pills, because the psyche may not withstand sooner or later. We…"
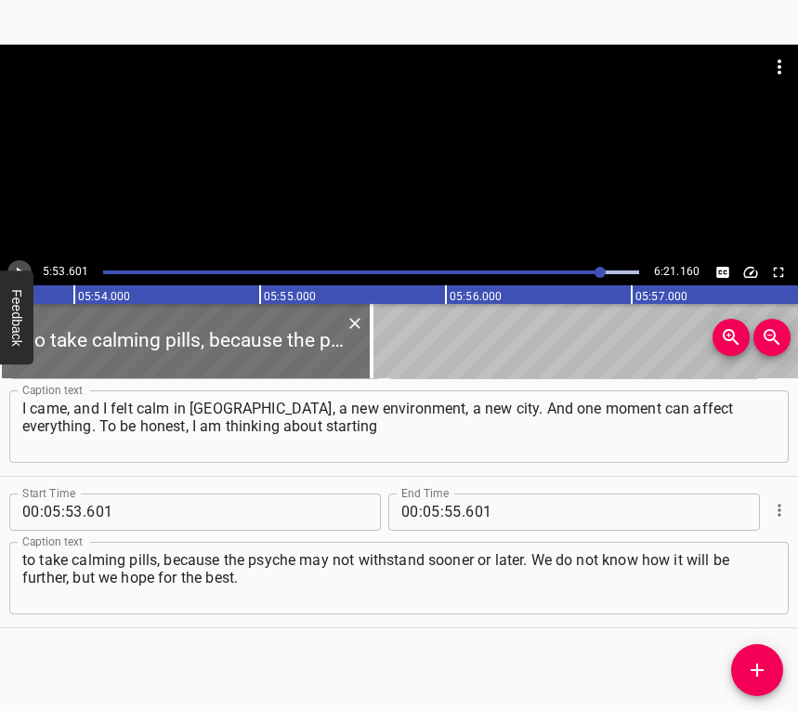
click at [20, 265] on icon "Play/Pause" at bounding box center [19, 272] width 17 height 17
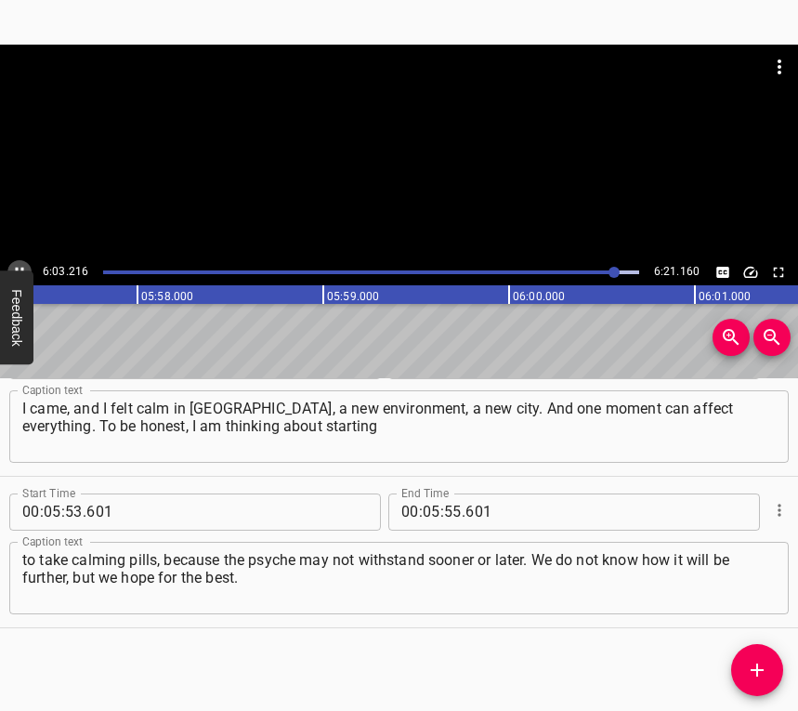
click at [19, 262] on button "Play/Pause" at bounding box center [19, 272] width 24 height 24
click at [16, 261] on button "Play/Pause" at bounding box center [19, 272] width 24 height 24
click at [20, 264] on icon "Play/Pause" at bounding box center [19, 272] width 17 height 17
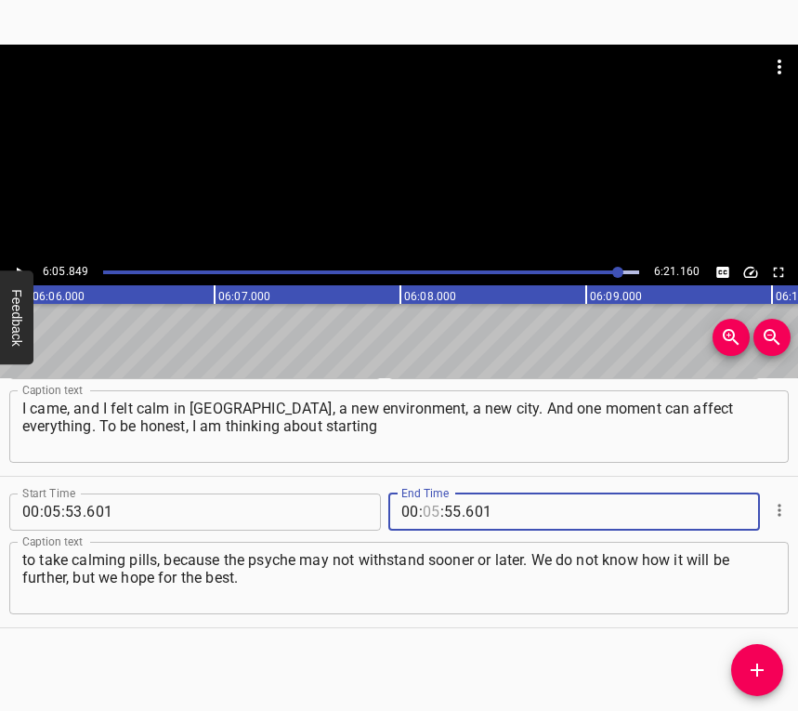
click at [428, 504] on input "number" at bounding box center [432, 511] width 18 height 37
type input "06"
type input "05"
type input "849"
click at [763, 665] on icon "Add Cue" at bounding box center [757, 670] width 22 height 22
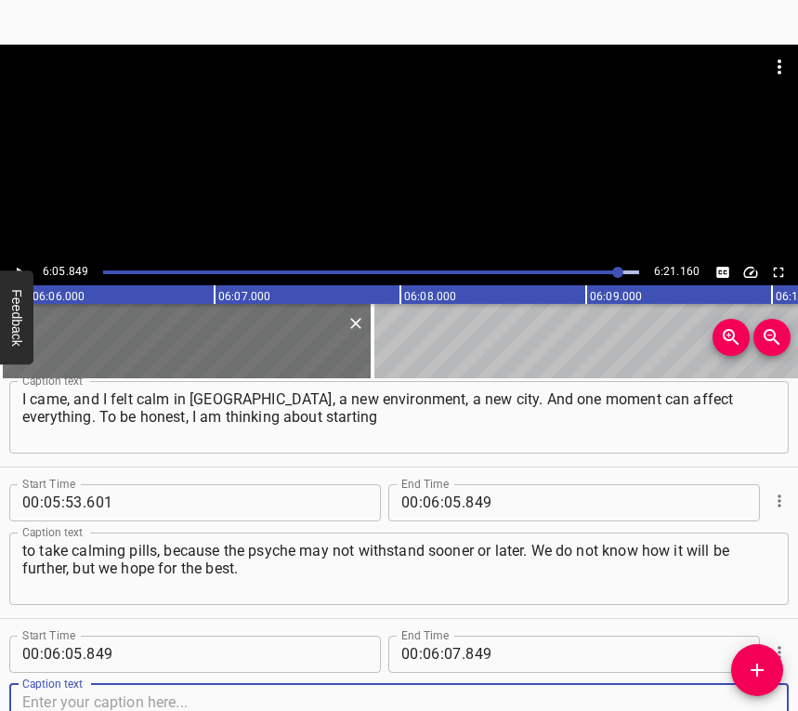
scroll to position [4752, 0]
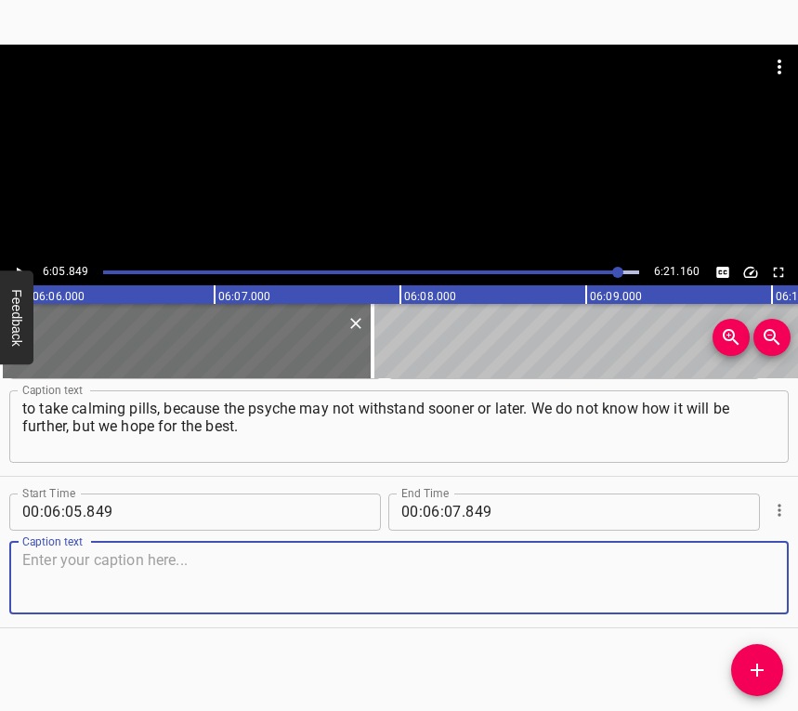
click at [750, 586] on textarea at bounding box center [399, 577] width 754 height 53
click at [402, 595] on textarea at bounding box center [399, 577] width 754 height 53
paste textarea "For now, we are not leaving [GEOGRAPHIC_DATA], we hope that everything will get…"
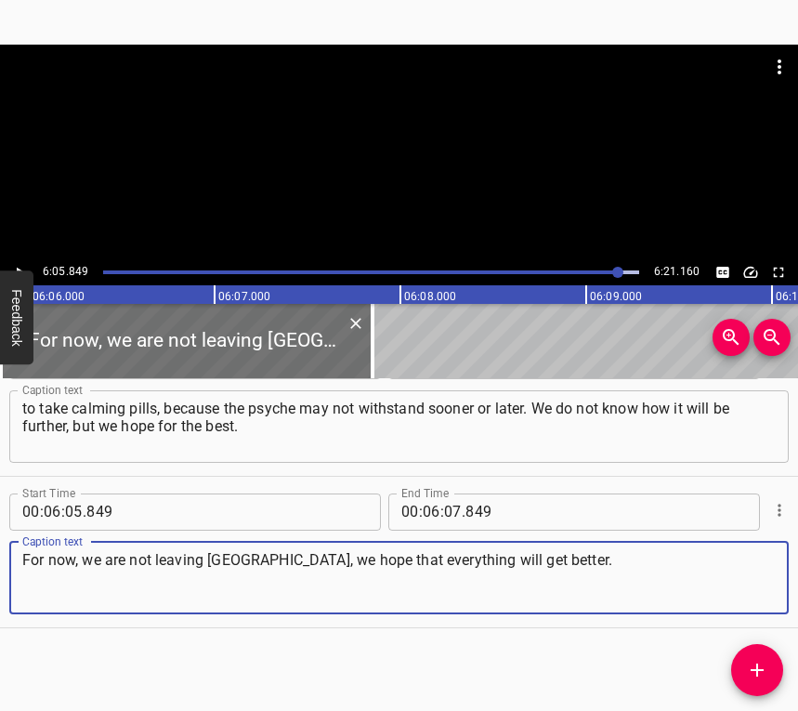
type textarea "For now, we are not leaving [GEOGRAPHIC_DATA], we hope that everything will get…"
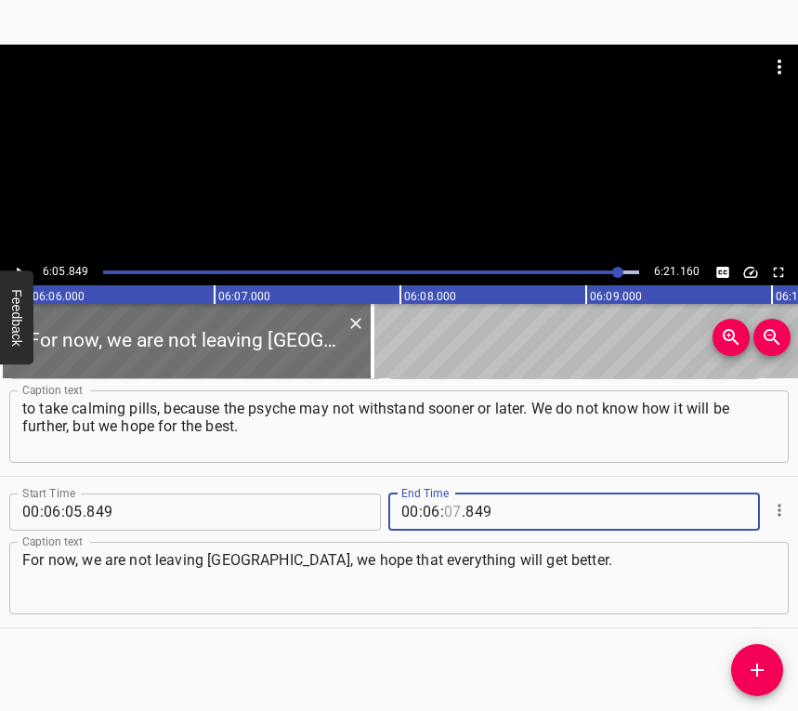
click at [445, 501] on input "number" at bounding box center [453, 511] width 18 height 37
type input "11"
type input "160"
click at [20, 261] on button "Play/Pause" at bounding box center [19, 272] width 24 height 24
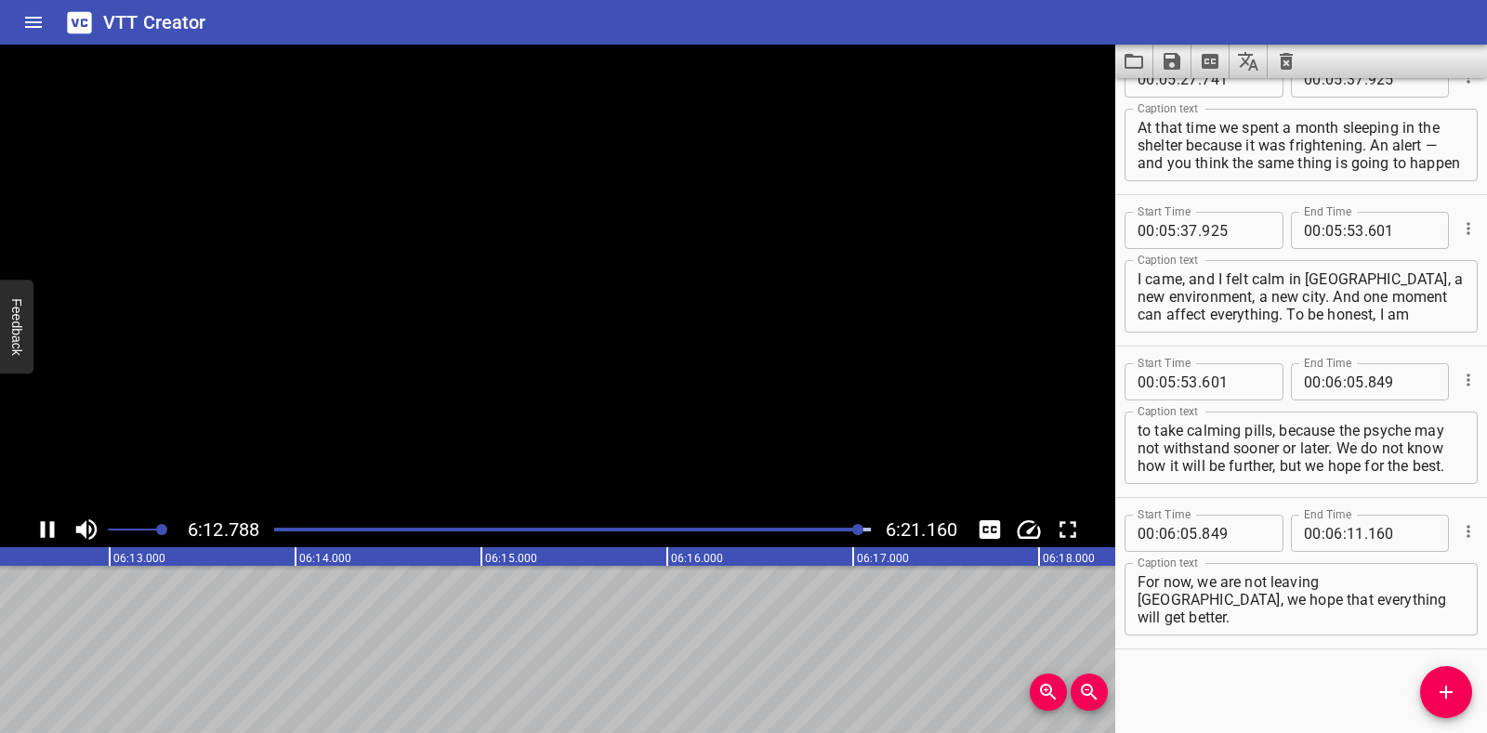
scroll to position [4431, 0]
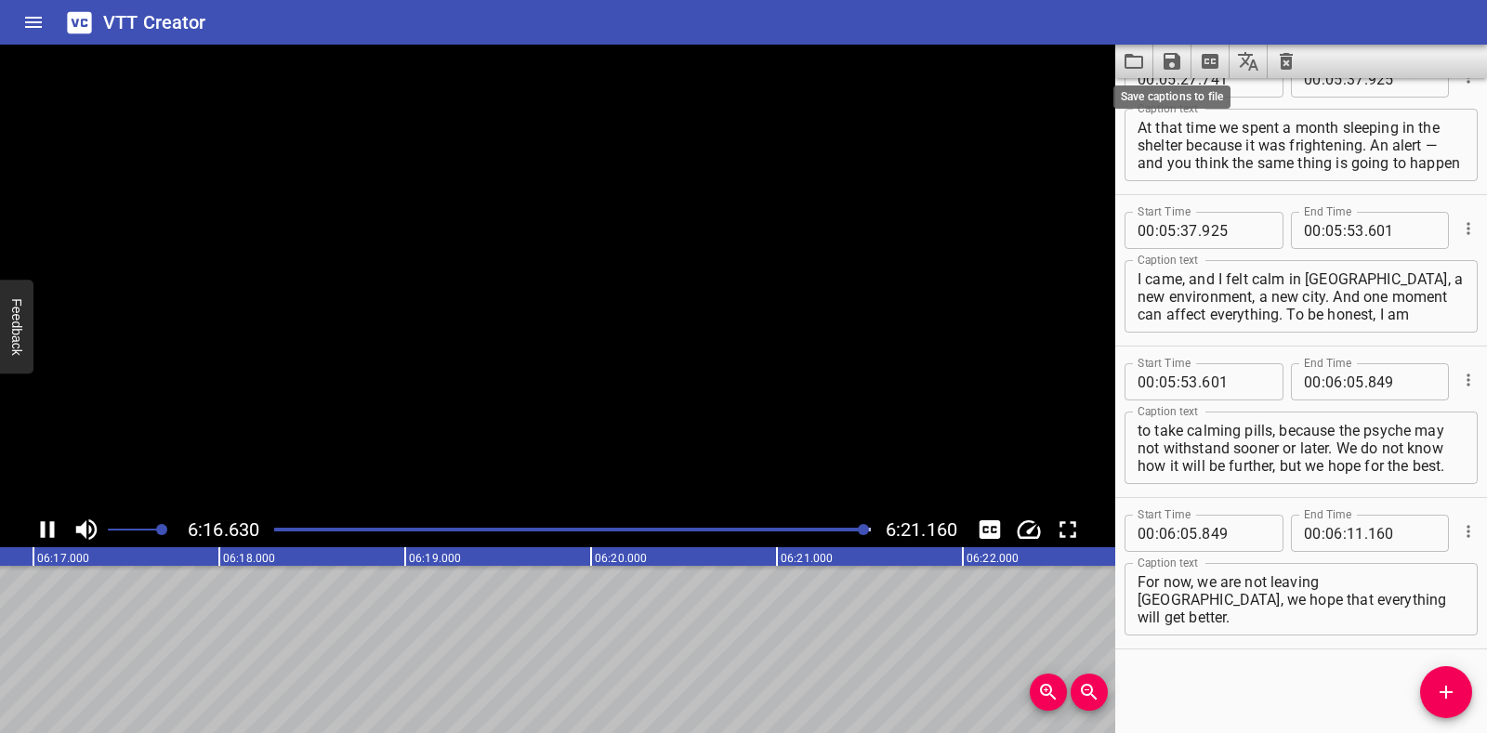
click at [797, 56] on icon "Save captions to file" at bounding box center [1172, 61] width 22 height 22
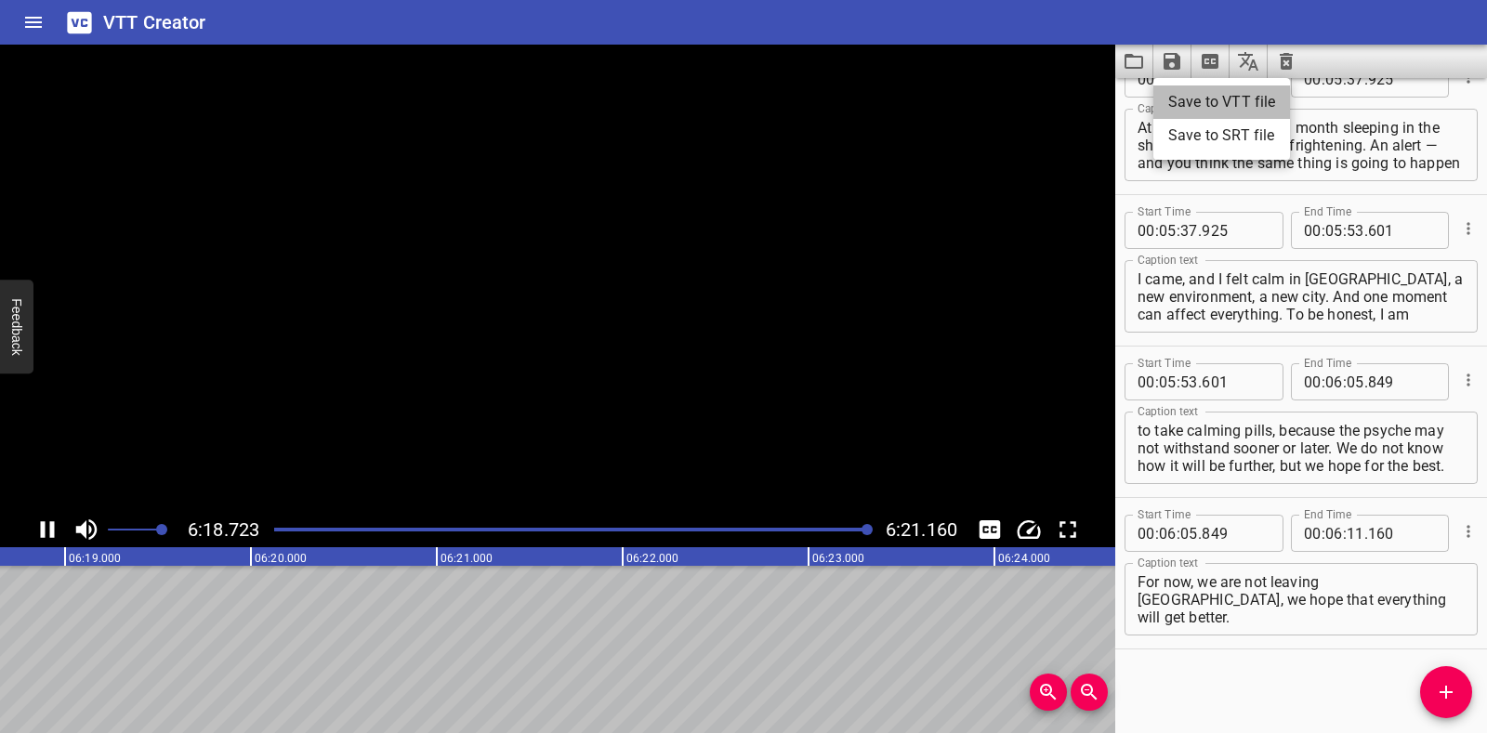
click at [797, 105] on li "Save to VTT file" at bounding box center [1221, 101] width 137 height 33
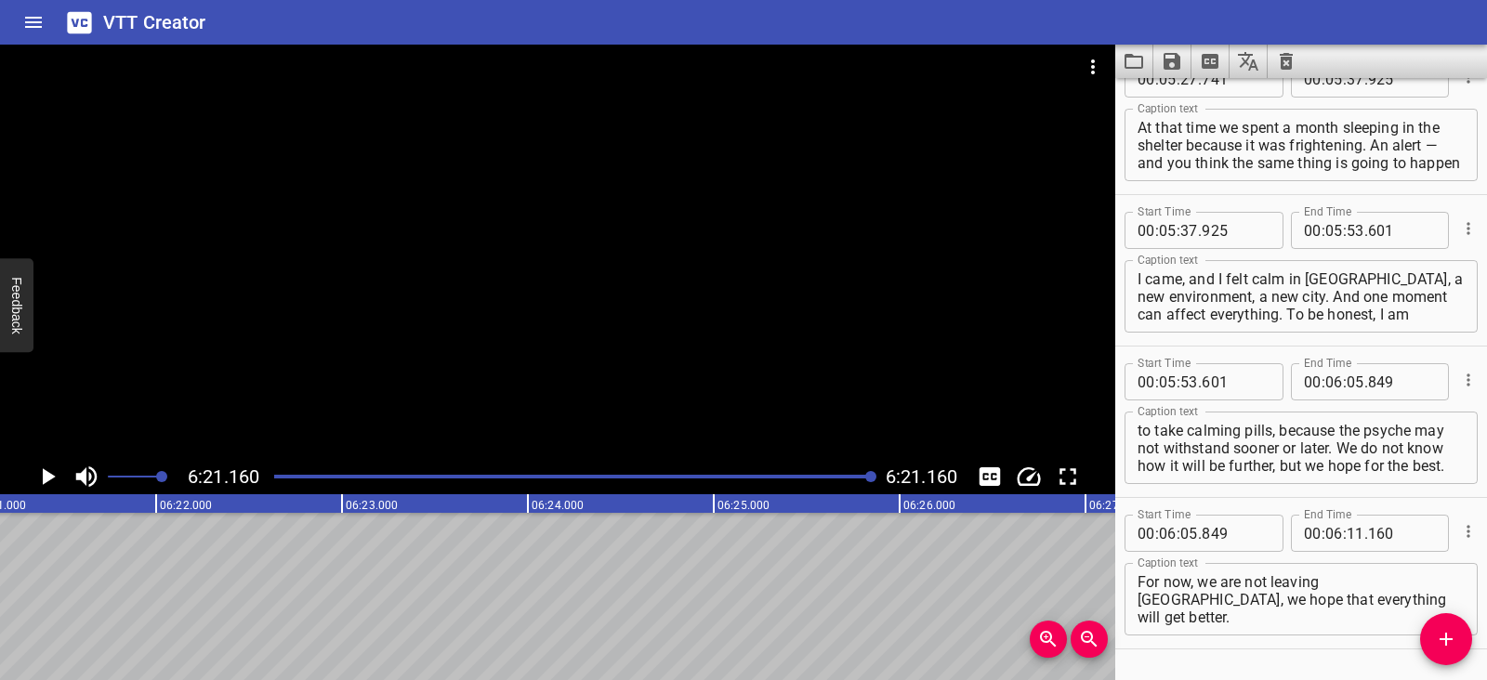
scroll to position [4484, 0]
